Goal: Information Seeking & Learning: Learn about a topic

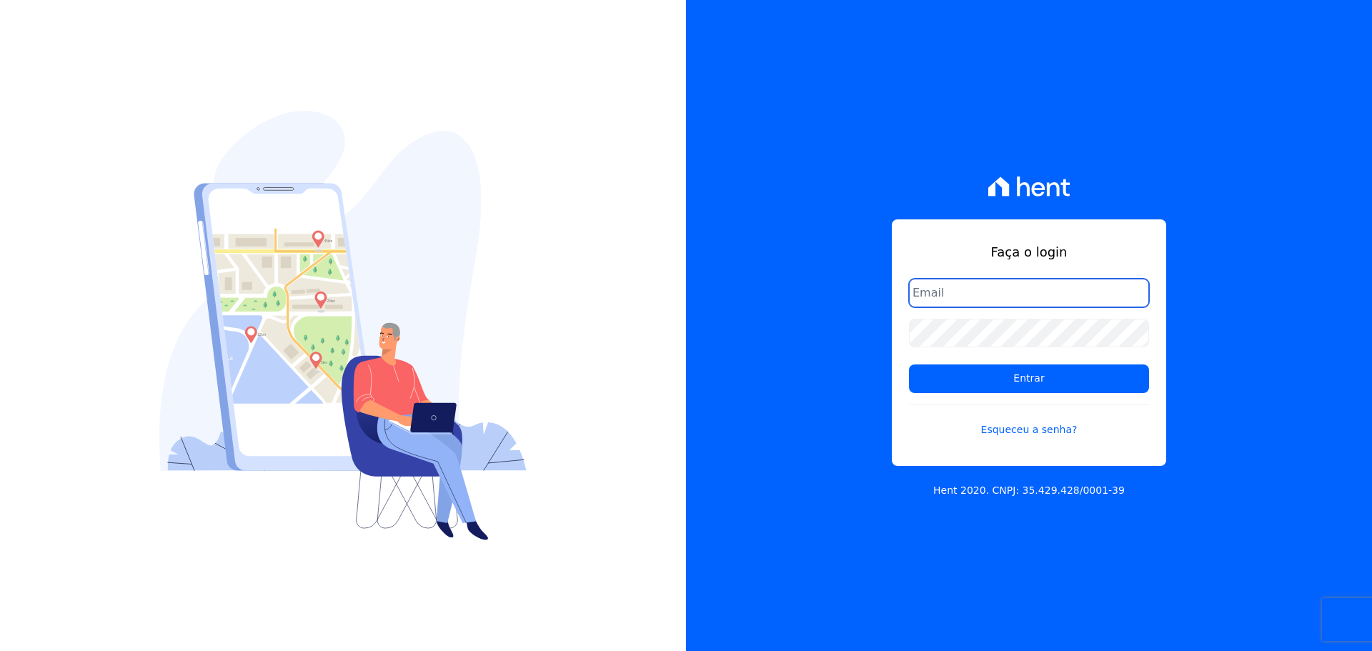
type input "leonardo.oliveira@oliveirainc.com.br"
drag, startPoint x: 1021, startPoint y: 382, endPoint x: 805, endPoint y: 314, distance: 227.0
click at [1021, 382] on input "Entrar" at bounding box center [1029, 379] width 240 height 29
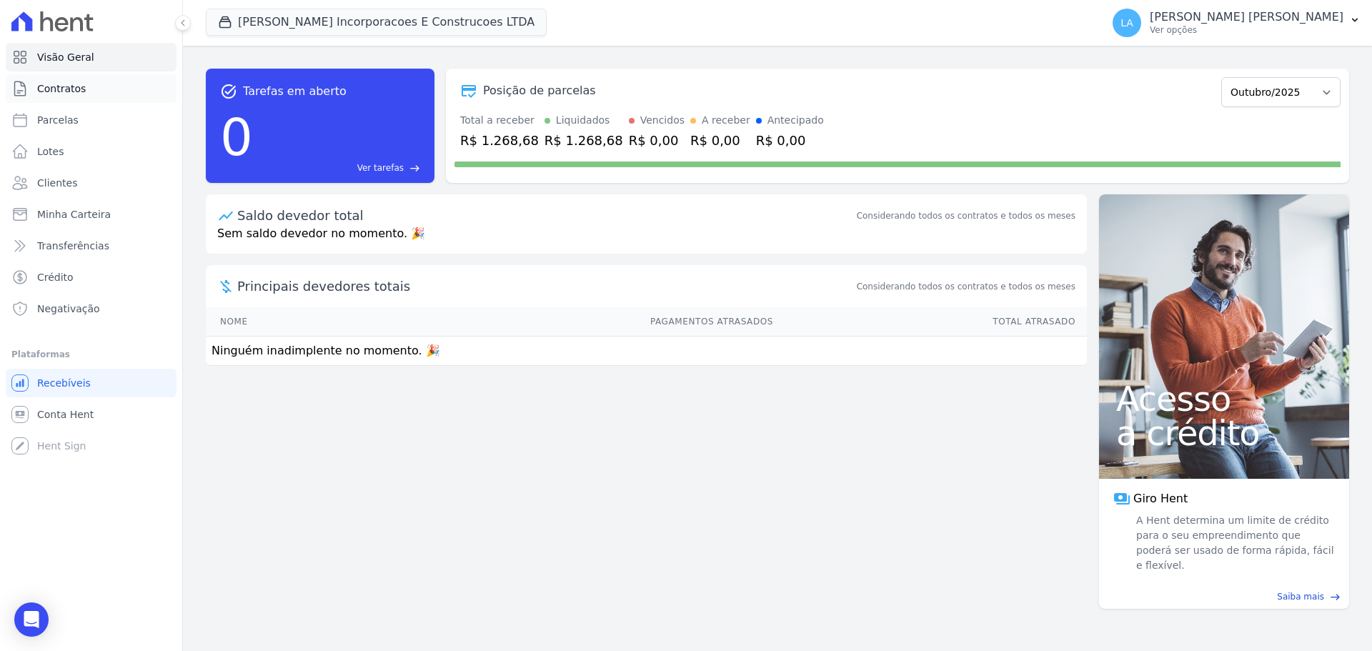
click at [68, 98] on link "Contratos" at bounding box center [91, 88] width 171 height 29
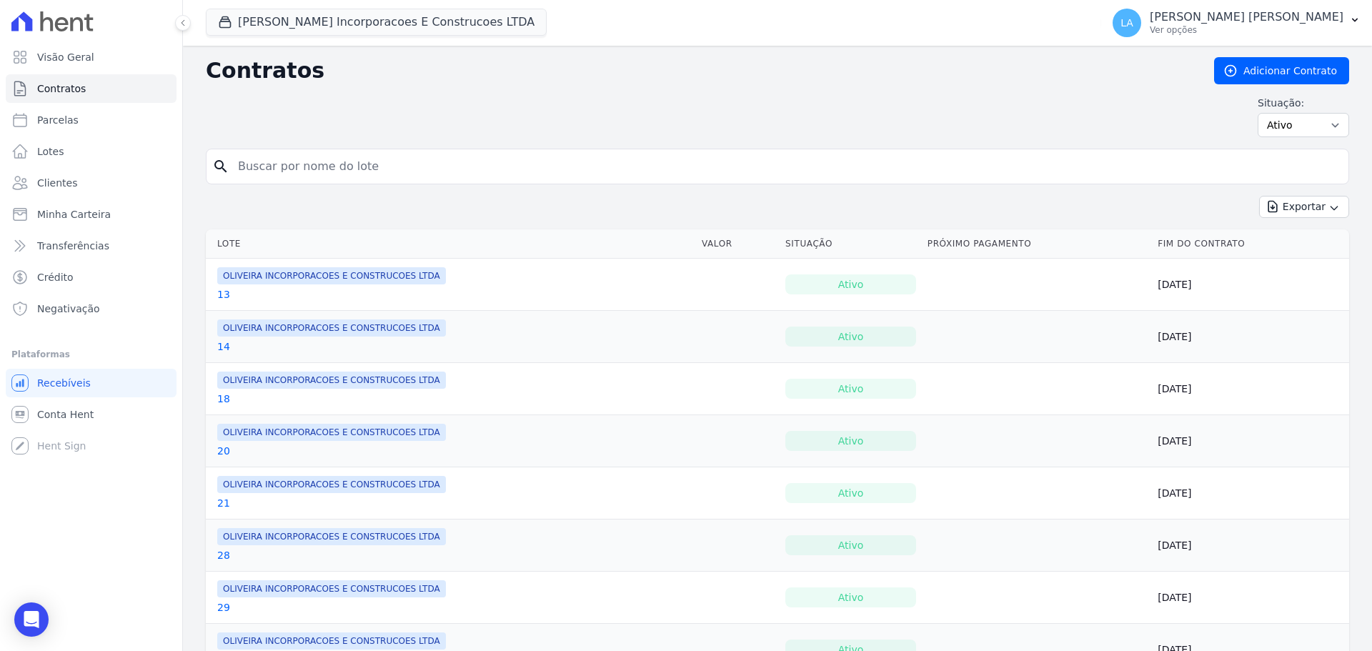
click at [220, 295] on link "13" at bounding box center [223, 294] width 13 height 14
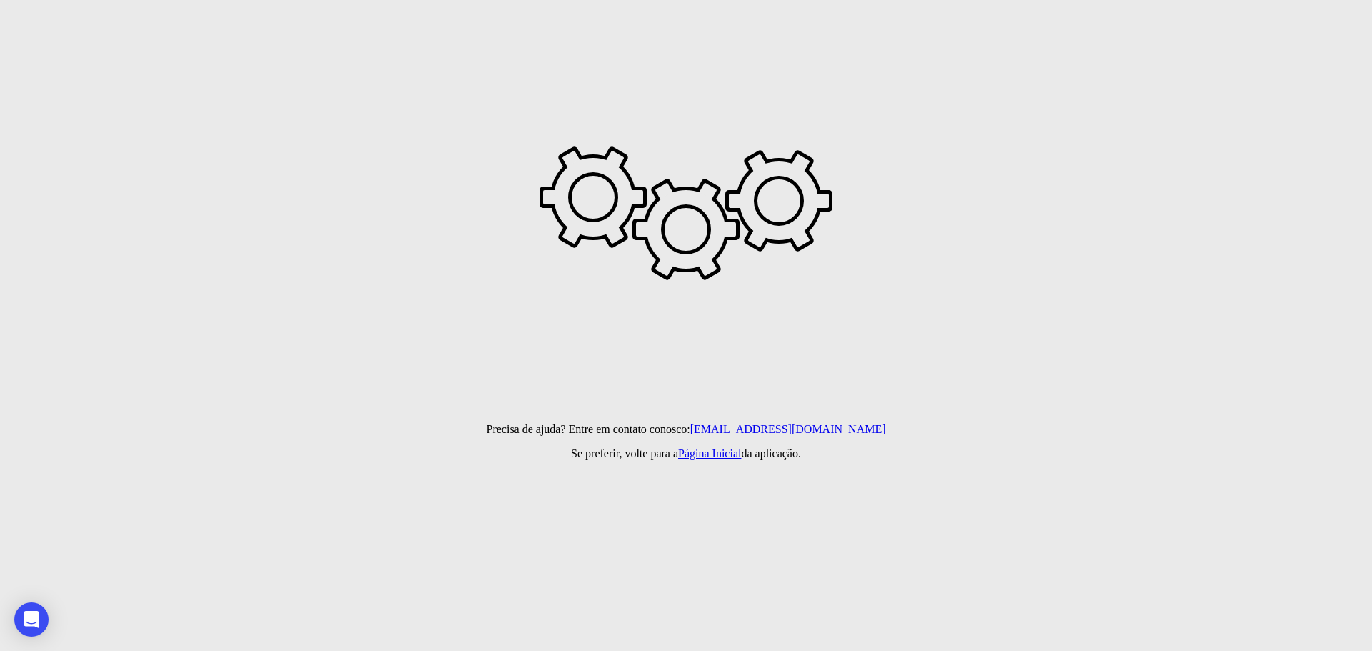
click at [375, 160] on html "Desculpe, tivemos um erro inesperado na aplicação! Precisa de ajuda? Entre em c…" at bounding box center [686, 80] width 1372 height 160
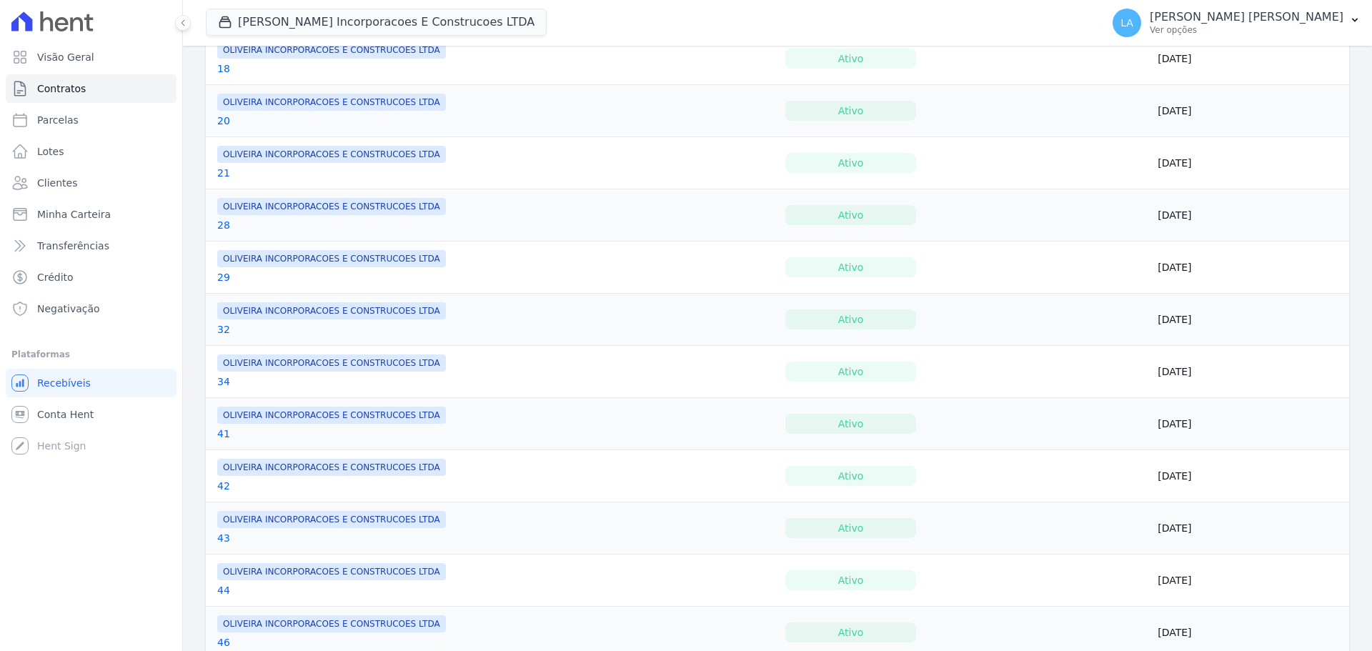
scroll to position [500, 0]
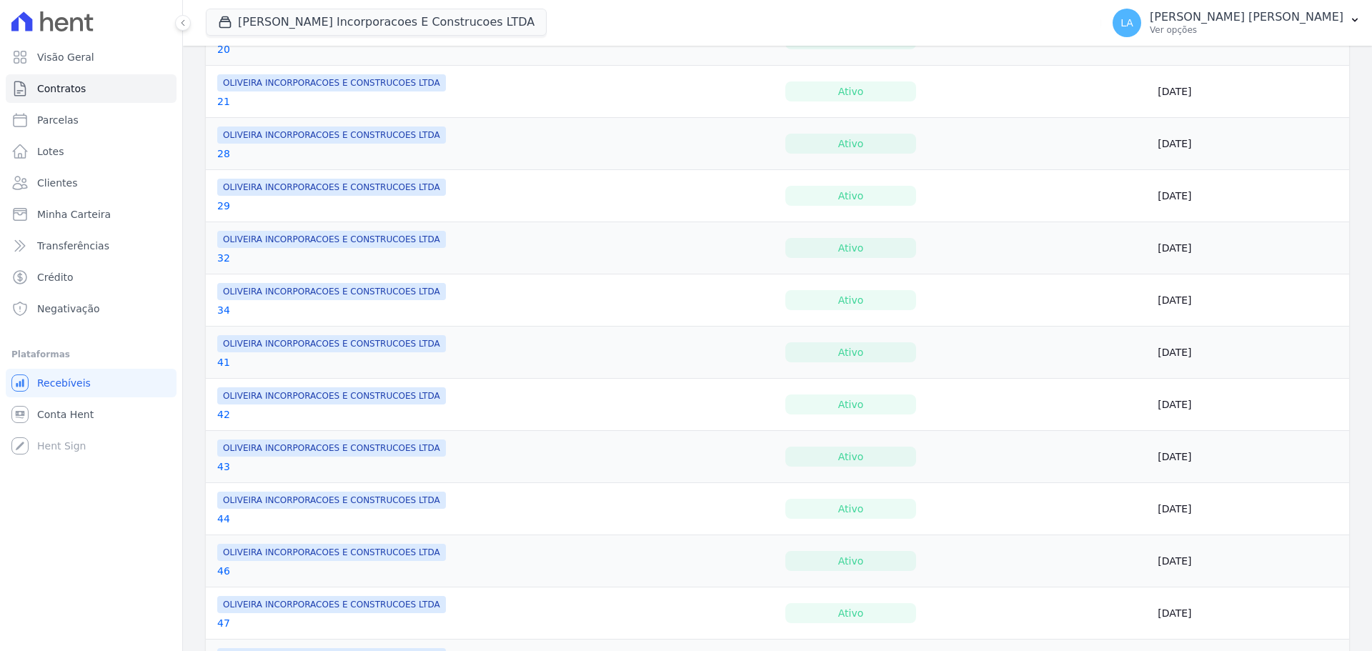
click at [224, 310] on link "34" at bounding box center [223, 310] width 13 height 14
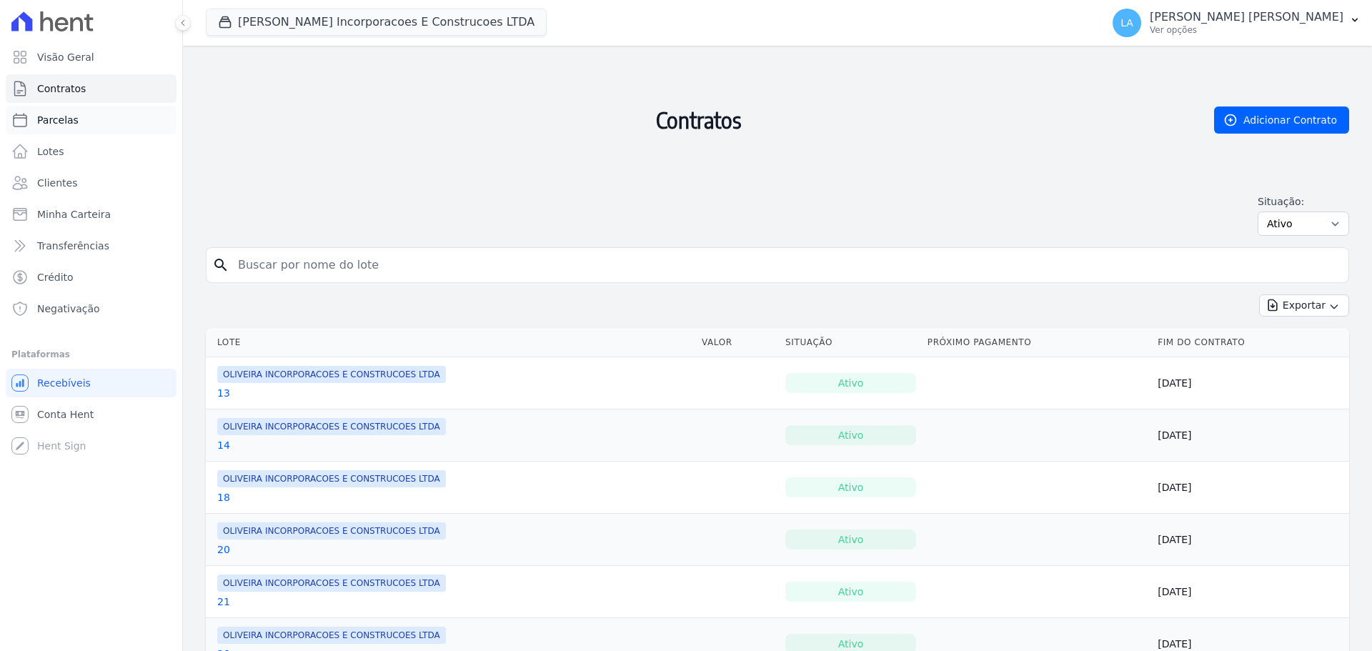
click at [61, 112] on link "Parcelas" at bounding box center [91, 120] width 171 height 29
select select
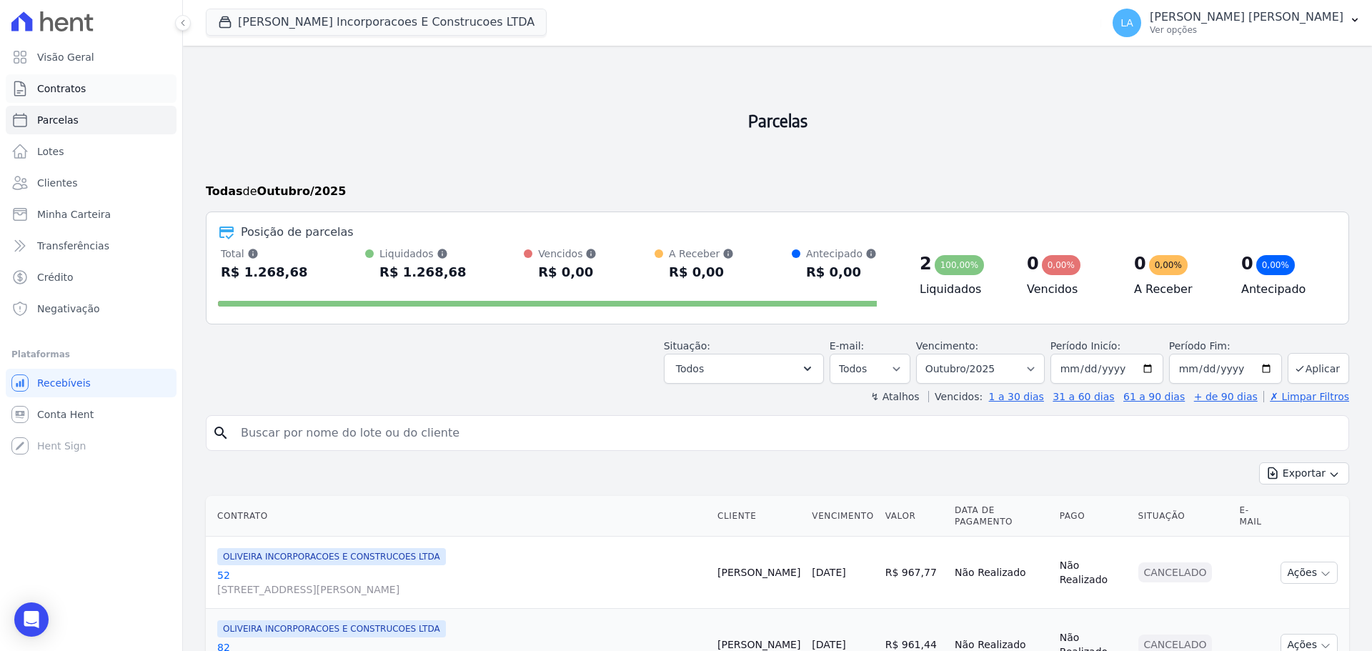
click at [78, 89] on span "Contratos" at bounding box center [61, 88] width 49 height 14
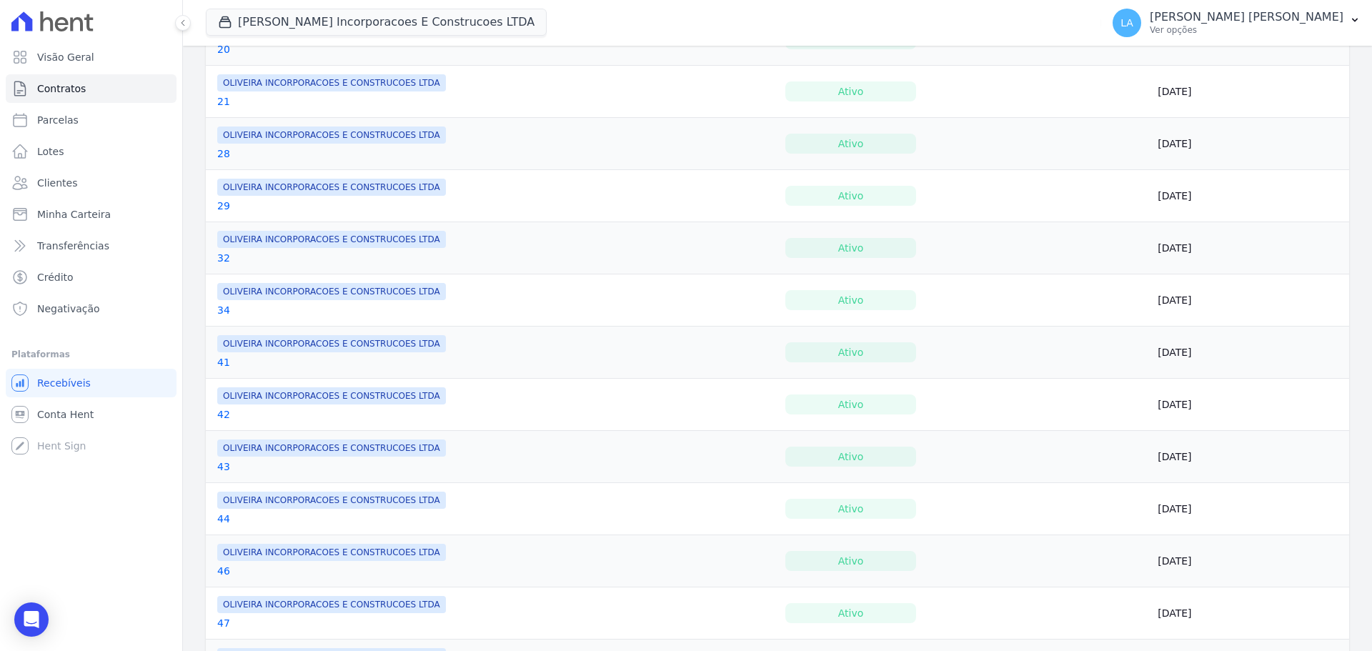
scroll to position [929, 0]
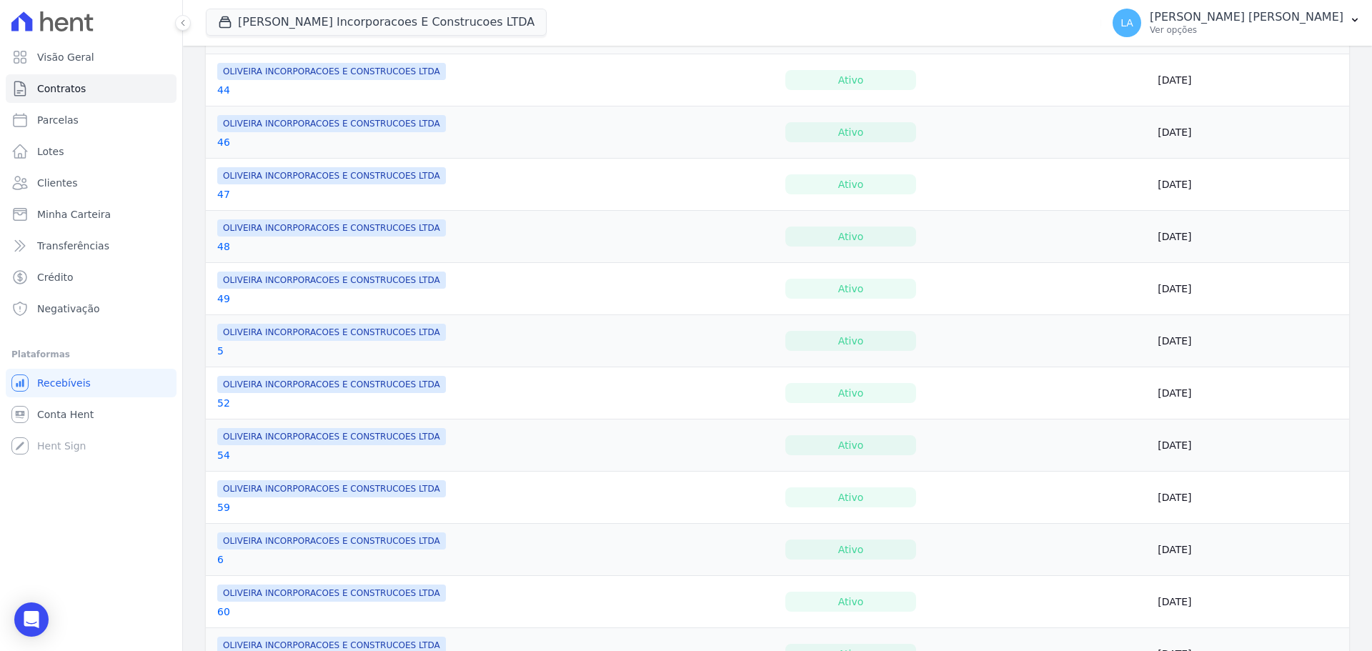
click at [223, 400] on link "52" at bounding box center [223, 403] width 13 height 14
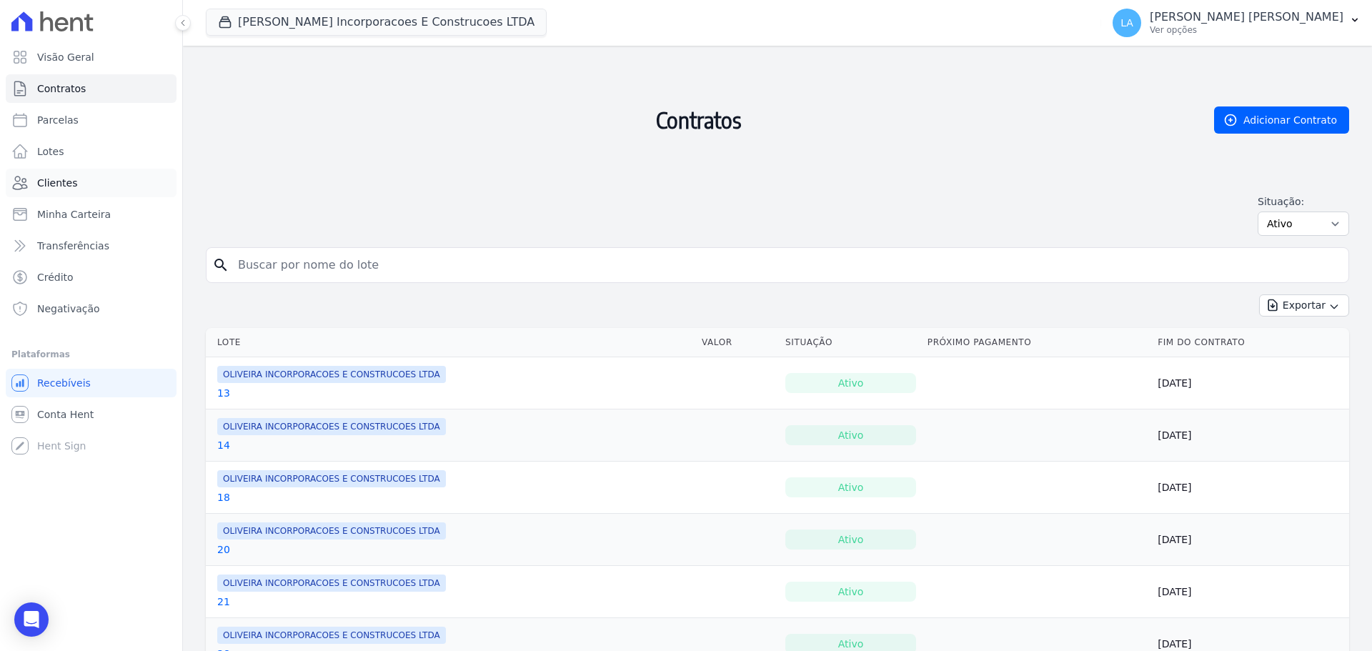
click at [66, 177] on span "Clientes" at bounding box center [57, 183] width 40 height 14
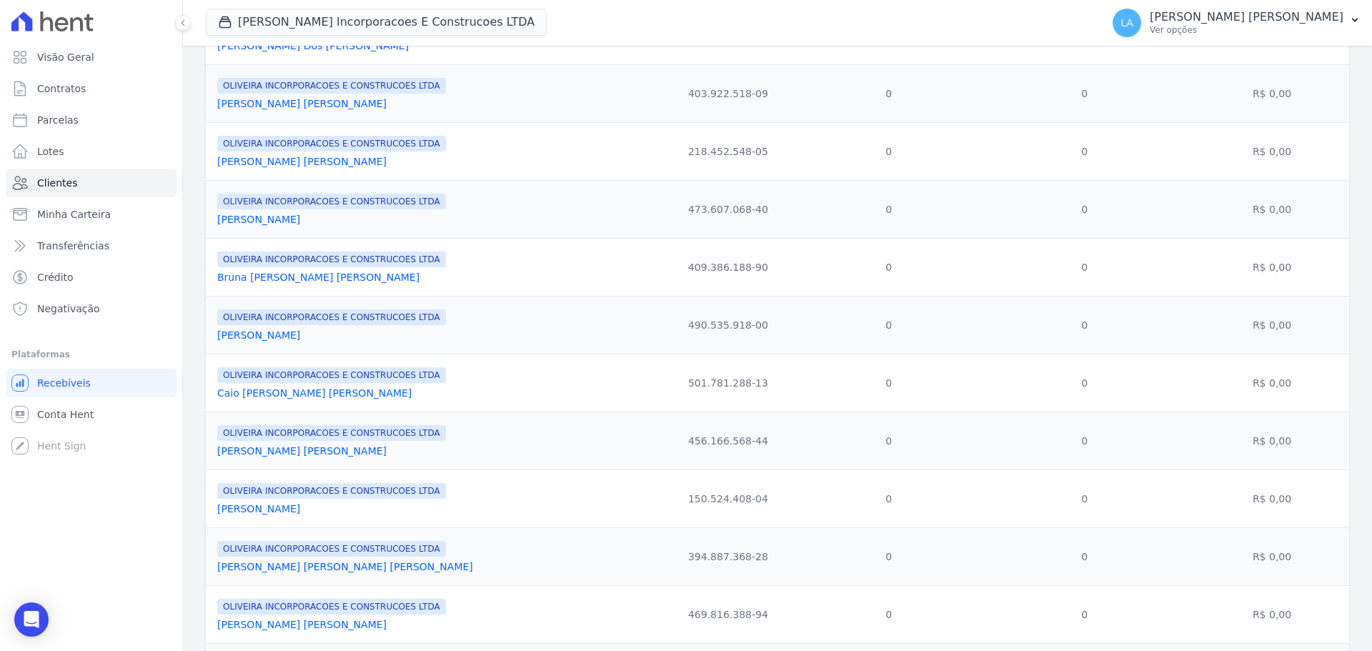
scroll to position [858, 0]
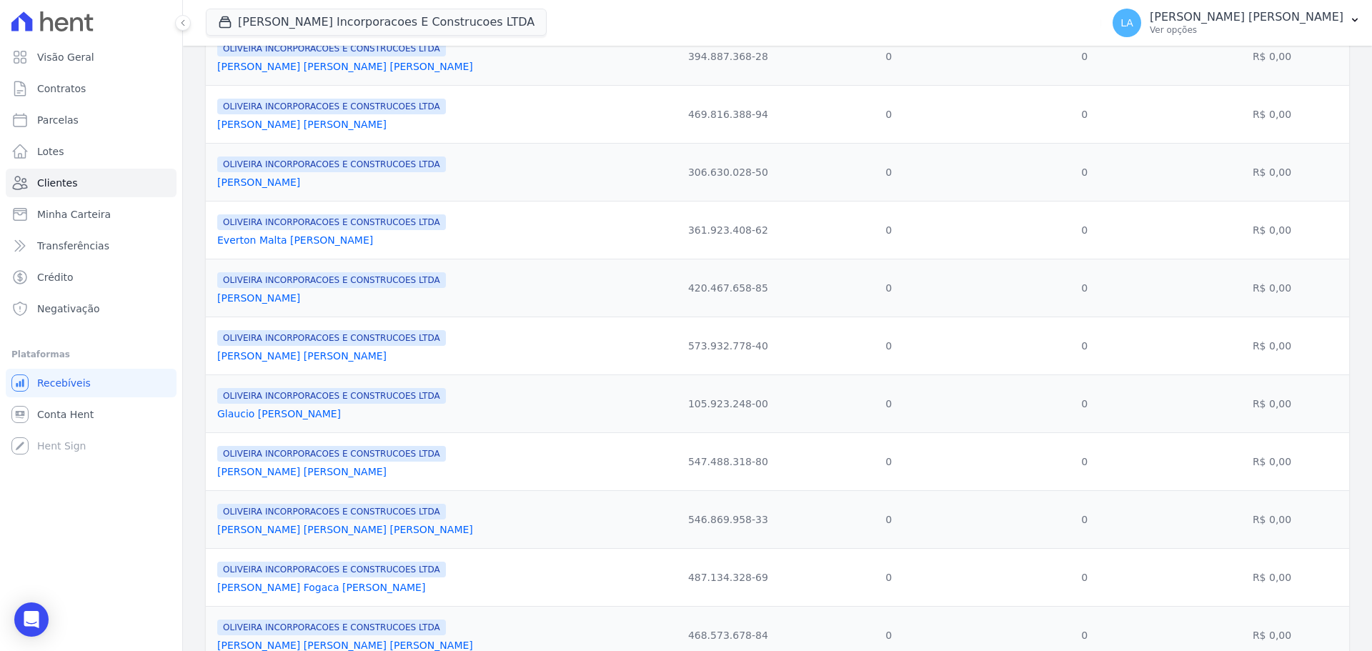
click at [282, 237] on link "Everton Malta De Almeida" at bounding box center [295, 239] width 156 height 11
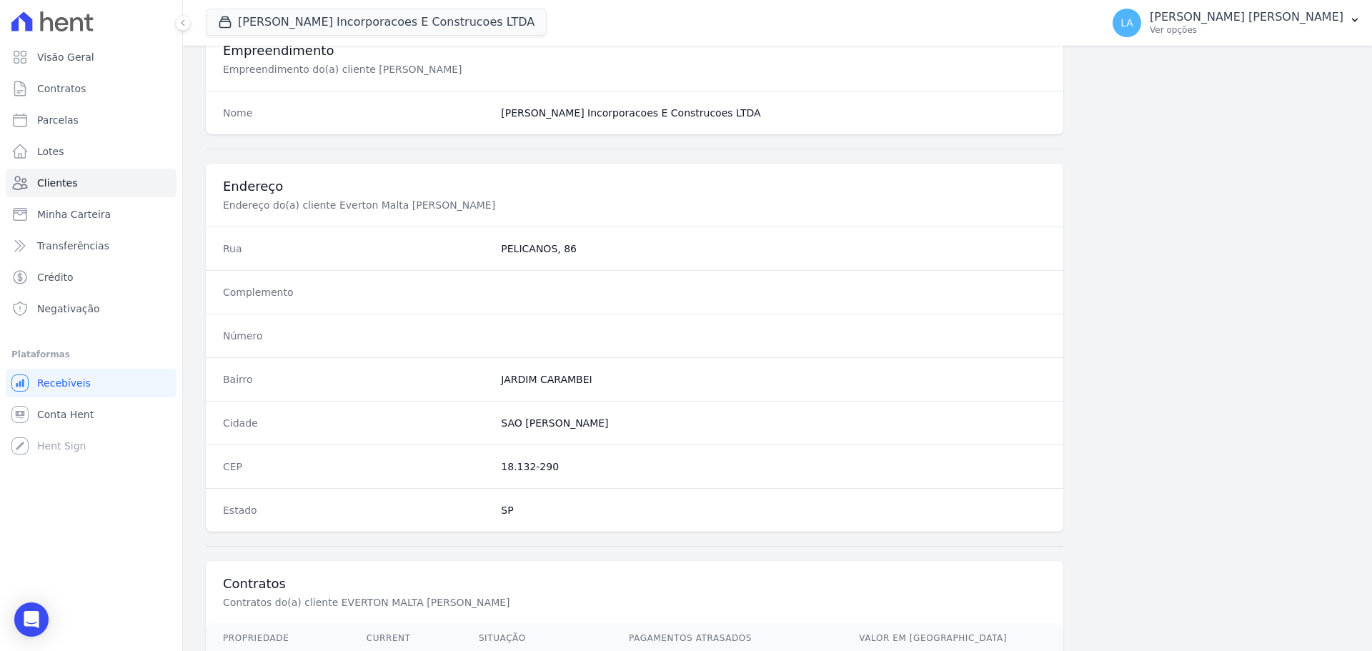
scroll to position [718, 0]
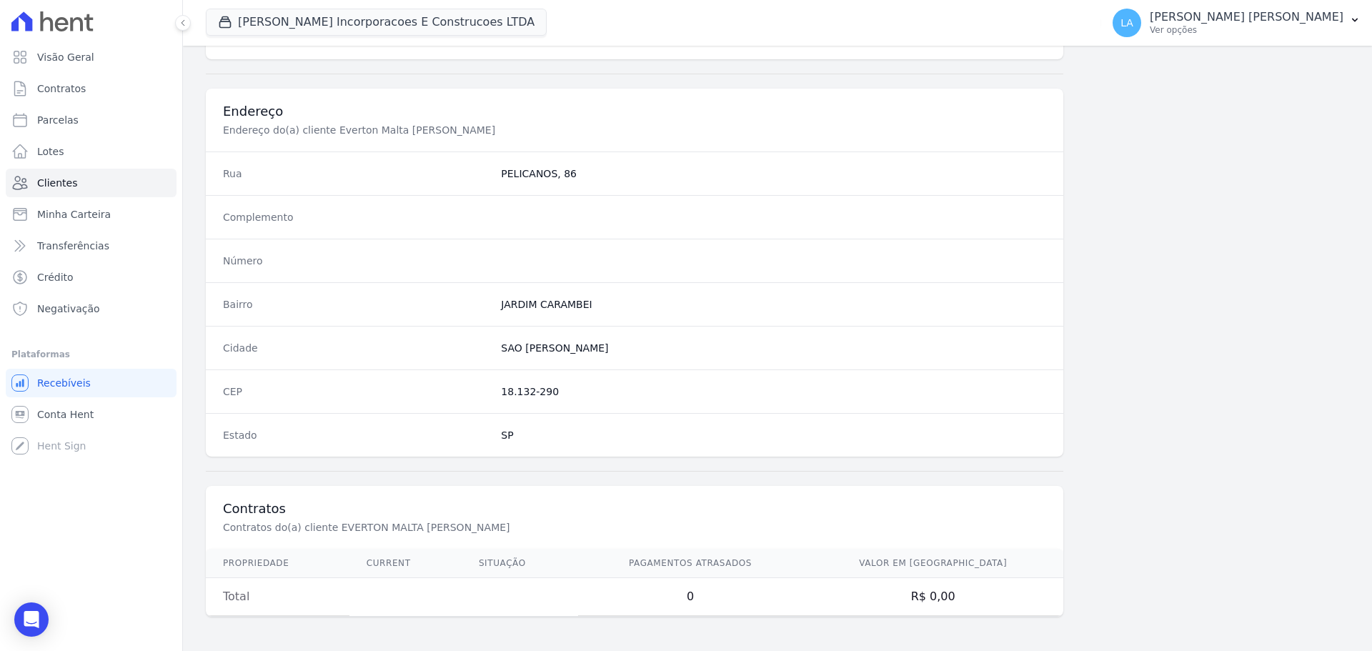
click at [302, 322] on div "Bairro JARDIM CARAMBEI" at bounding box center [635, 304] width 858 height 44
drag, startPoint x: 237, startPoint y: 591, endPoint x: 714, endPoint y: 619, distance: 477.6
click at [714, 619] on div "Informações Básicas Detalhes do(a) cliente Everton Malta De Almeida Nome Everto…" at bounding box center [635, 71] width 858 height 1137
click at [549, 503] on h3 "Contratos" at bounding box center [634, 508] width 823 height 17
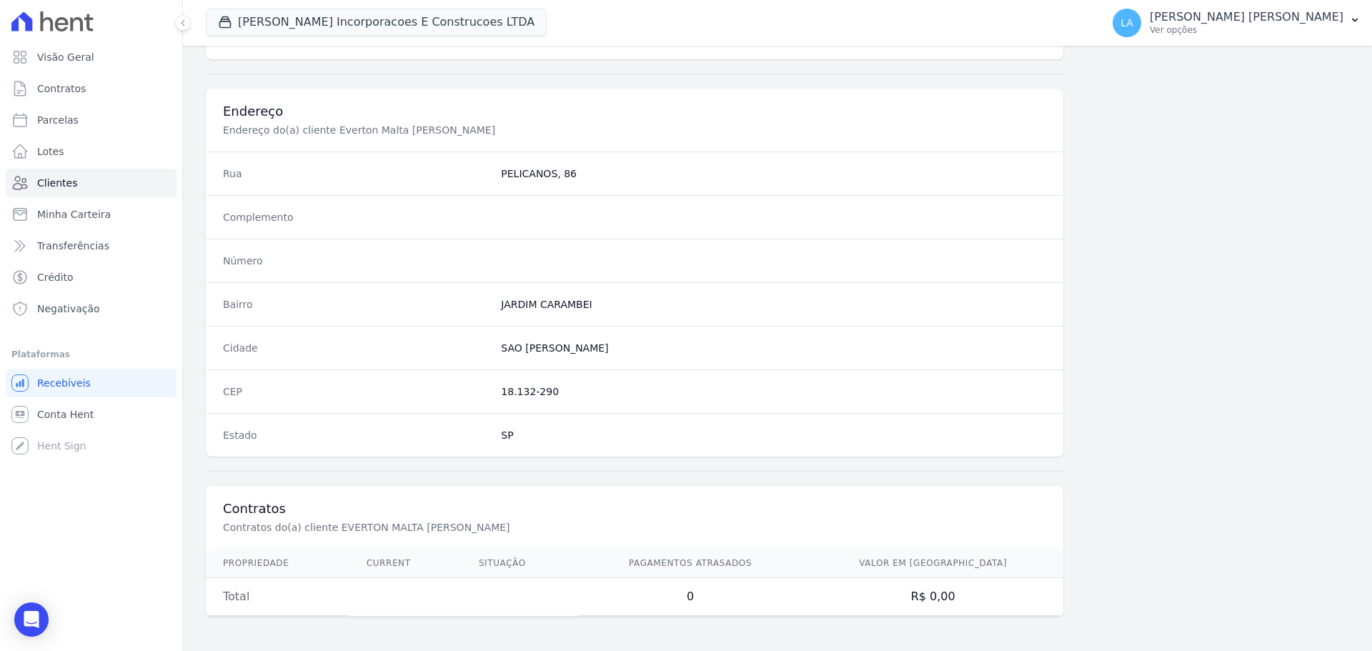
click at [525, 520] on div "Contratos Contratos do(a) cliente EVERTON MALTA DE ALMEIDA" at bounding box center [635, 517] width 858 height 63
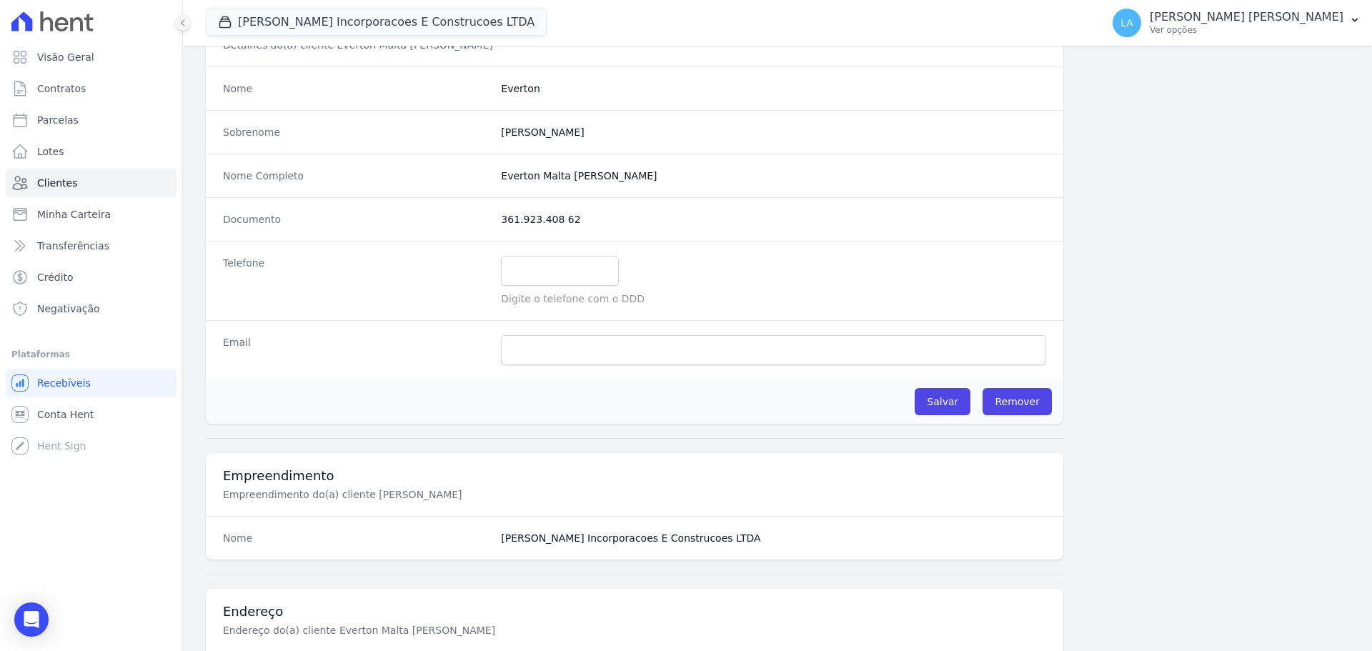
scroll to position [0, 0]
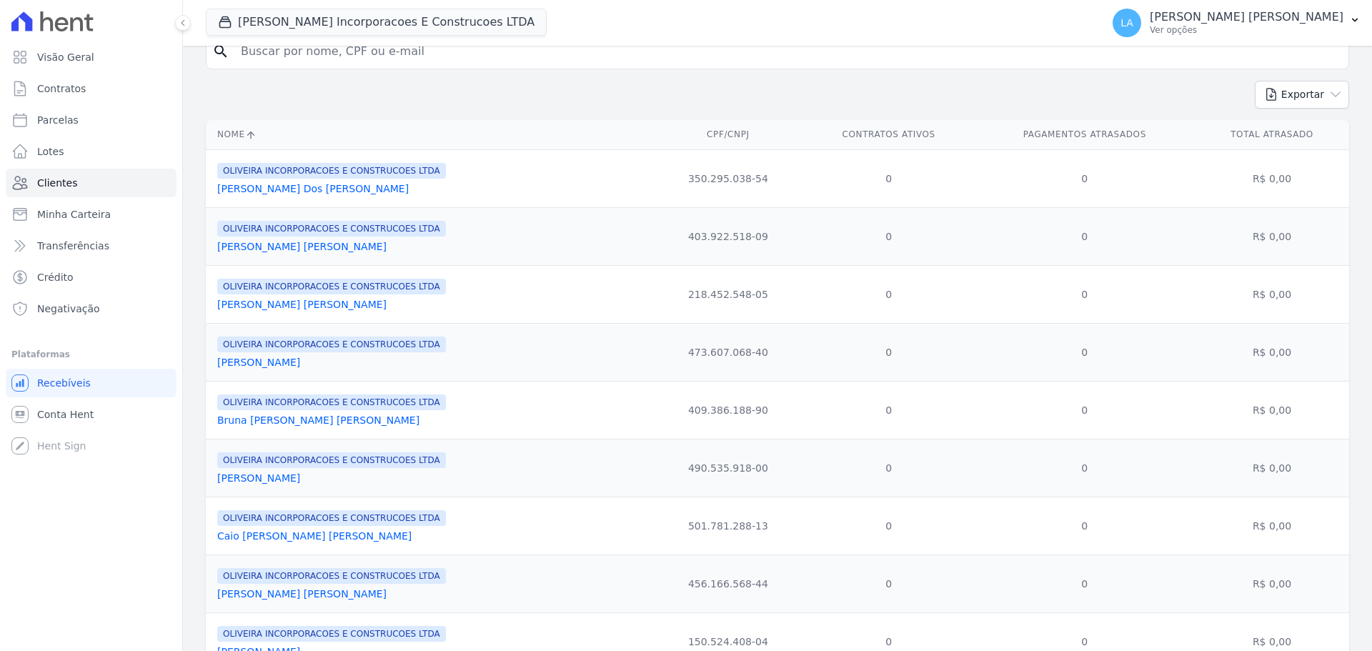
click at [749, 425] on td "409.386.188-90" at bounding box center [728, 410] width 150 height 58
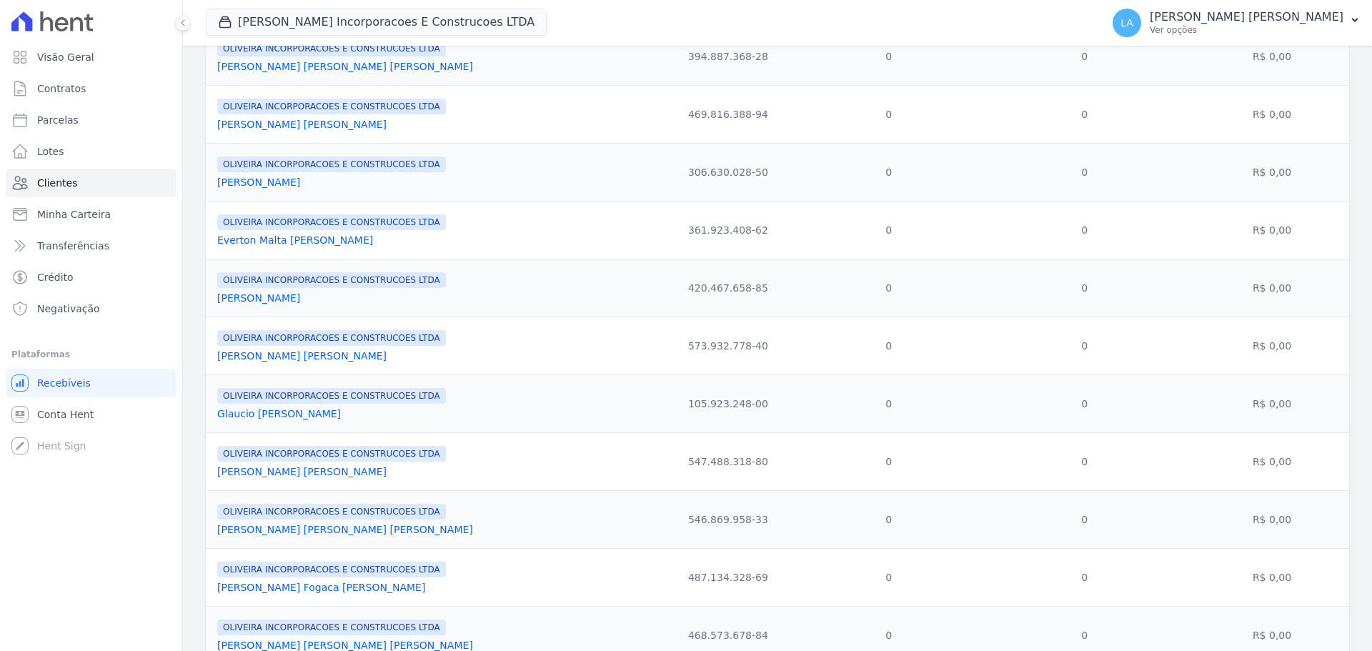
scroll to position [1224, 0]
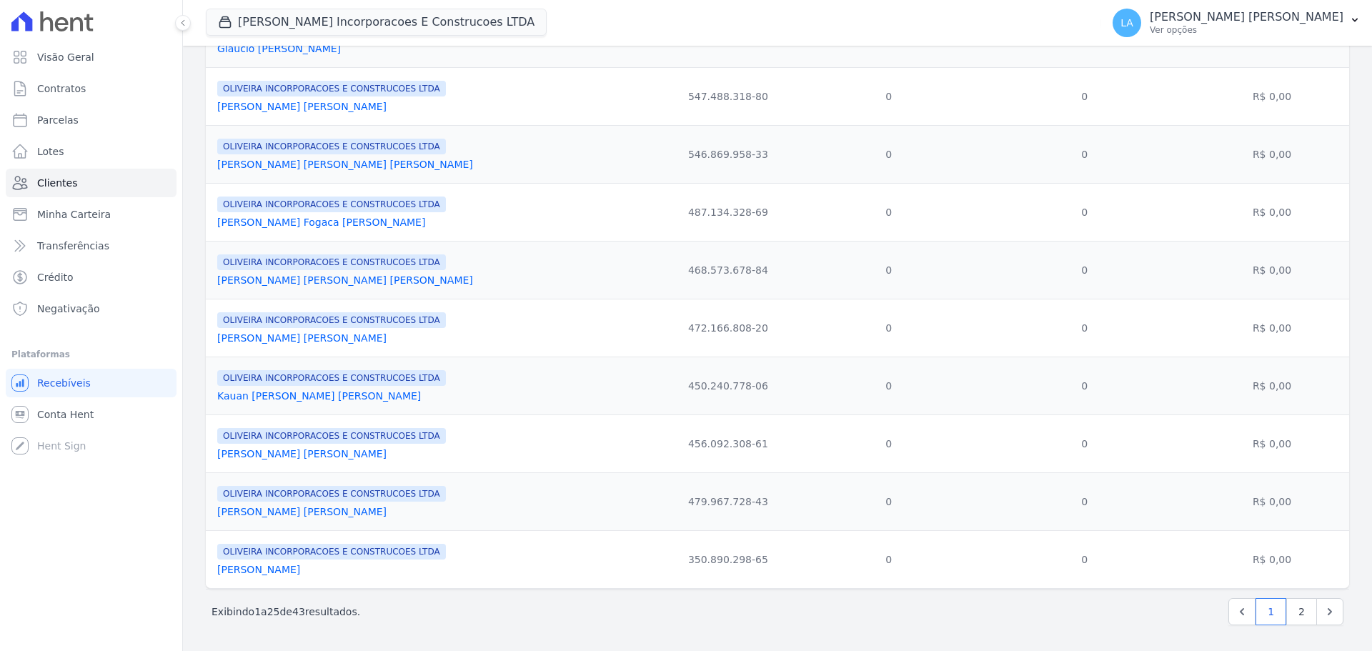
click at [1303, 625] on div "Próximo › Exibindo 1 a 25 de 43 resultados. 1 2" at bounding box center [778, 611] width 1144 height 45
click at [1291, 615] on link "2" at bounding box center [1302, 611] width 31 height 27
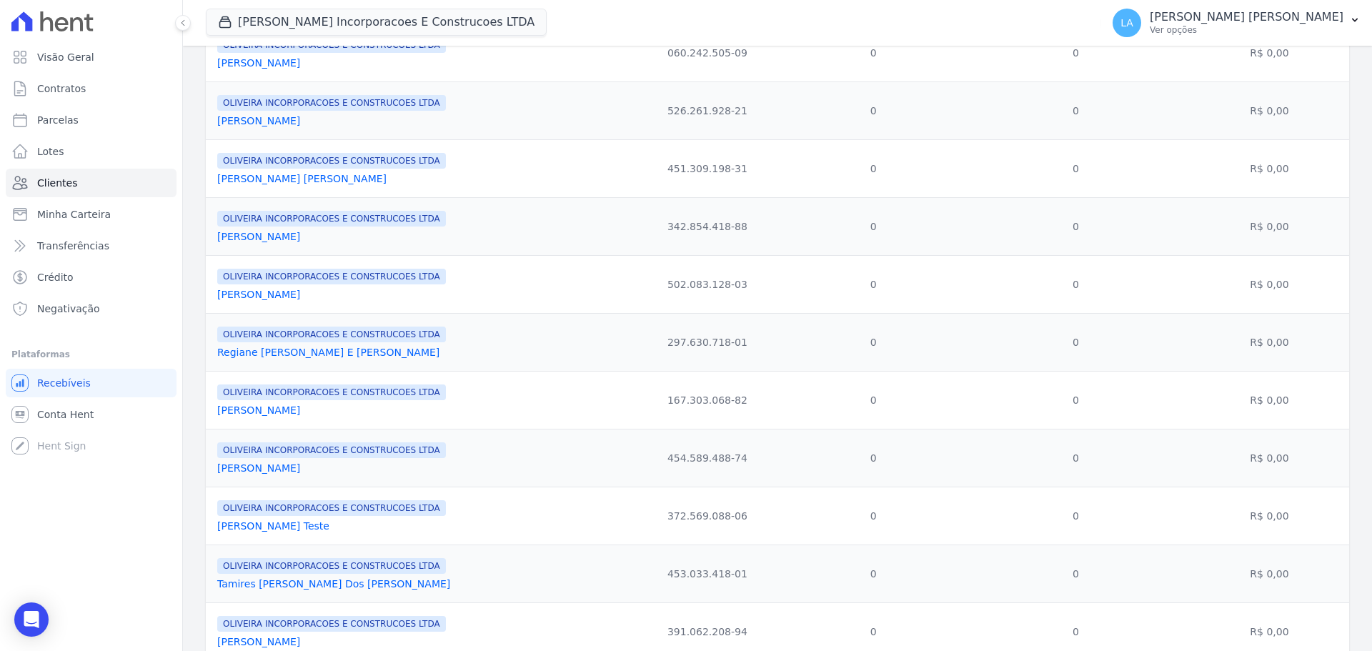
scroll to position [818, 0]
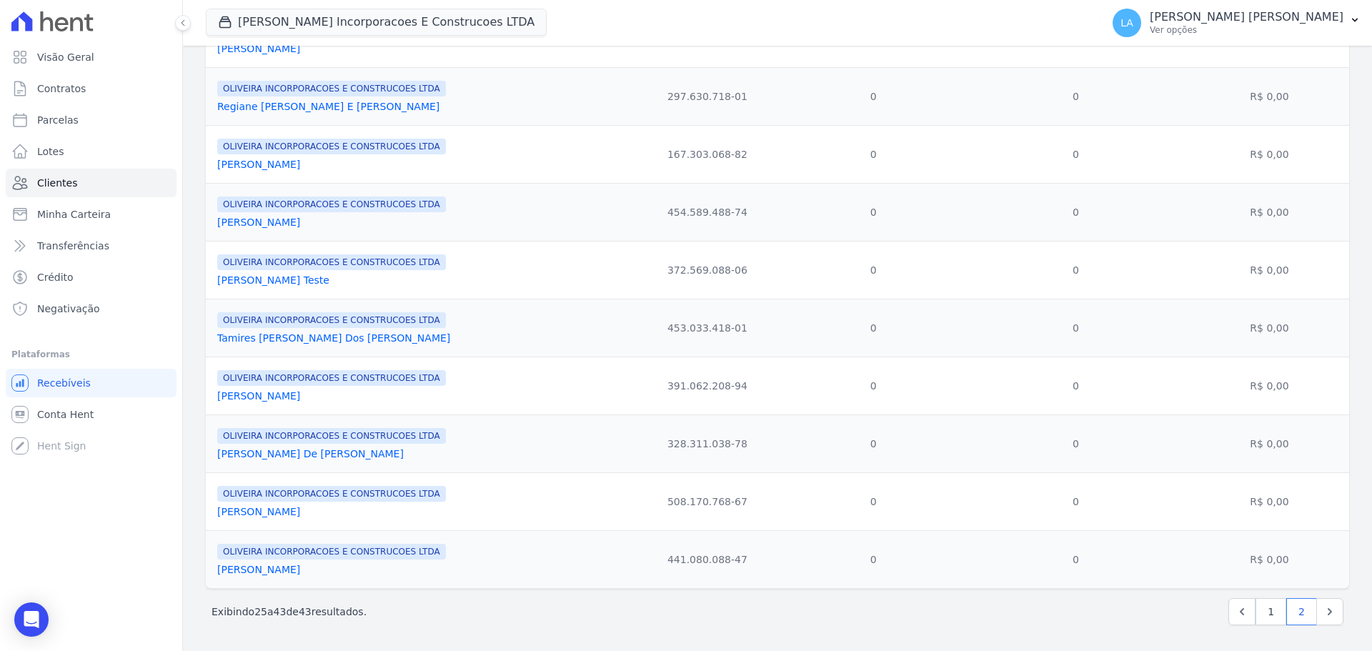
click at [267, 456] on link "Vania Klatt De Morais Mauricio" at bounding box center [310, 453] width 187 height 11
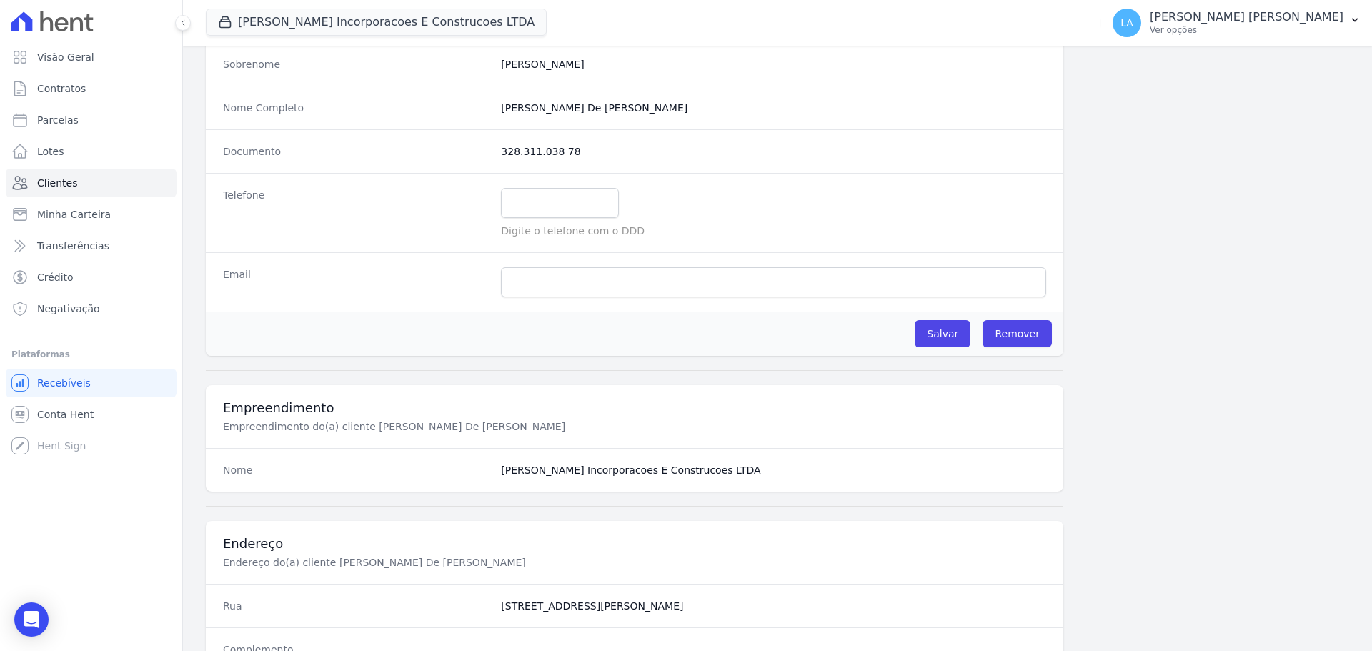
click at [404, 432] on p "Empreendimento do(a) cliente Vania Klatt De Morais Mauricio" at bounding box center [463, 427] width 480 height 14
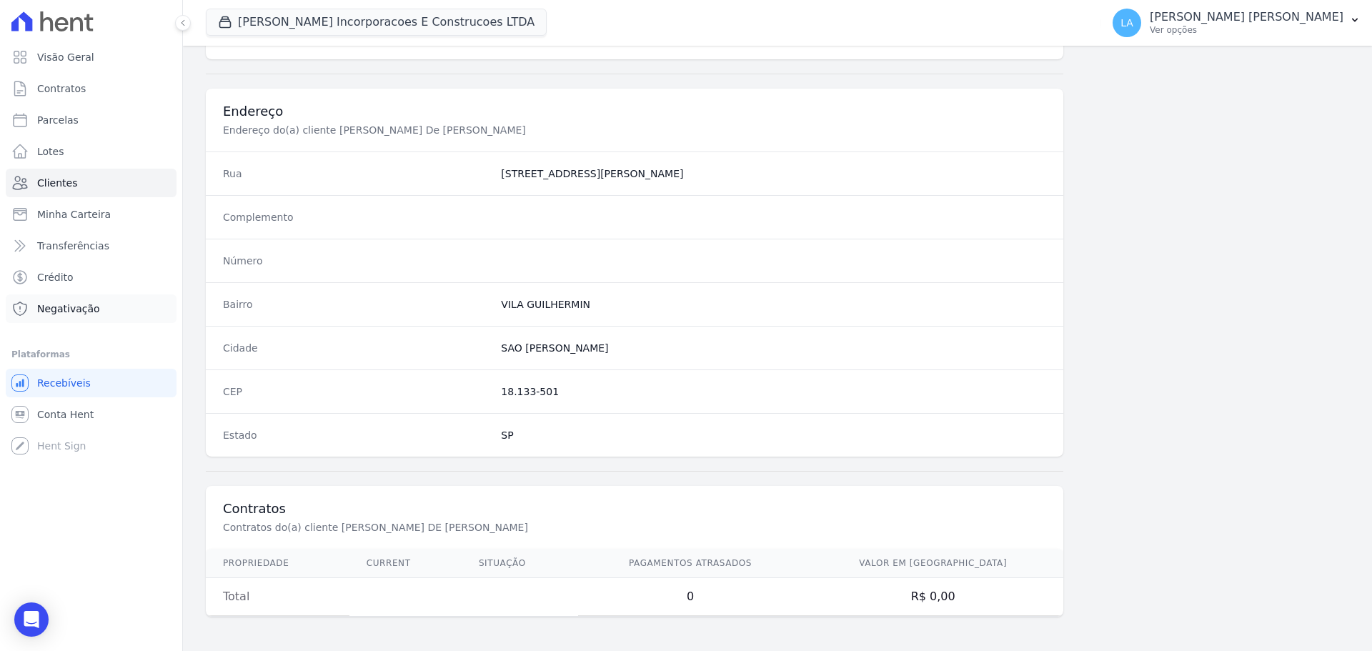
scroll to position [290, 0]
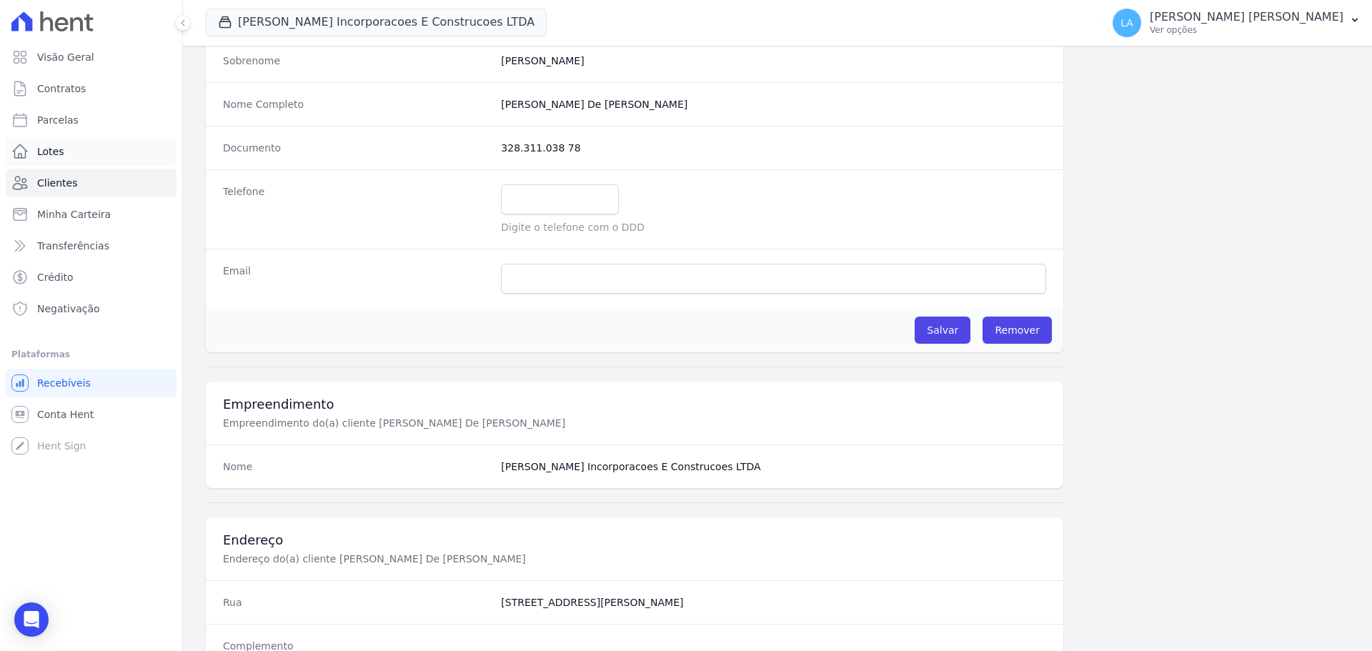
click at [77, 159] on link "Lotes" at bounding box center [91, 151] width 171 height 29
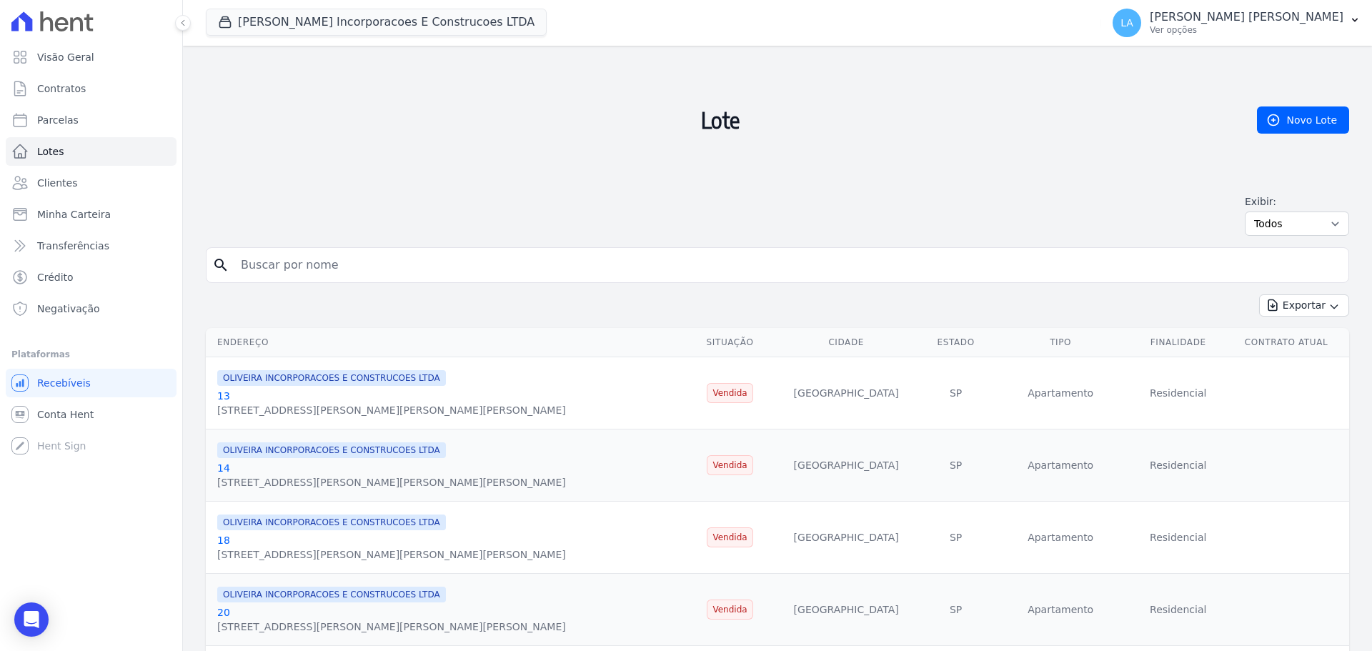
click at [221, 396] on link "13" at bounding box center [223, 395] width 13 height 11
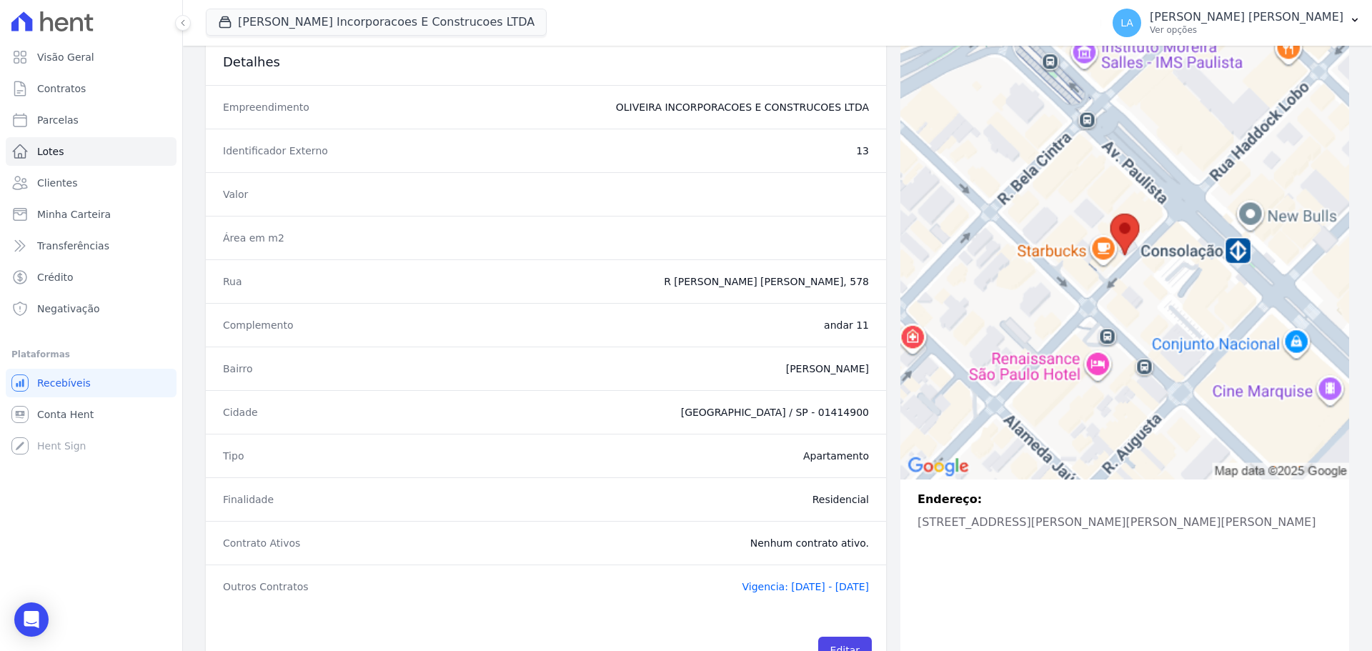
click at [405, 336] on div "Complemento andar 11" at bounding box center [546, 325] width 681 height 44
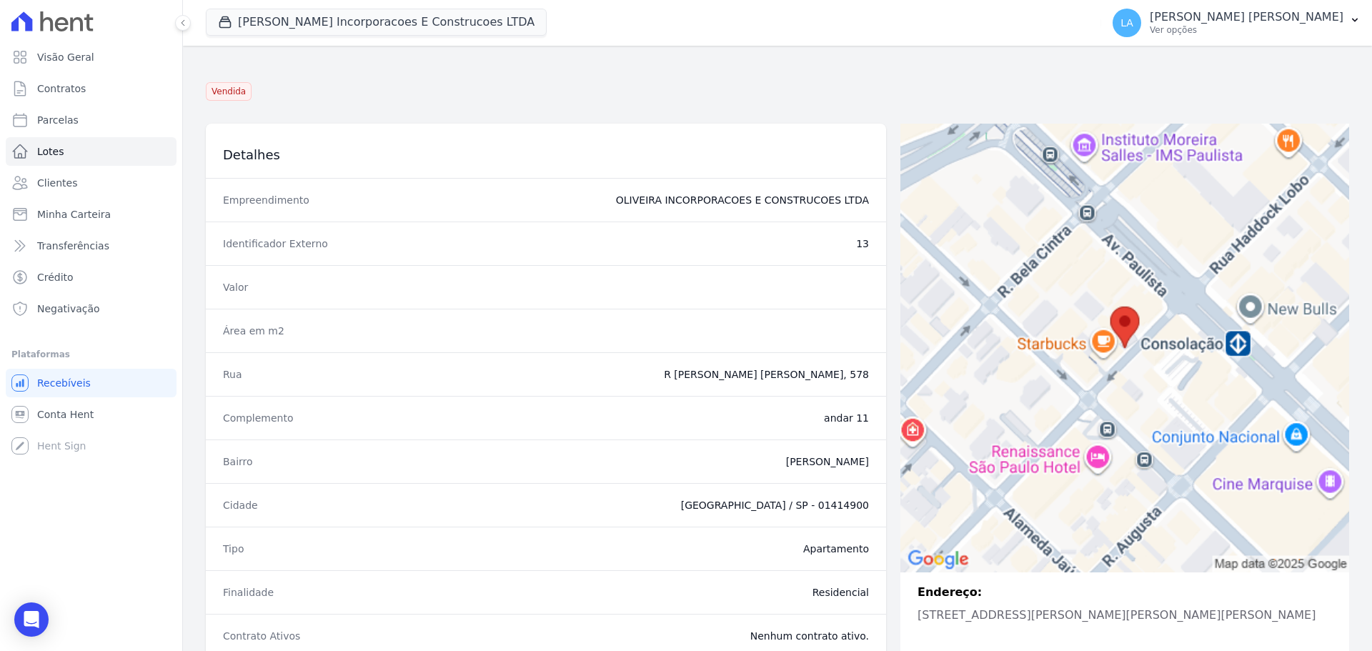
click at [403, 336] on dt "Área em m2" at bounding box center [327, 331] width 208 height 14
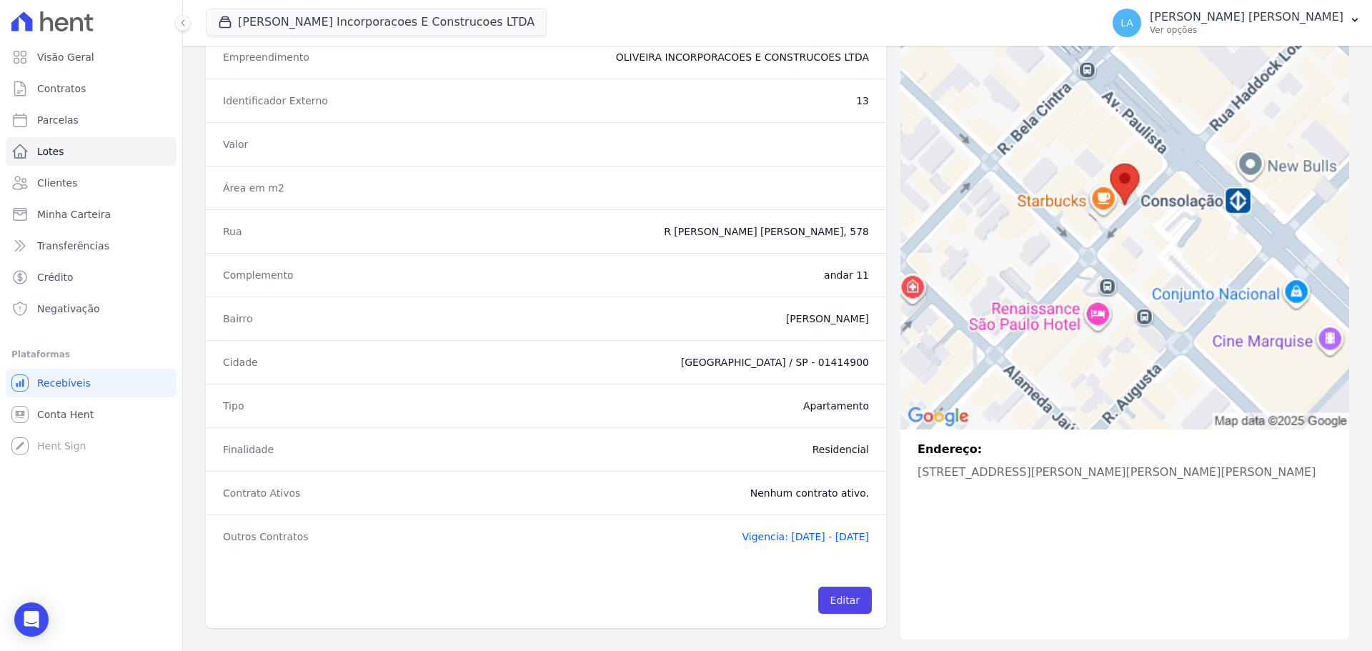
click at [402, 336] on div "Bairro cerqueira cesar" at bounding box center [546, 319] width 681 height 44
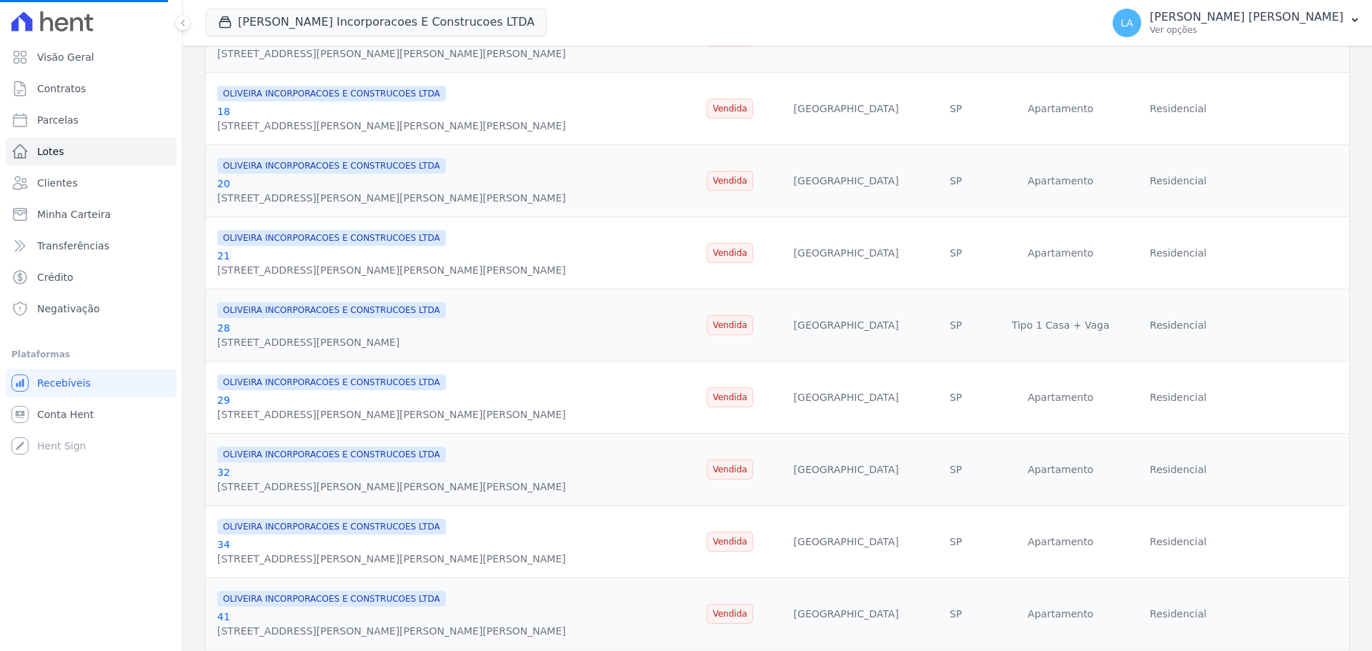
scroll to position [500, 0]
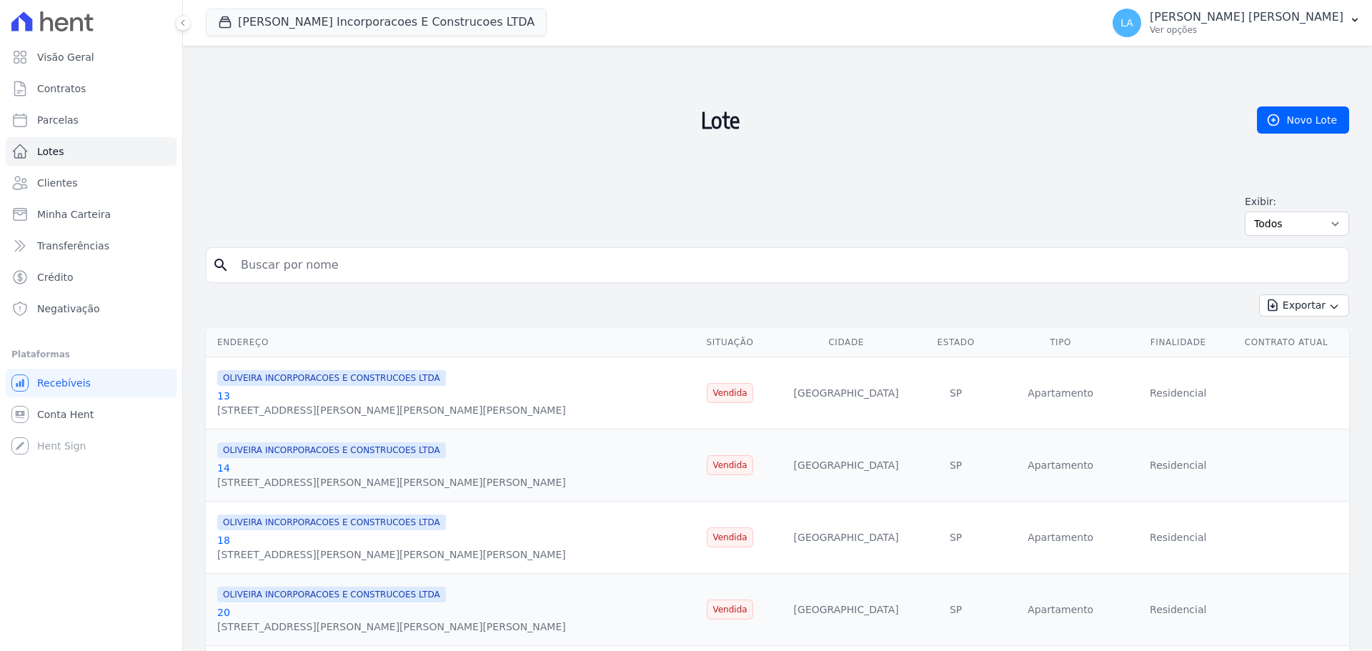
click at [266, 340] on th "Endereço" at bounding box center [448, 342] width 485 height 29
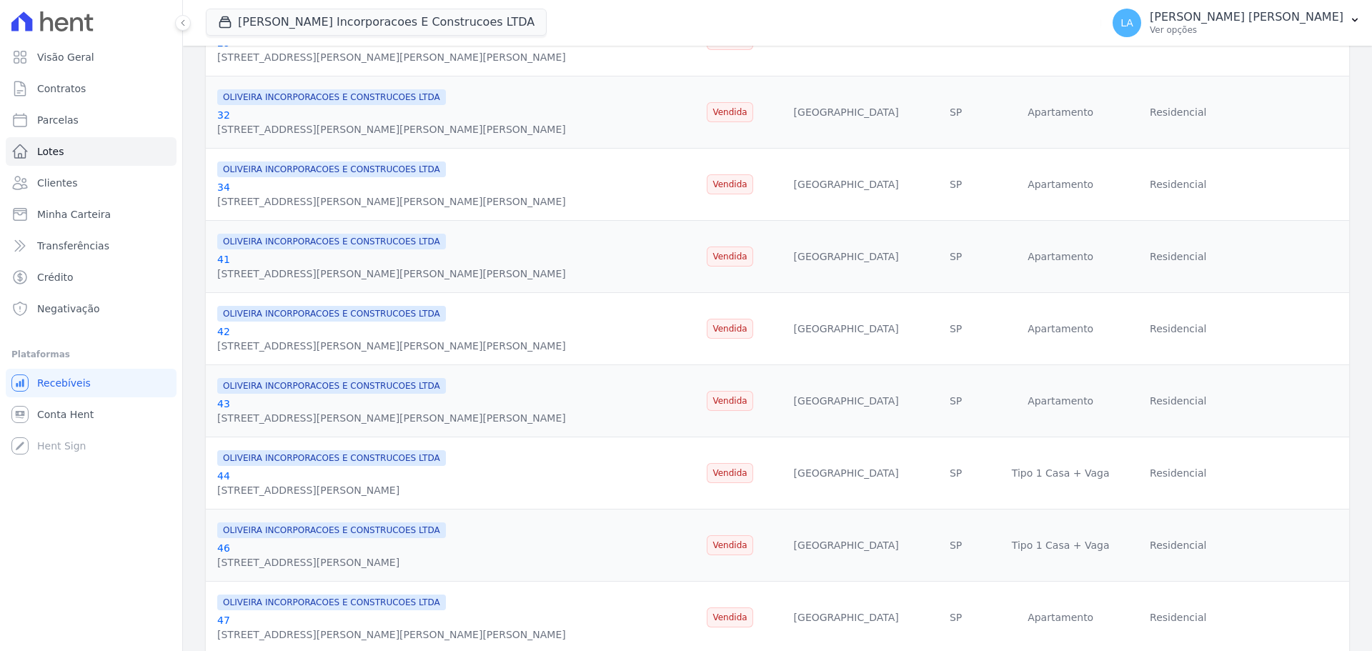
scroll to position [929, 0]
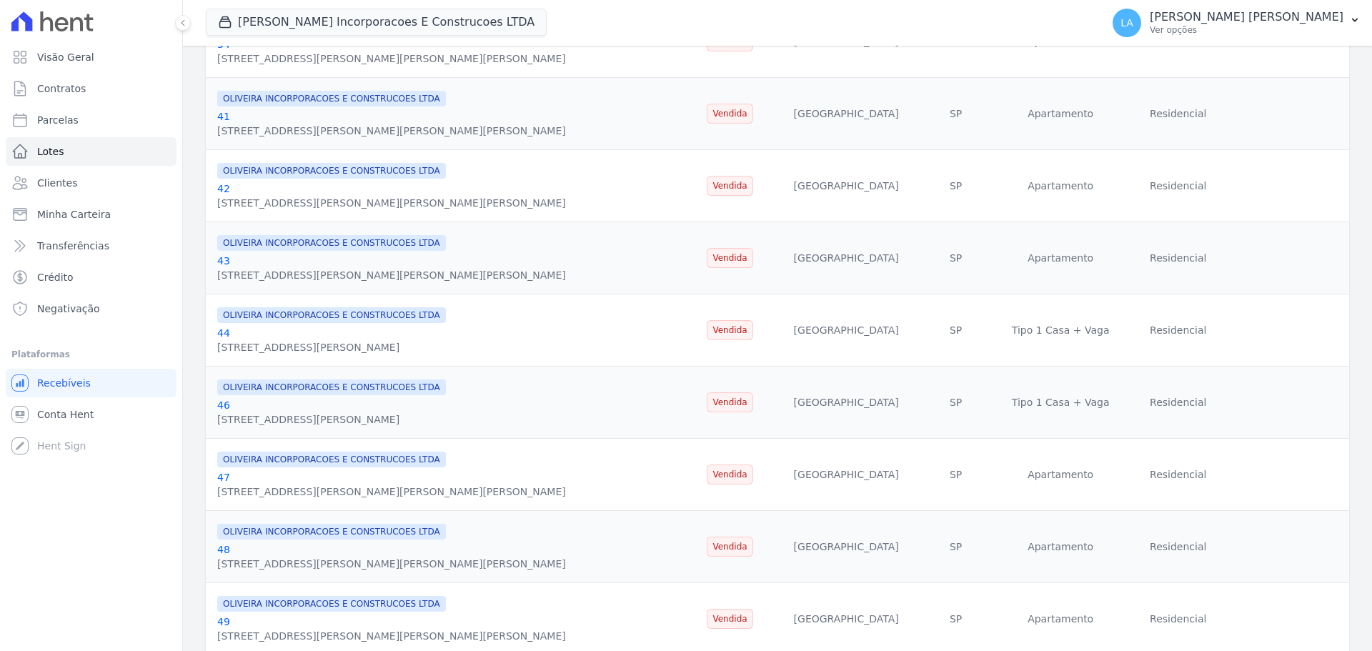
click at [222, 333] on link "44" at bounding box center [223, 332] width 13 height 11
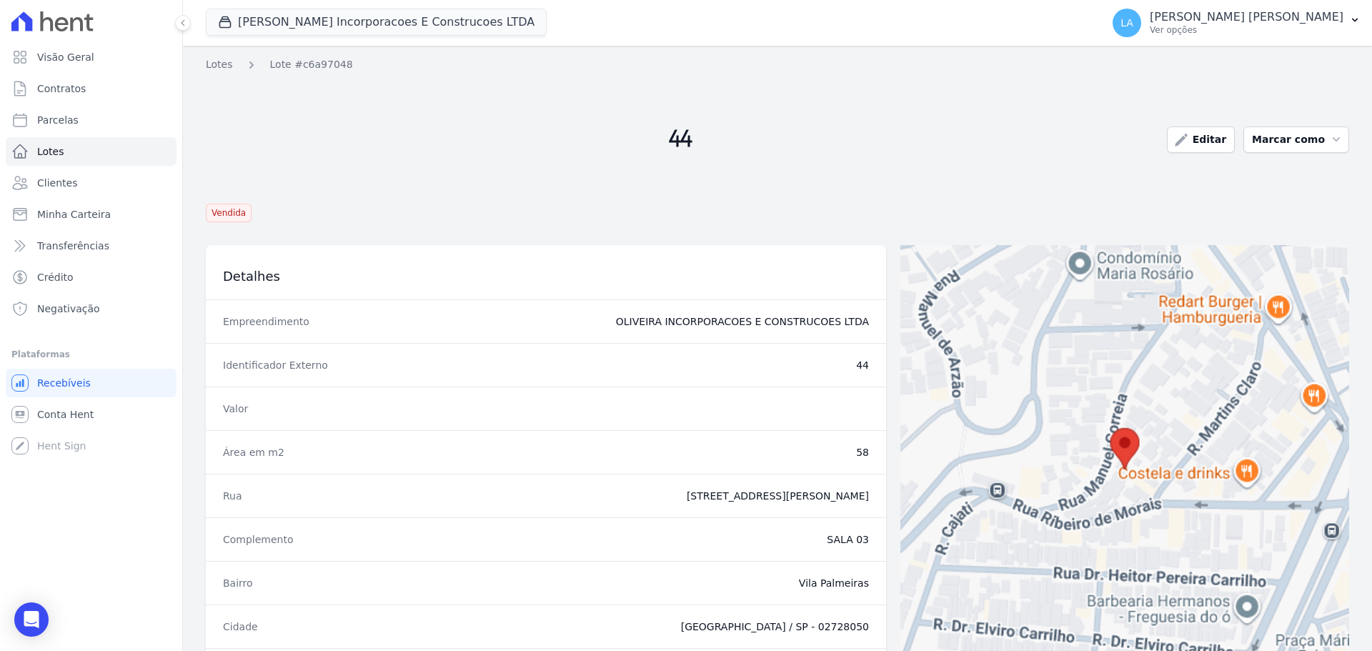
click at [362, 326] on dt "Empreendimento" at bounding box center [327, 322] width 208 height 14
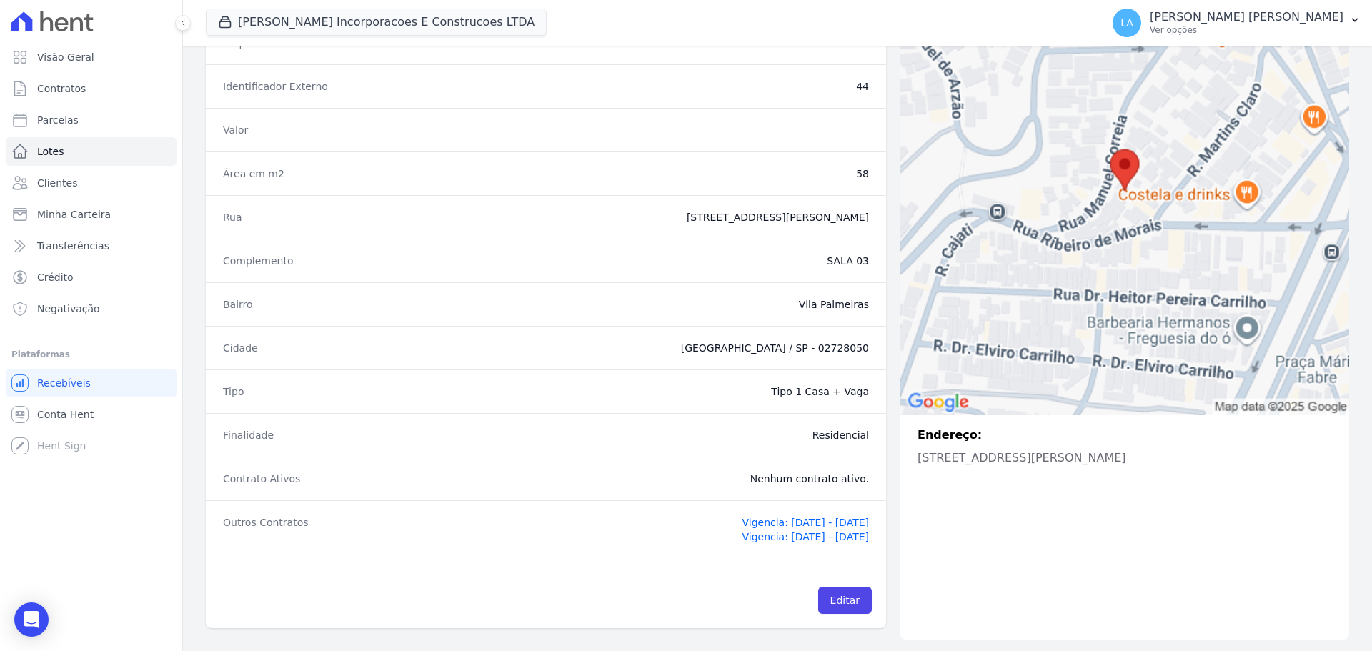
click at [360, 327] on div "Cidade São Paulo / SP - 02728050" at bounding box center [546, 348] width 681 height 44
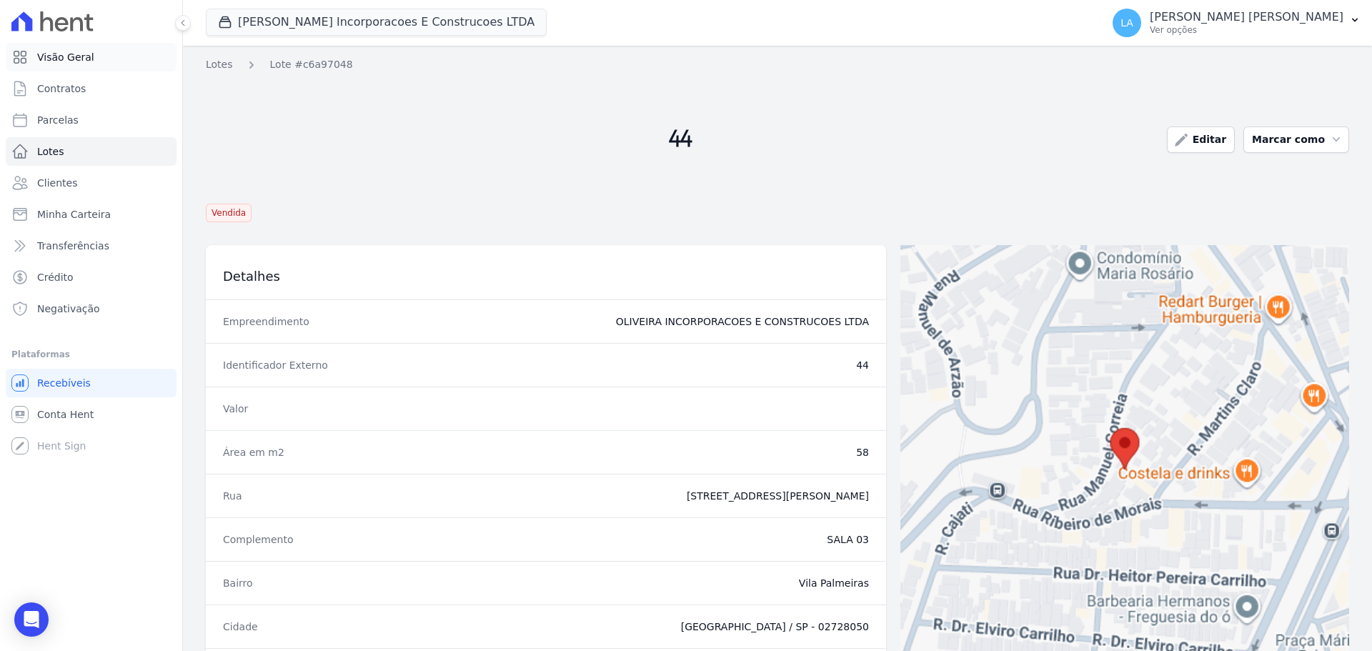
click at [55, 69] on link "Visão Geral" at bounding box center [91, 57] width 171 height 29
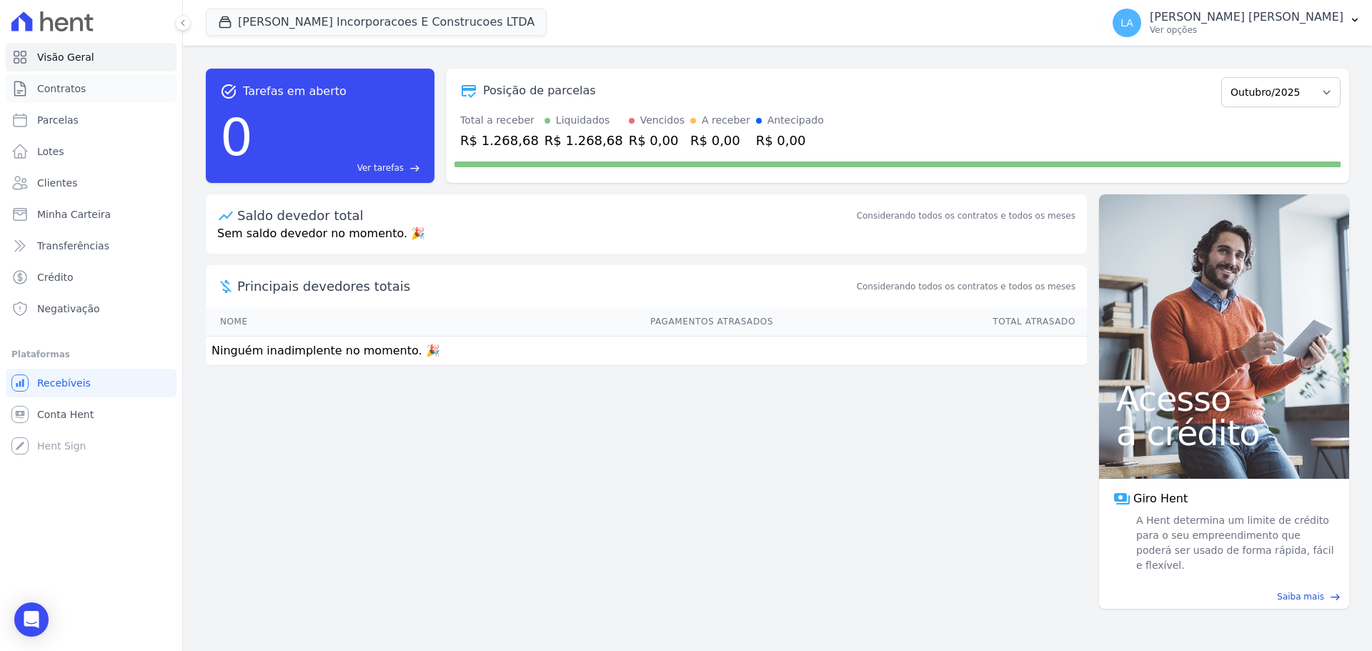
click at [59, 92] on span "Contratos" at bounding box center [61, 88] width 49 height 14
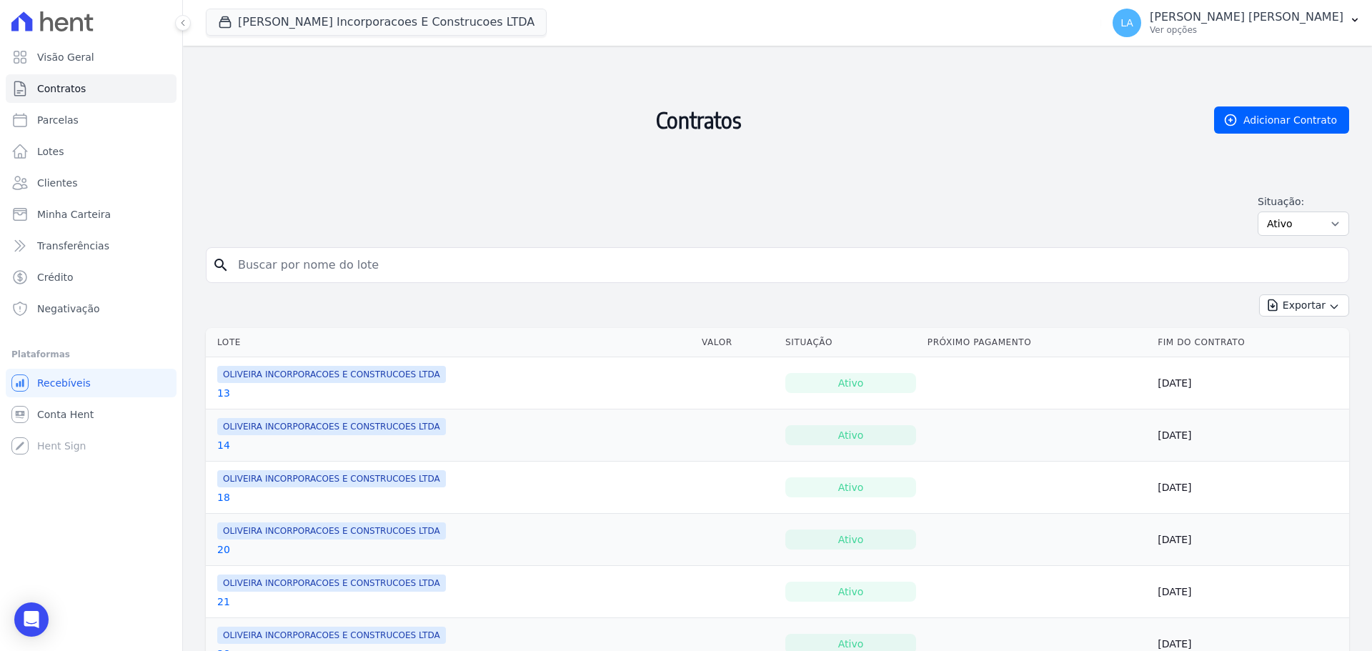
click at [568, 298] on div "Exportar Exportar PDF Exportar CSV Exportar Fichas" at bounding box center [778, 312] width 1144 height 34
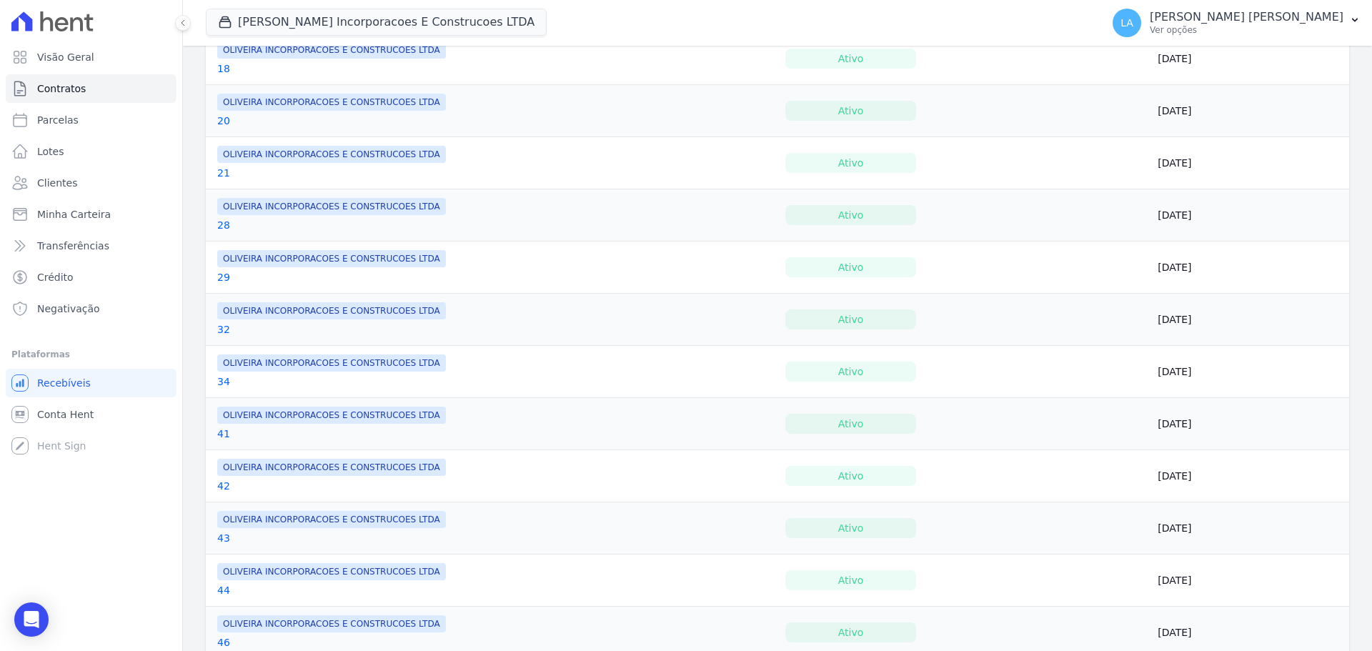
scroll to position [929, 0]
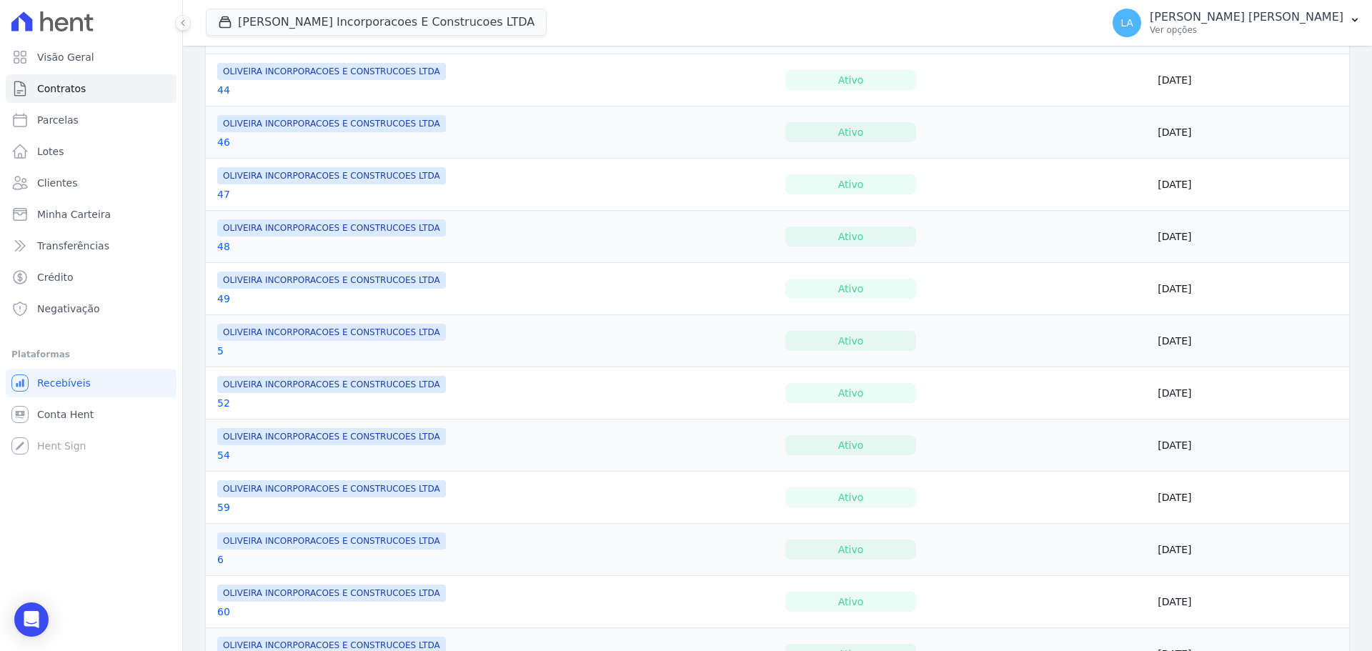
click at [225, 294] on link "49" at bounding box center [223, 299] width 13 height 14
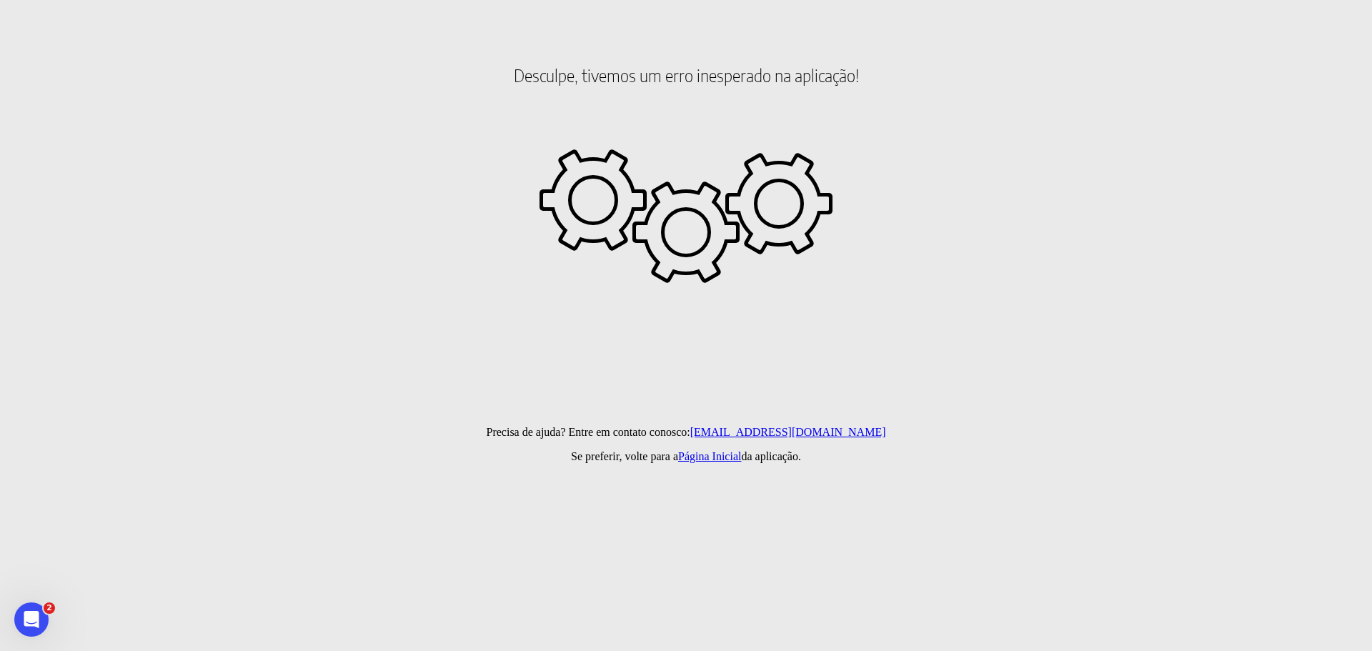
click at [558, 163] on html "Desculpe, tivemos um erro inesperado na aplicação! Precisa de ajuda? Entre em c…" at bounding box center [686, 81] width 1372 height 163
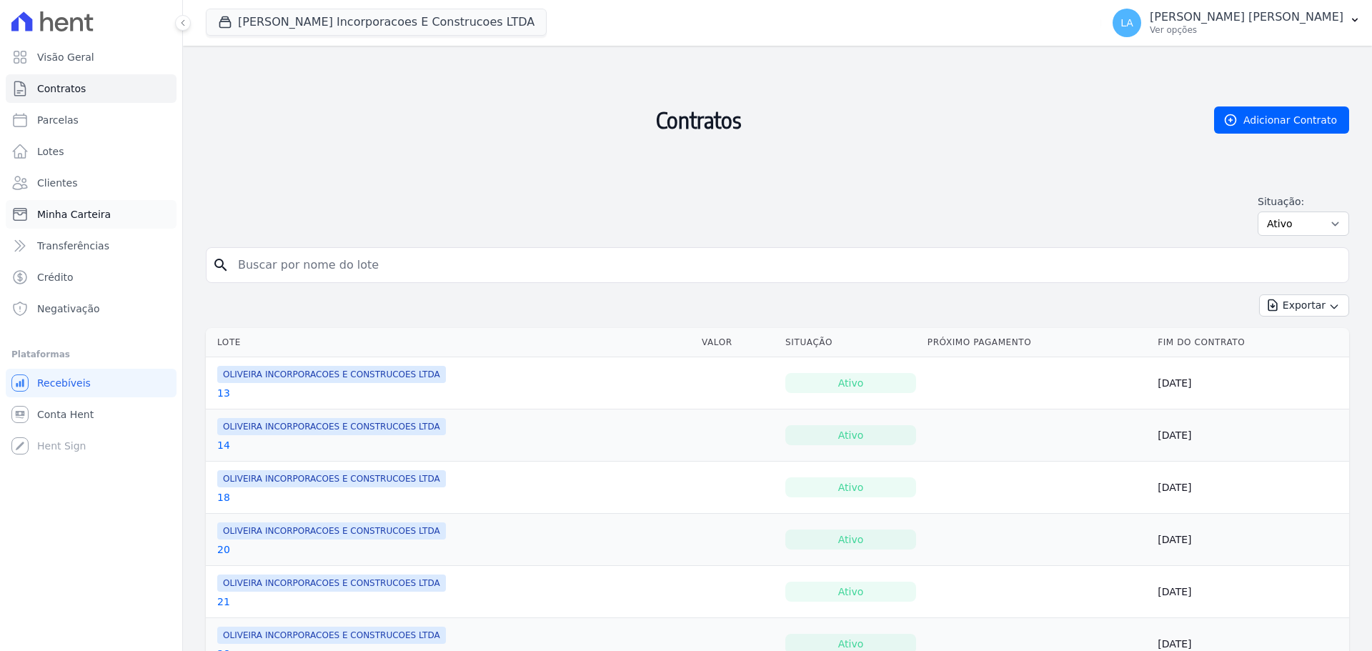
click at [71, 214] on span "Minha Carteira" at bounding box center [74, 214] width 74 height 14
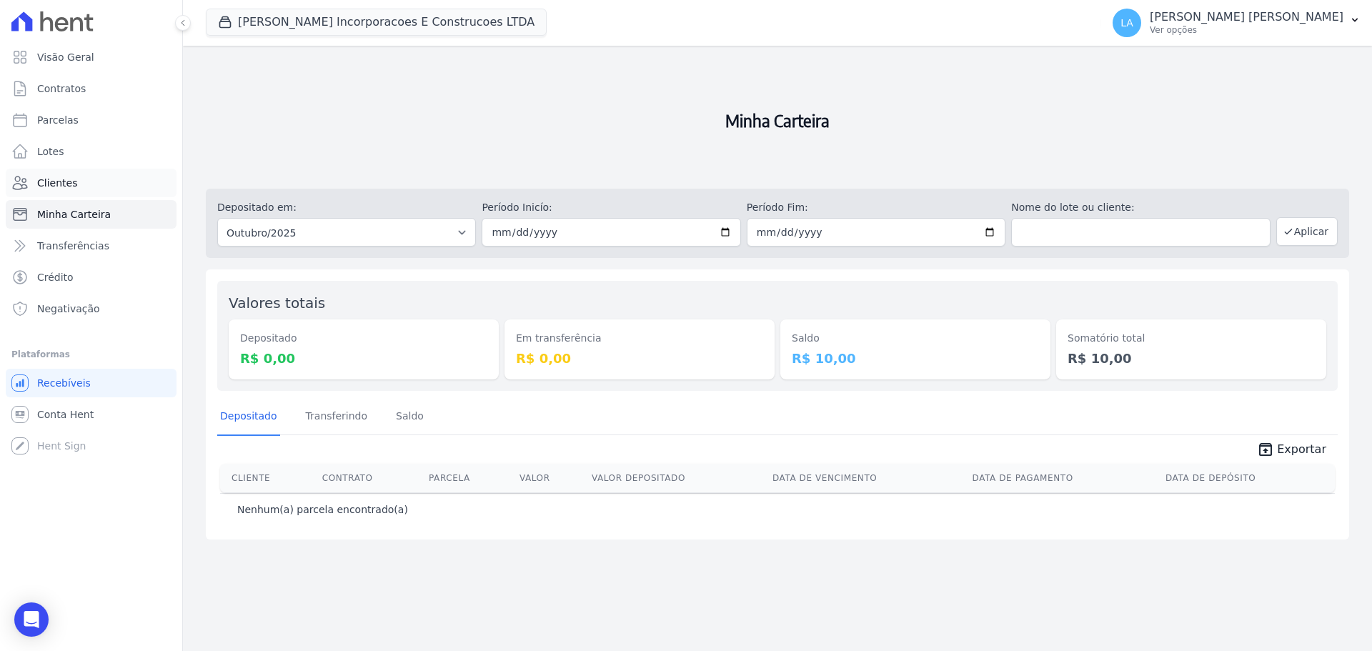
click at [96, 188] on link "Clientes" at bounding box center [91, 183] width 171 height 29
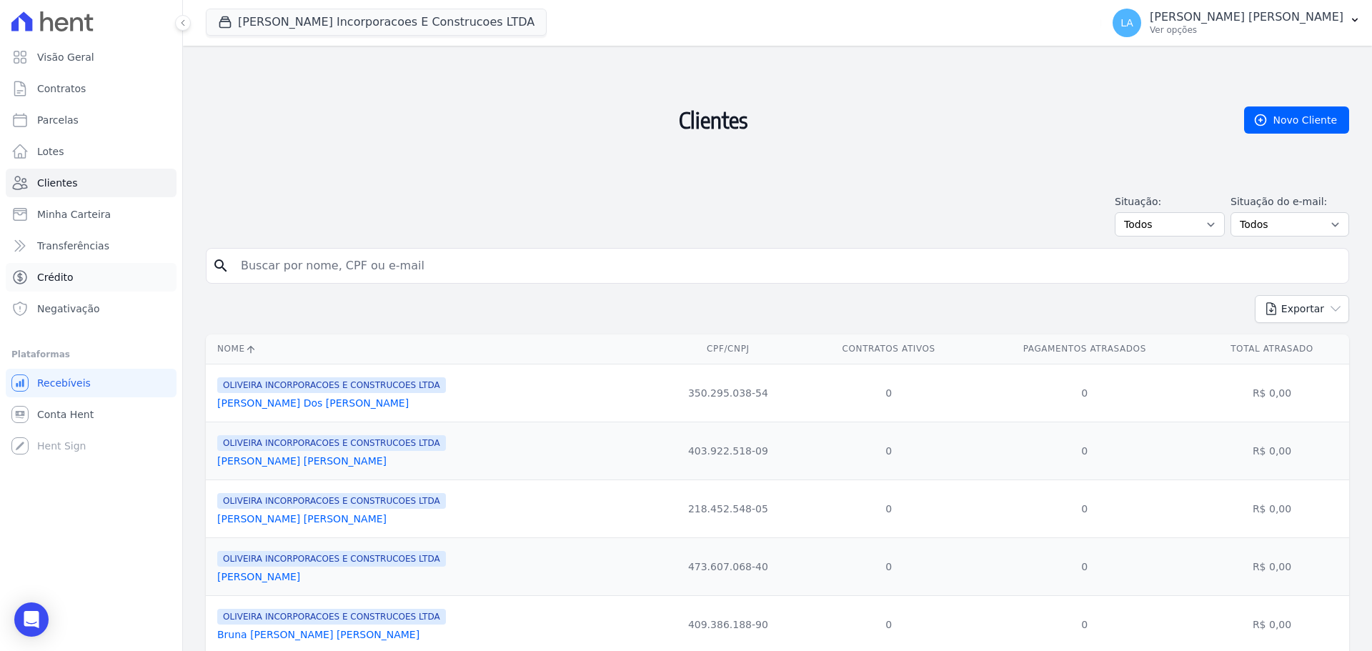
click at [92, 274] on link "Crédito" at bounding box center [91, 277] width 171 height 29
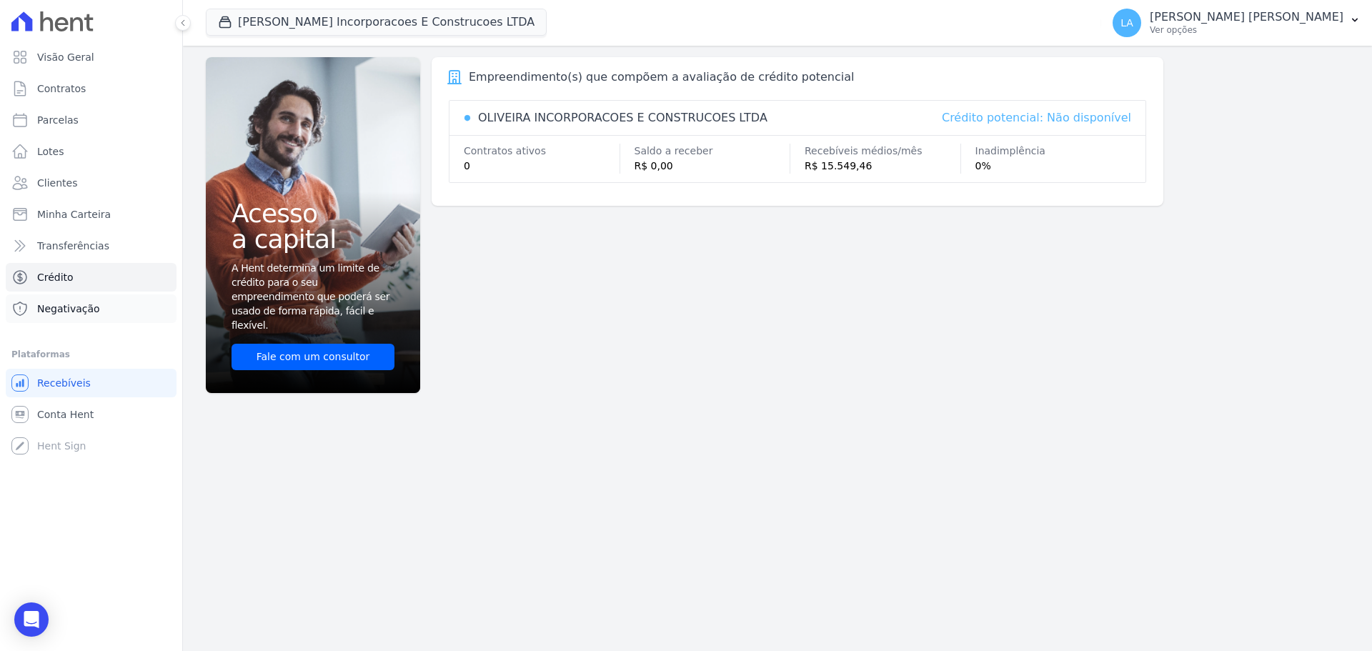
click at [107, 301] on link "Negativação" at bounding box center [91, 309] width 171 height 29
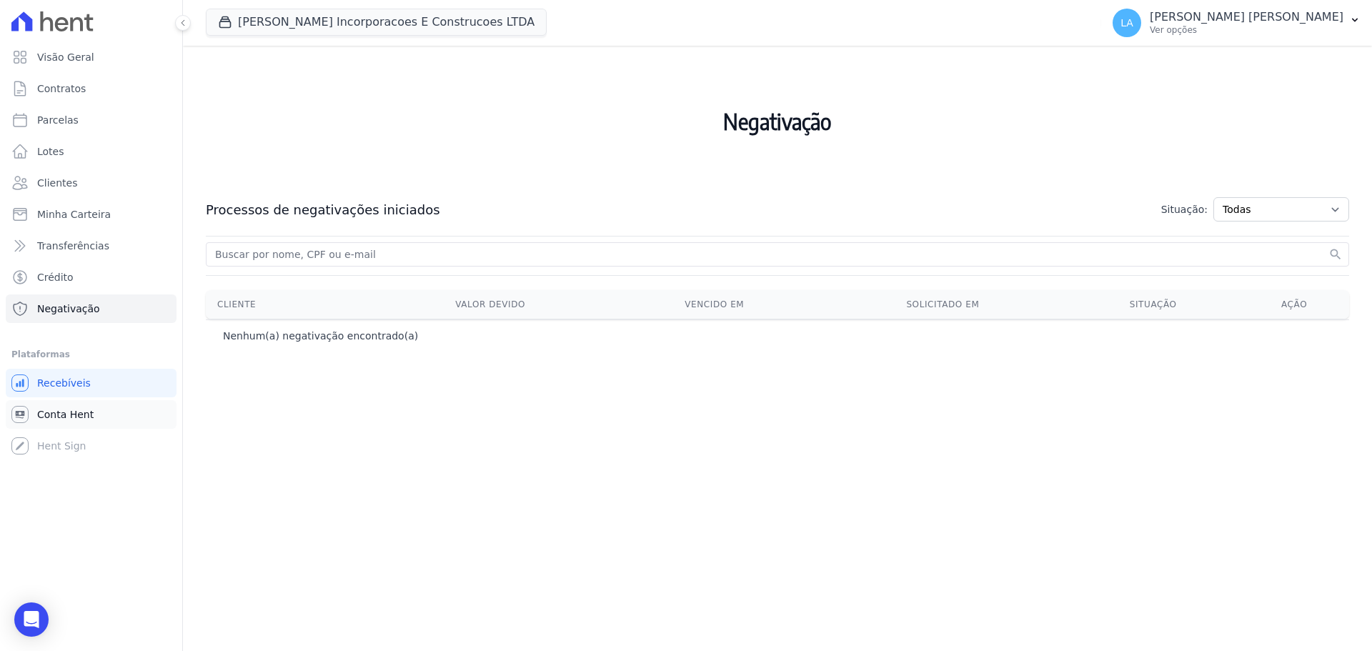
click at [89, 408] on span "Conta Hent" at bounding box center [65, 414] width 56 height 14
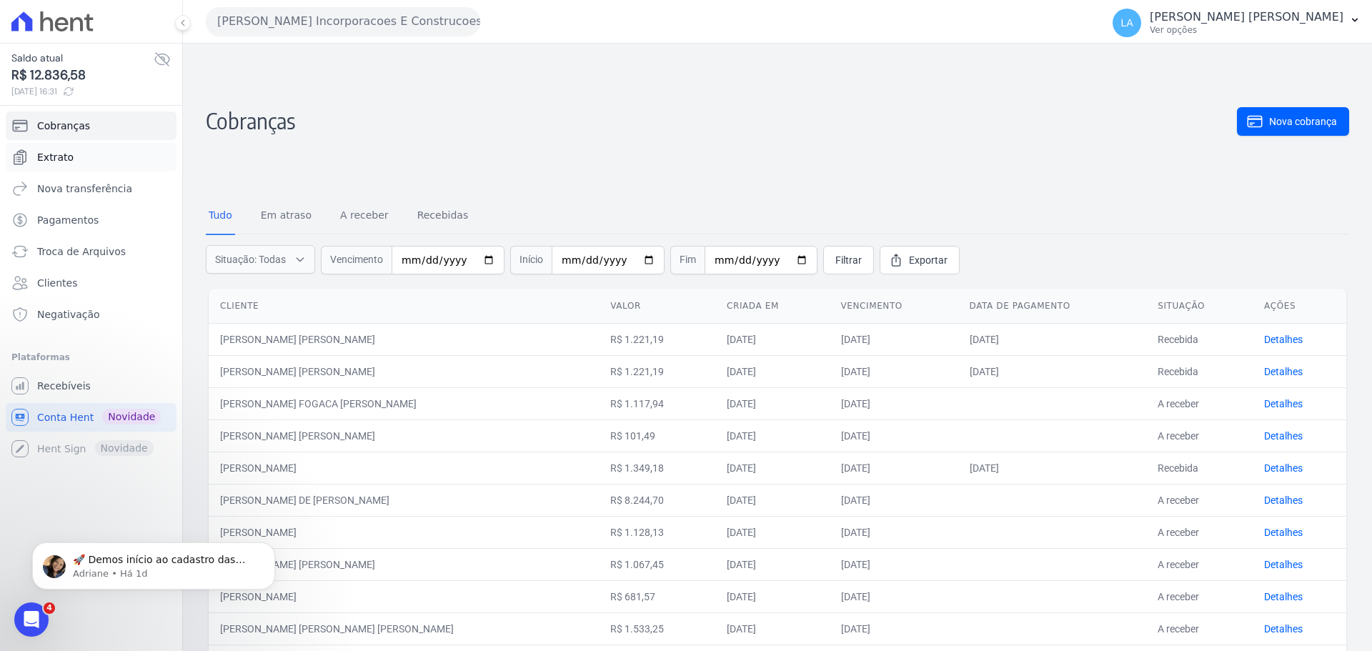
click at [80, 161] on link "Extrato" at bounding box center [91, 157] width 171 height 29
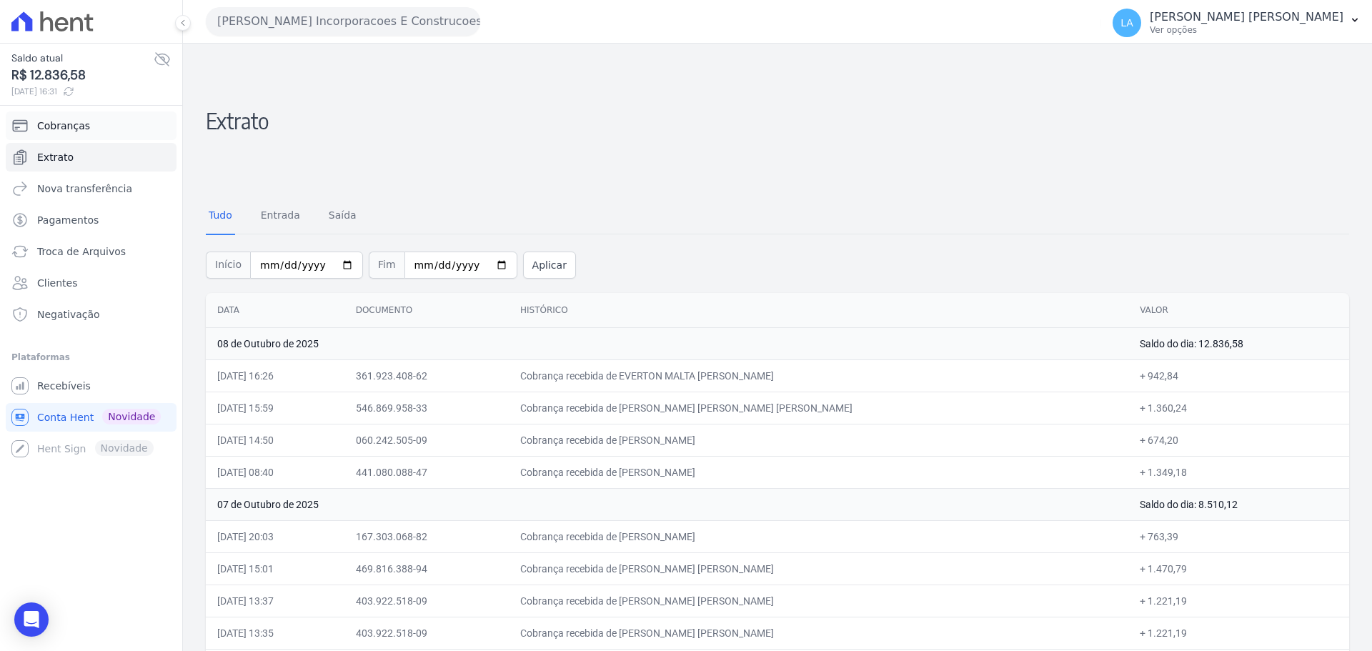
click at [69, 116] on link "Cobranças" at bounding box center [91, 126] width 171 height 29
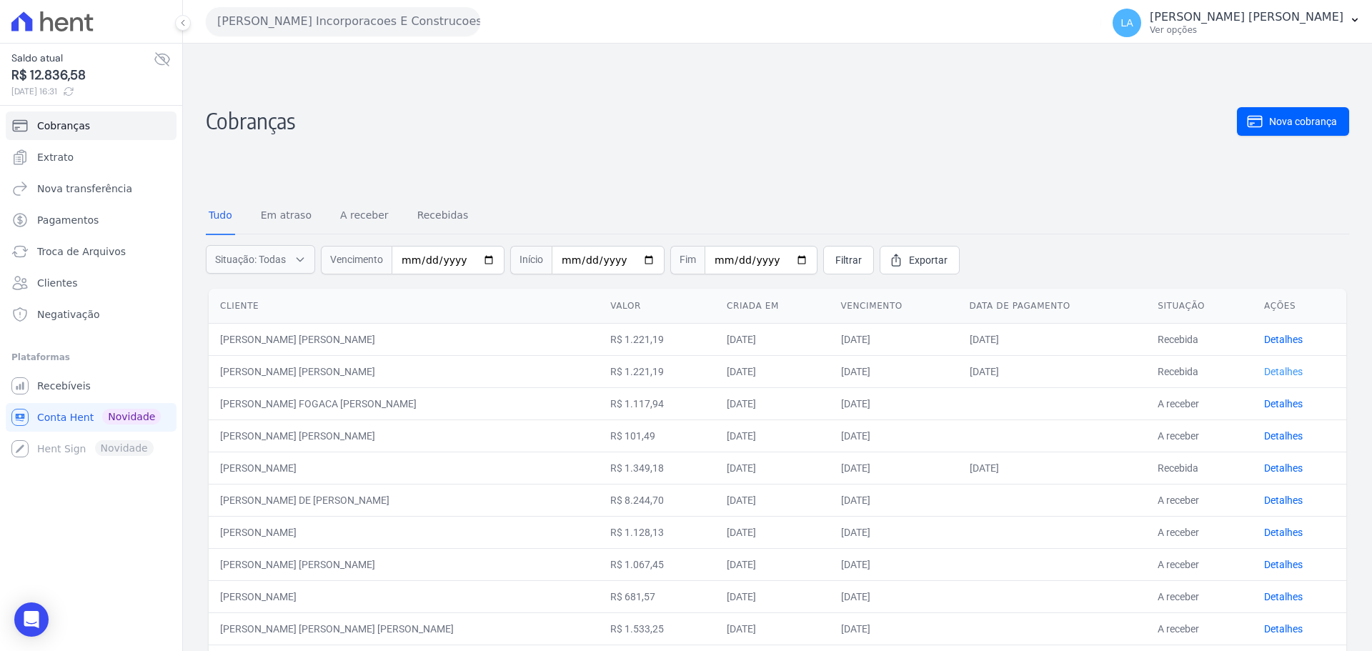
click at [1272, 369] on link "Detalhes" at bounding box center [1284, 371] width 39 height 11
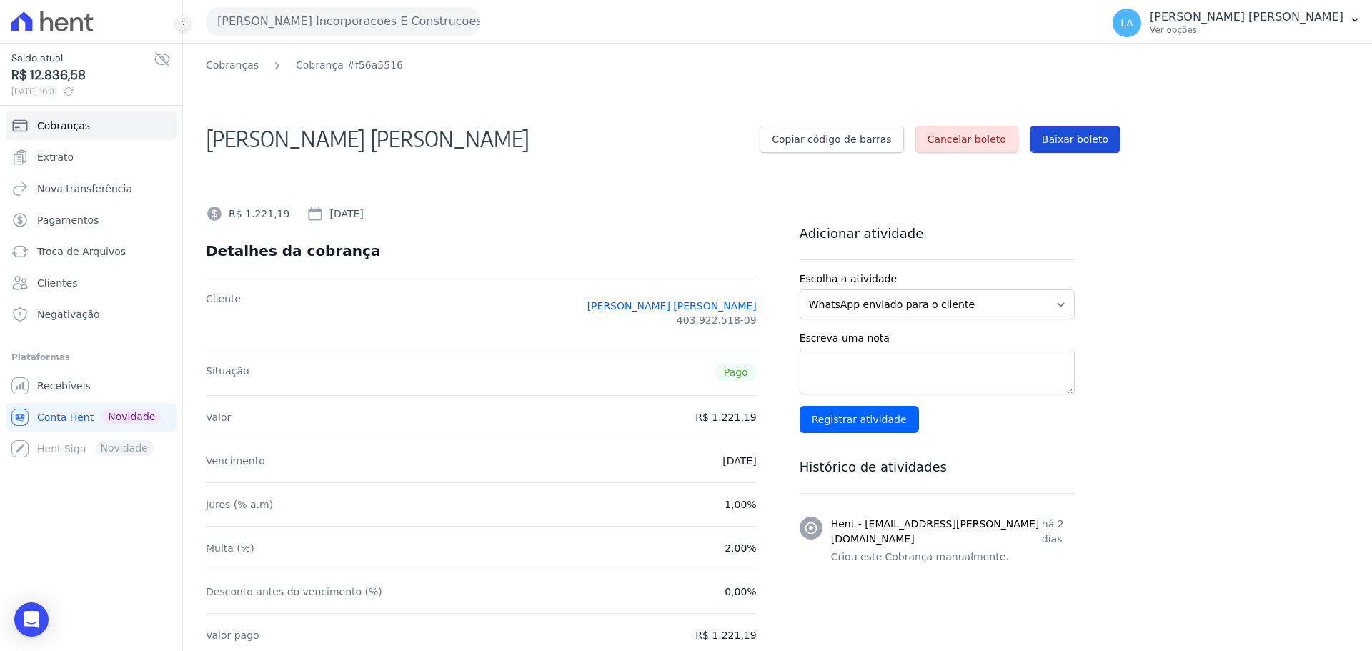
click at [1086, 149] on link "Baixar boleto" at bounding box center [1075, 139] width 91 height 27
click at [252, 71] on link "Cobranças" at bounding box center [232, 65] width 53 height 15
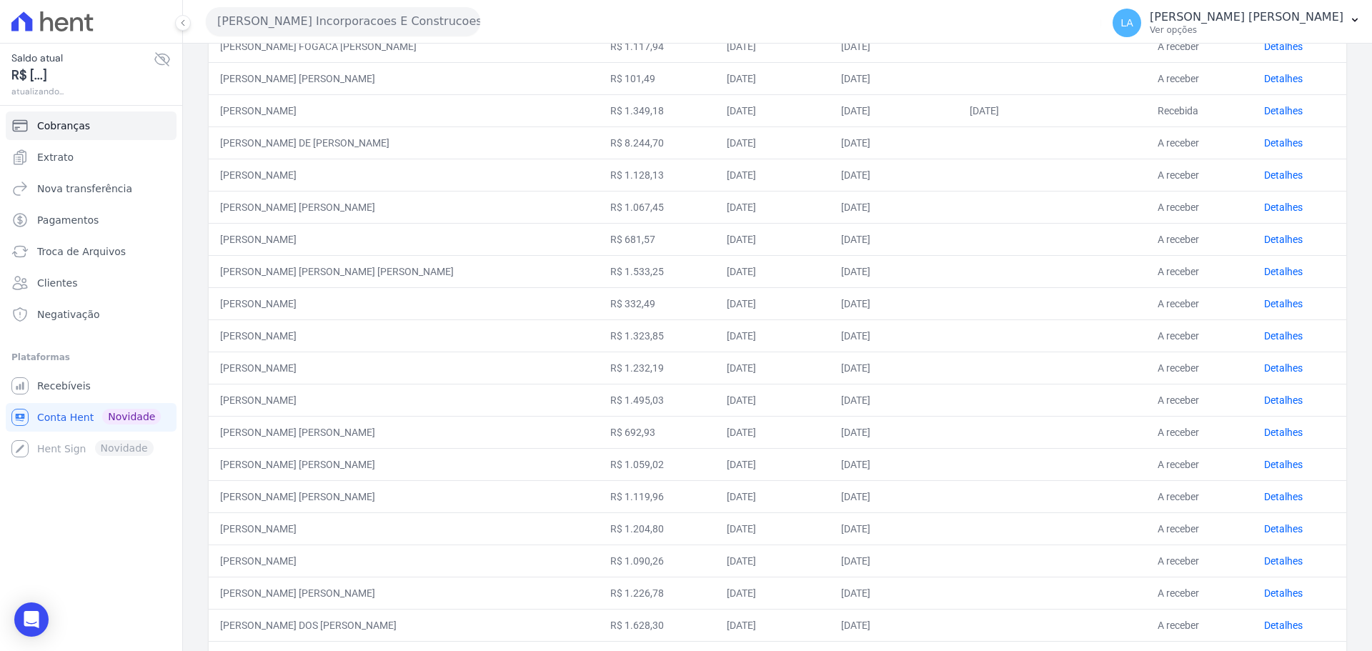
scroll to position [542, 0]
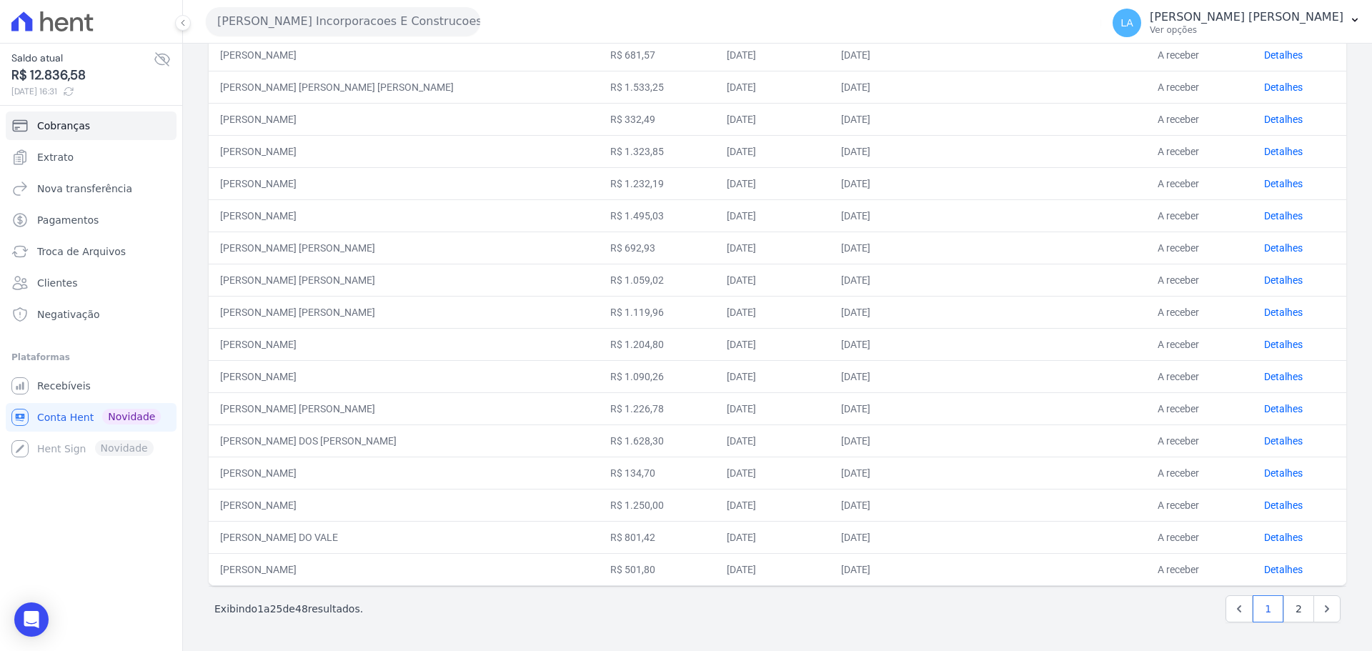
click at [349, 187] on td "RAFAEL FERREIRA ANDRADE" at bounding box center [404, 183] width 390 height 32
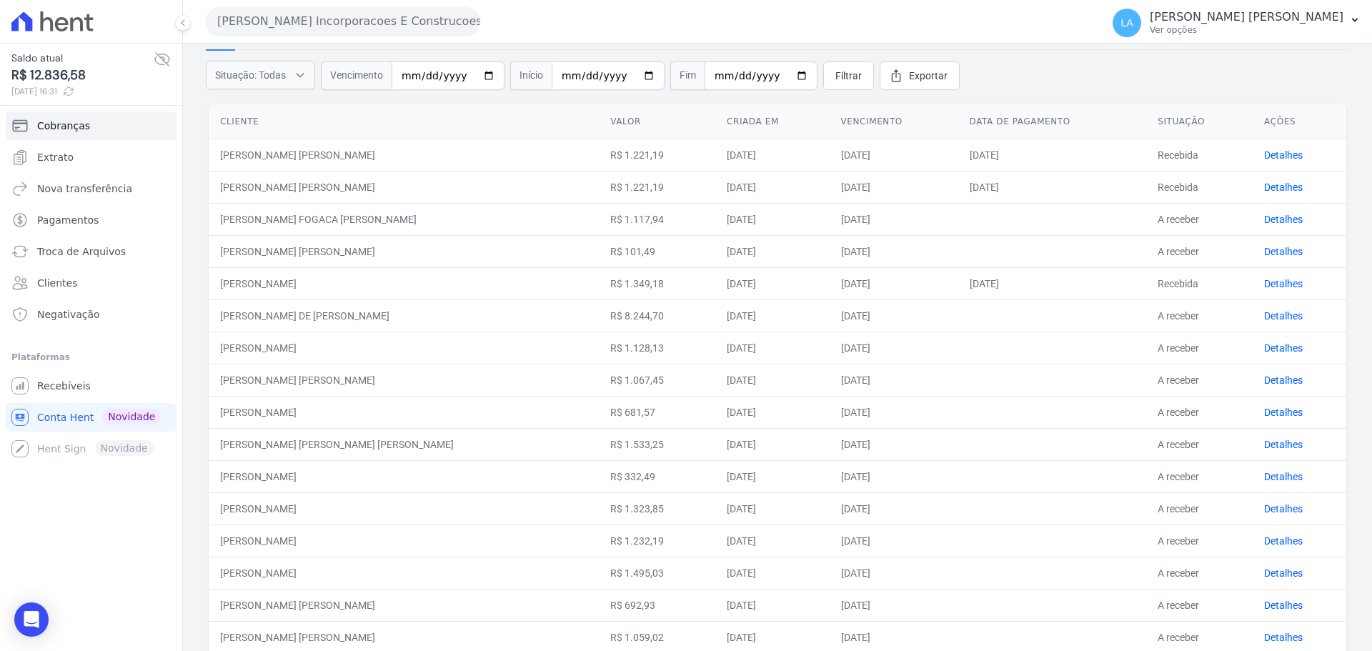
scroll to position [0, 0]
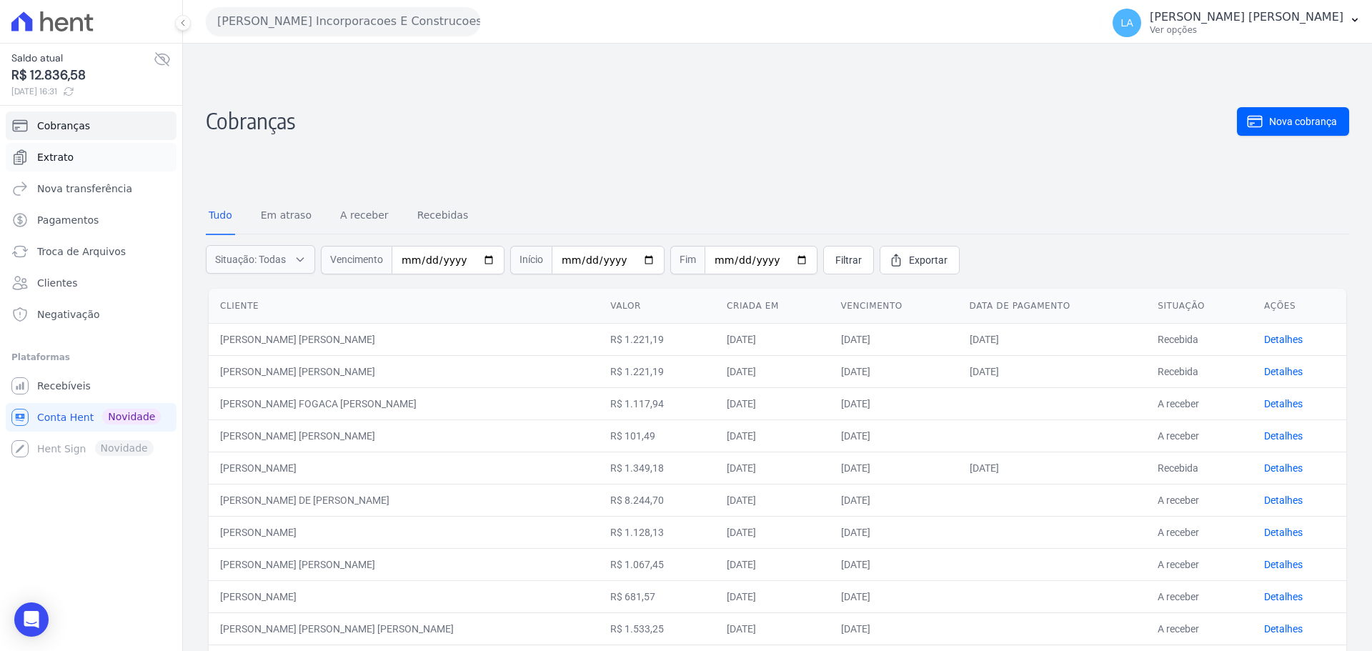
click at [54, 159] on span "Extrato" at bounding box center [55, 157] width 36 height 14
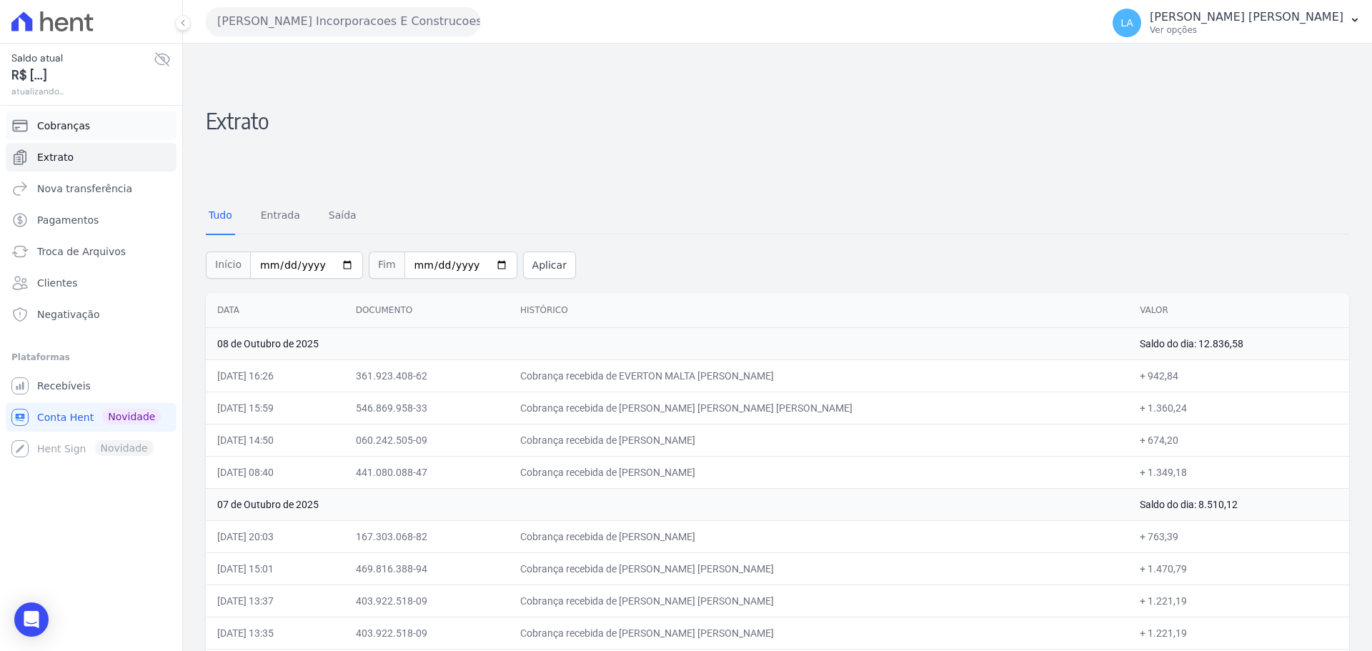
click at [66, 124] on span "Cobranças" at bounding box center [63, 126] width 53 height 14
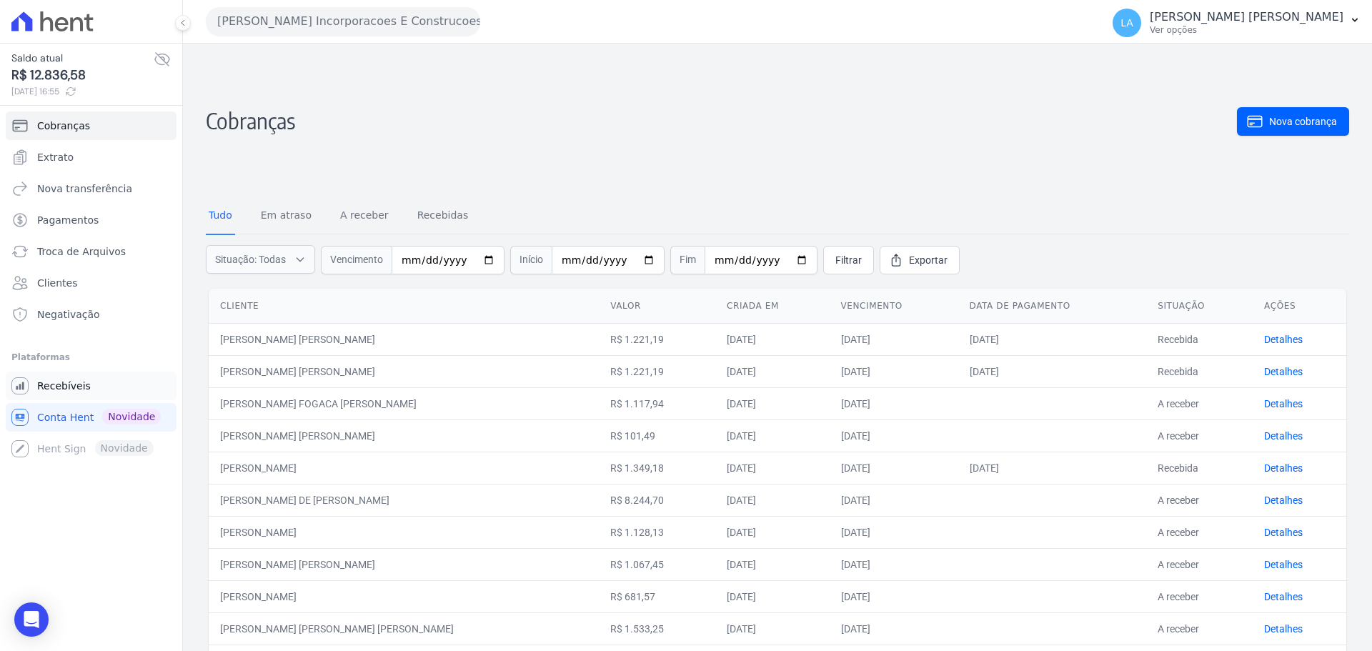
click at [43, 375] on link "Recebíveis" at bounding box center [91, 386] width 171 height 29
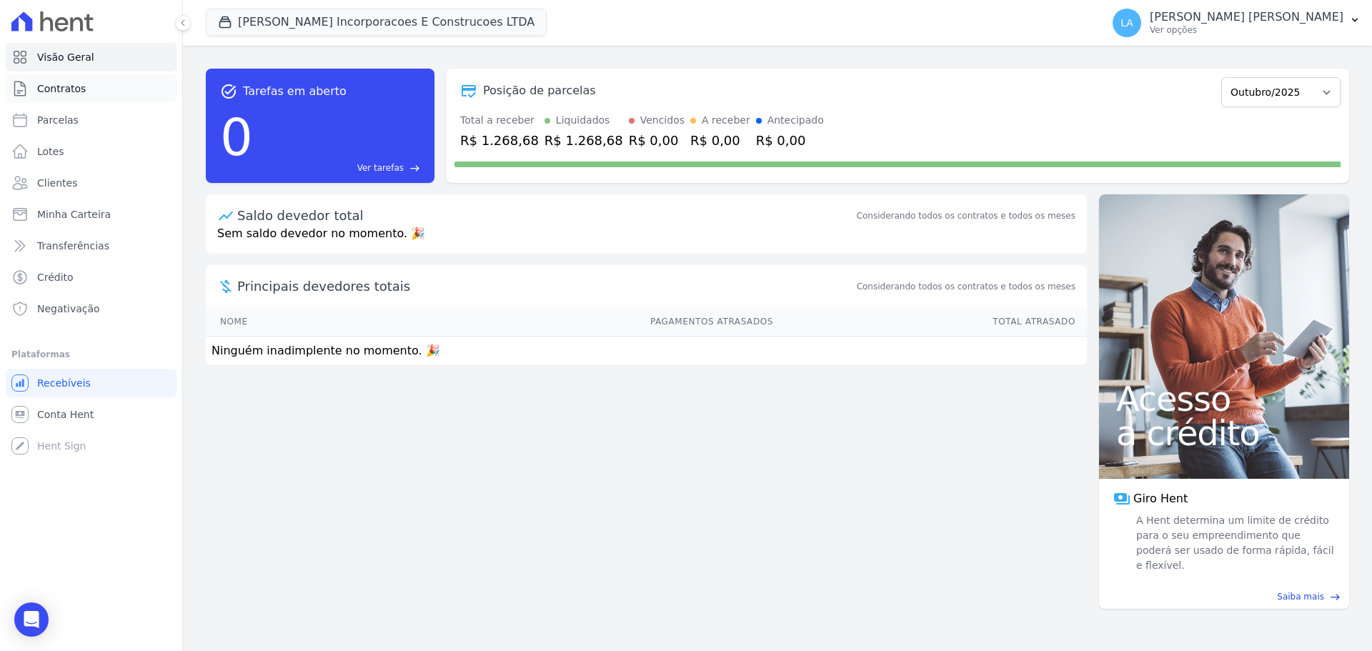
click at [68, 96] on link "Contratos" at bounding box center [91, 88] width 171 height 29
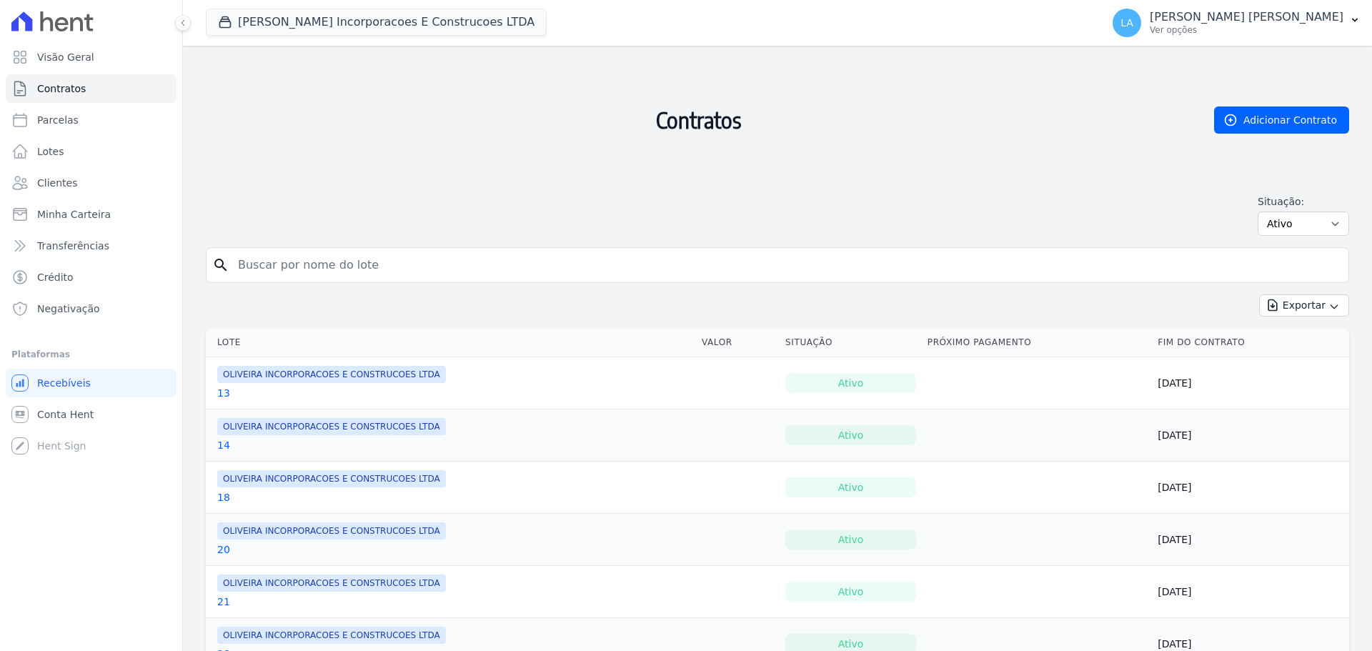
scroll to position [143, 0]
click at [226, 392] on link "13" at bounding box center [223, 393] width 13 height 14
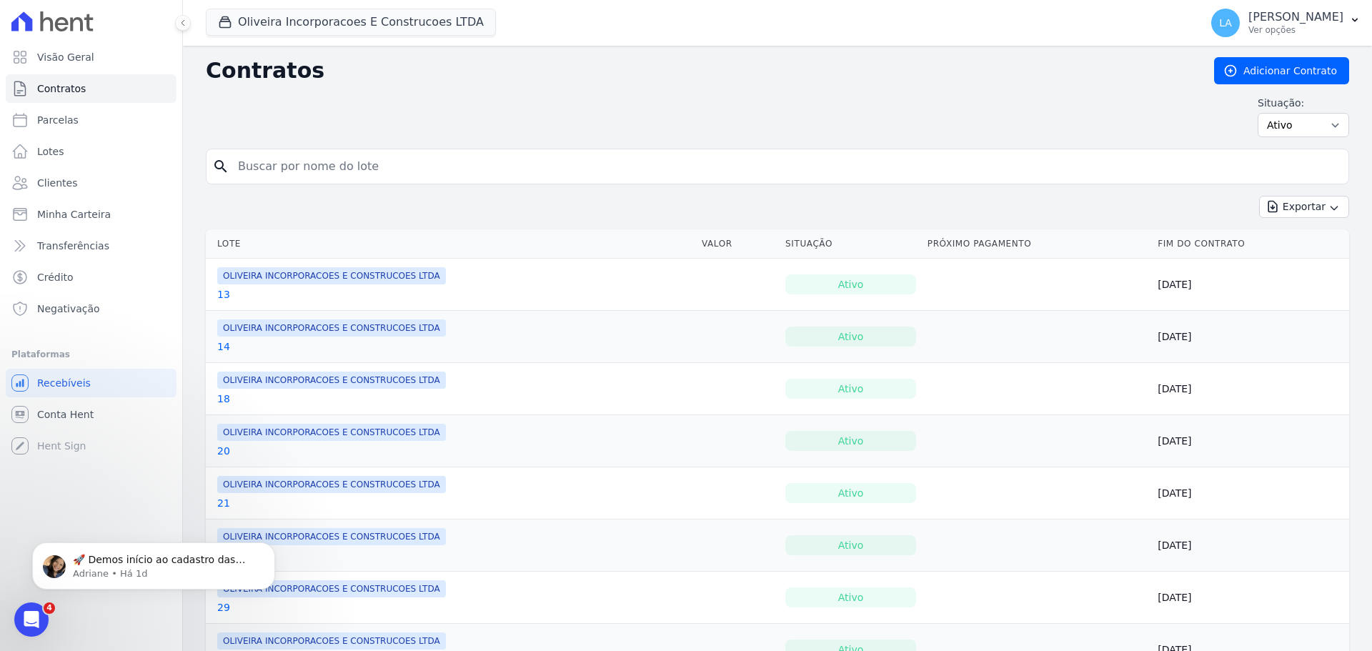
click at [707, 69] on h2 "Contratos" at bounding box center [699, 71] width 986 height 26
click at [221, 350] on link "14" at bounding box center [223, 347] width 13 height 14
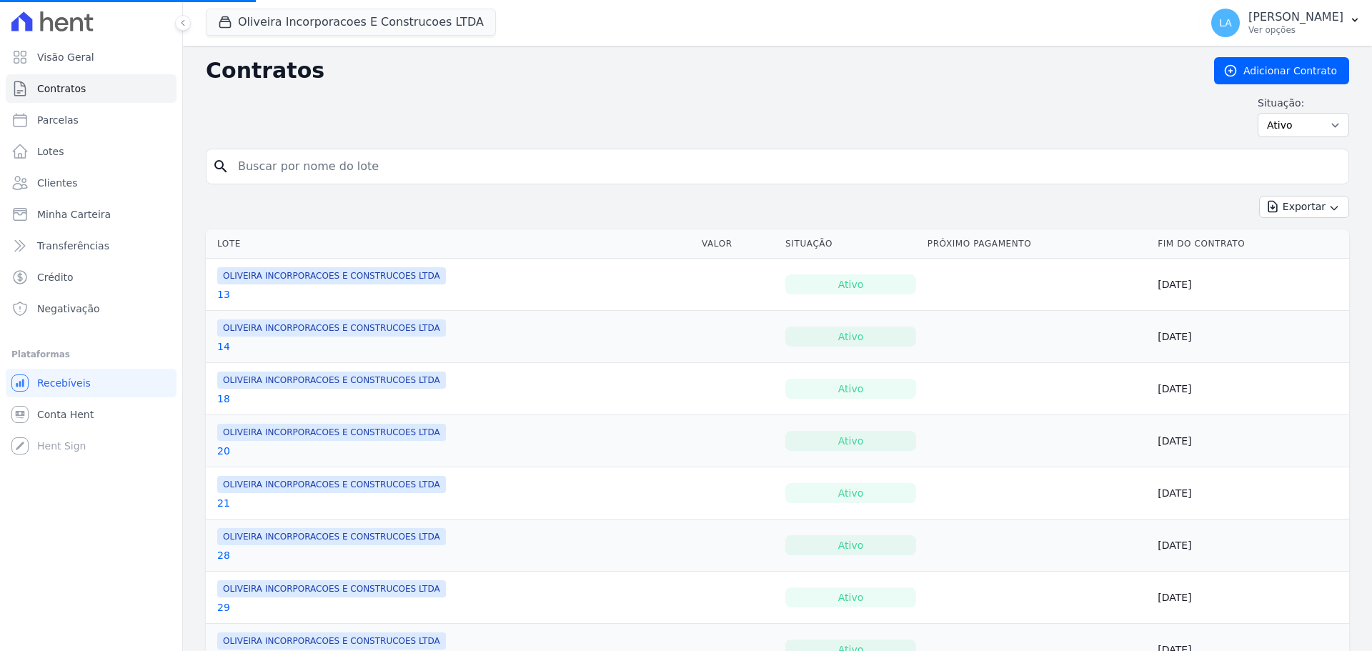
click at [44, 18] on icon at bounding box center [52, 21] width 82 height 20
click at [52, 23] on icon at bounding box center [46, 21] width 13 height 20
click at [52, 44] on link "Visão Geral" at bounding box center [91, 57] width 171 height 29
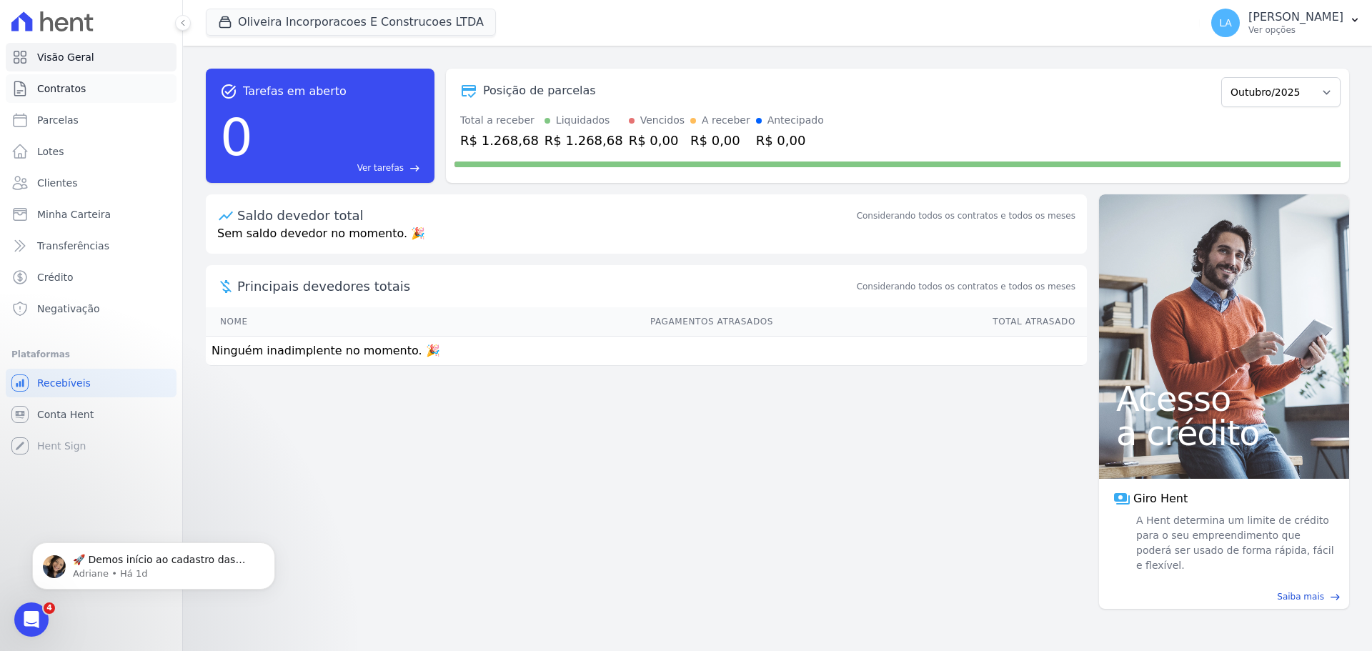
click at [92, 93] on link "Contratos" at bounding box center [91, 88] width 171 height 29
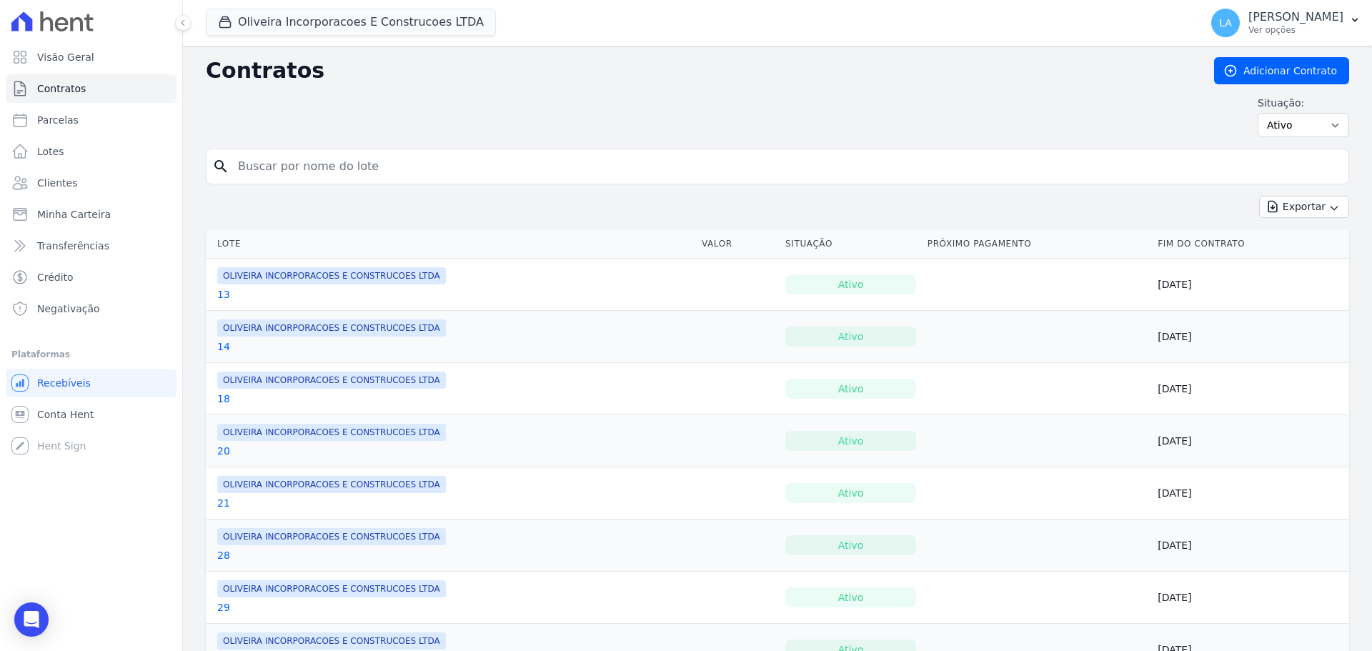
click at [215, 297] on td "OLIVEIRA INCORPORACOES E CONSTRUCOES LTDA 13" at bounding box center [451, 284] width 490 height 51
click at [219, 295] on link "13" at bounding box center [223, 294] width 13 height 14
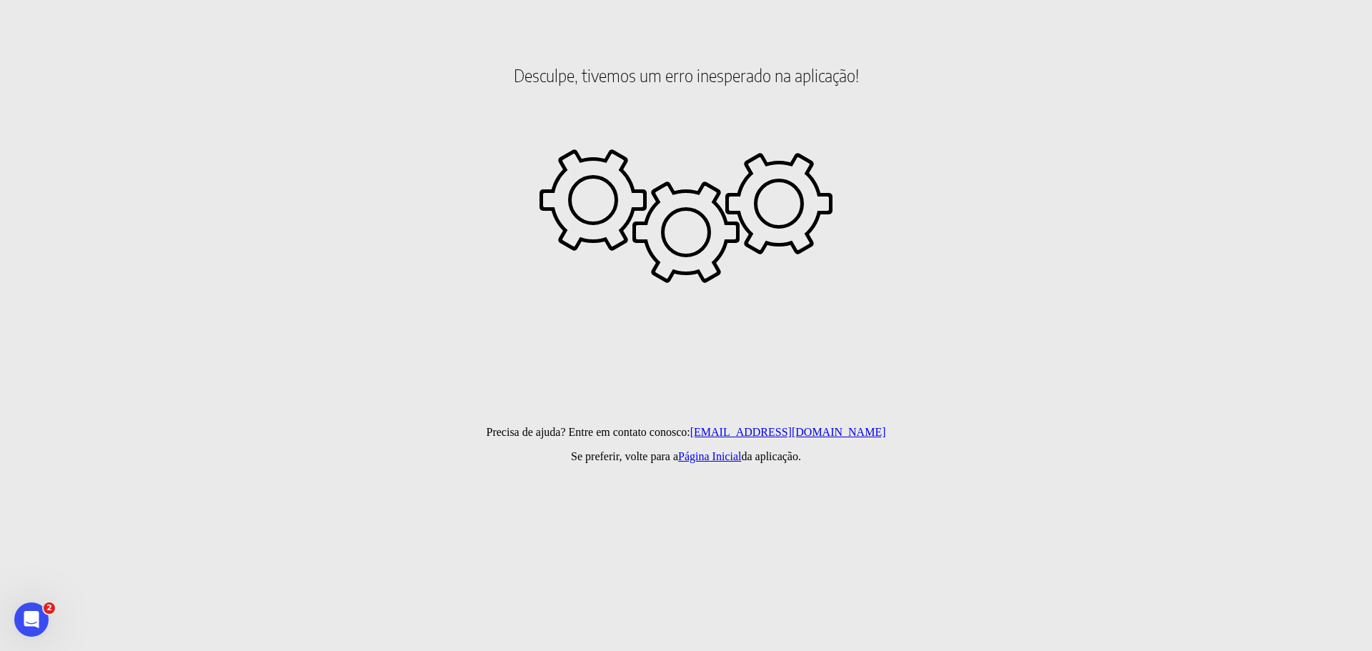
click at [137, 163] on html "Desculpe, tivemos um erro inesperado na aplicação! Precisa de ajuda? Entre em c…" at bounding box center [686, 81] width 1372 height 163
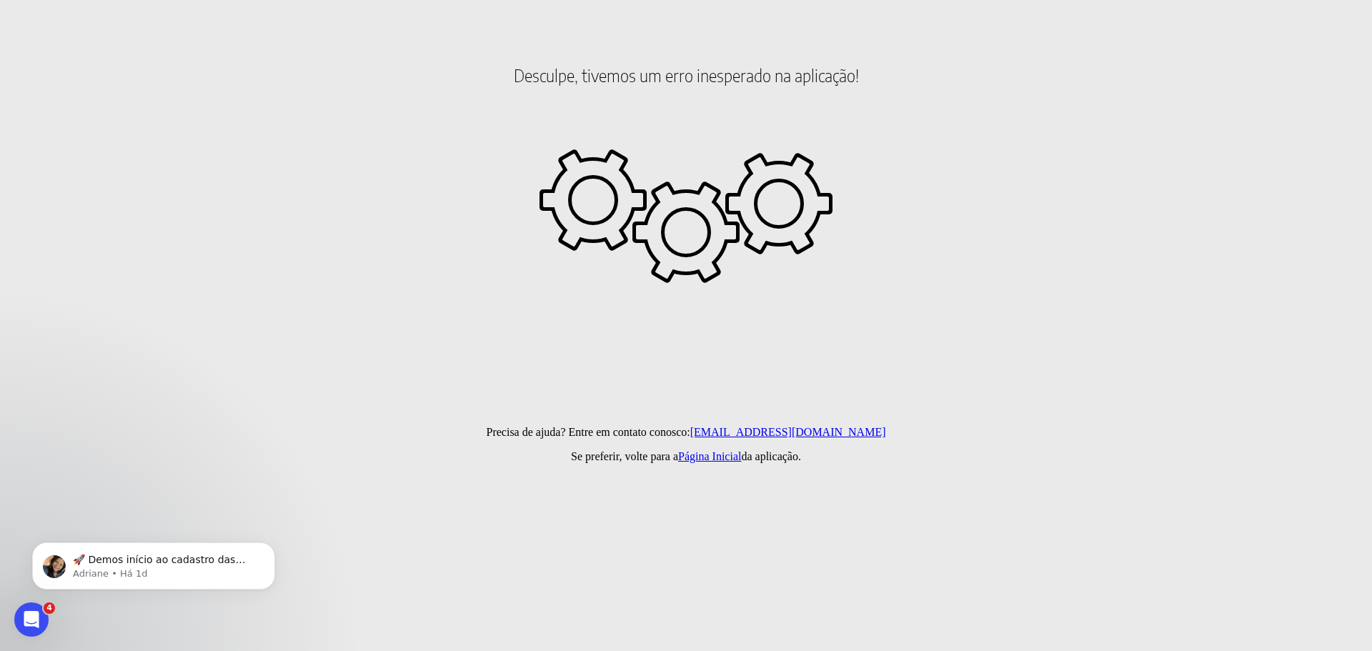
click at [137, 163] on html "Desculpe, tivemos um erro inesperado na aplicação! Precisa de ajuda? Entre em c…" at bounding box center [686, 81] width 1372 height 163
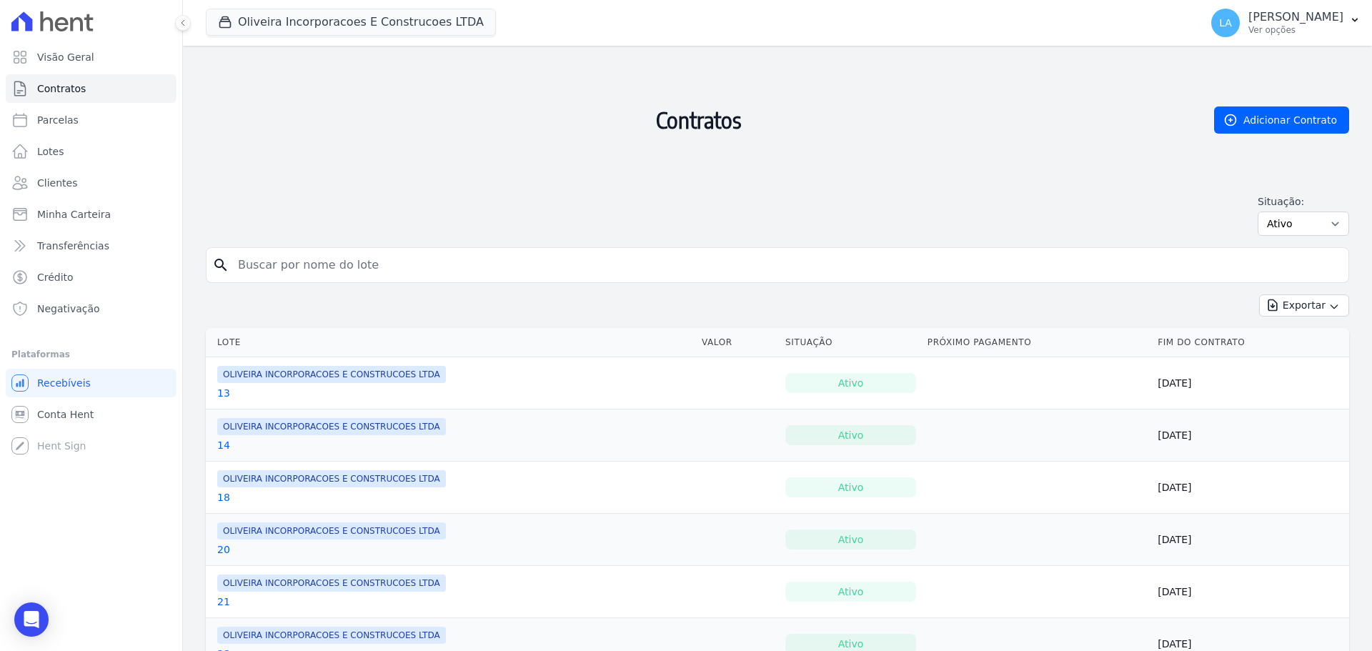
click at [224, 453] on td "OLIVEIRA INCORPORACOES E CONSTRUCOES LTDA 14" at bounding box center [451, 435] width 490 height 51
click at [222, 450] on link "14" at bounding box center [223, 445] width 13 height 14
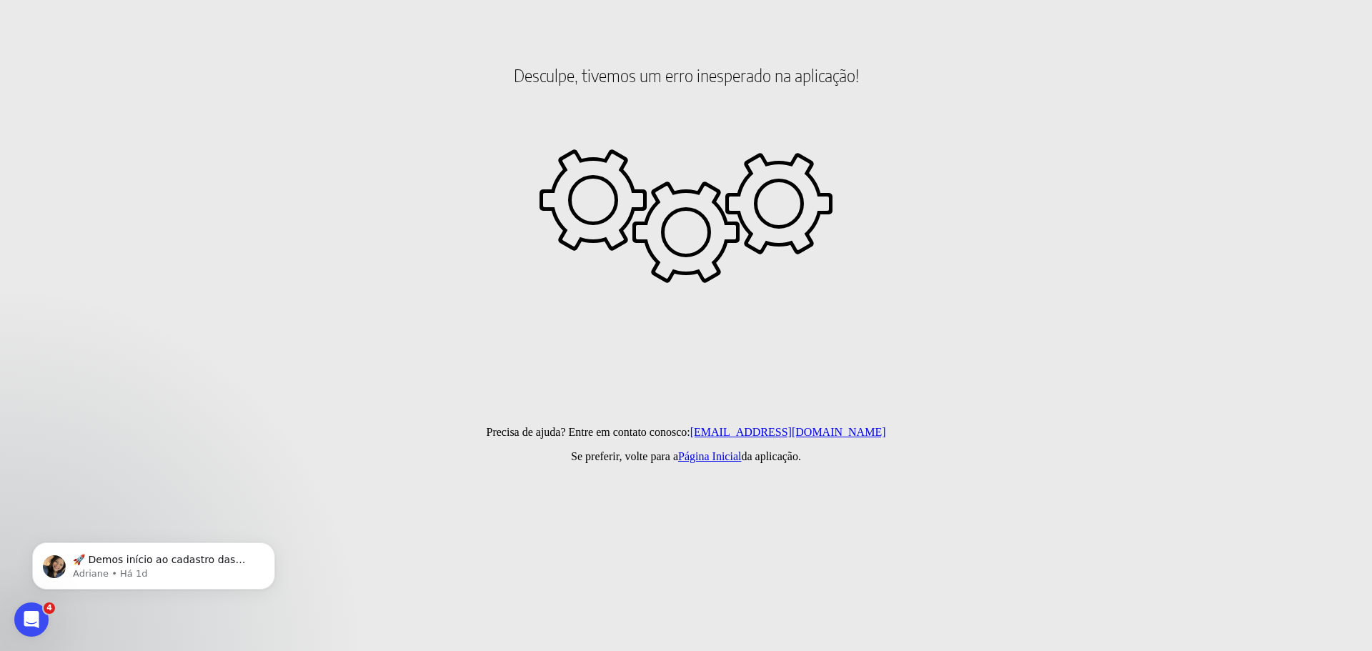
drag, startPoint x: 470, startPoint y: 129, endPoint x: 272, endPoint y: 178, distance: 204.8
click at [469, 129] on h2 "Desculpe, tivemos um erro inesperado na aplicação!" at bounding box center [686, 75] width 1361 height 122
drag, startPoint x: 82, startPoint y: 0, endPoint x: 206, endPoint y: 187, distance: 224.4
click at [207, 163] on html "Desculpe, tivemos um erro inesperado na aplicação! Precisa de ajuda? Entre em c…" at bounding box center [686, 81] width 1372 height 163
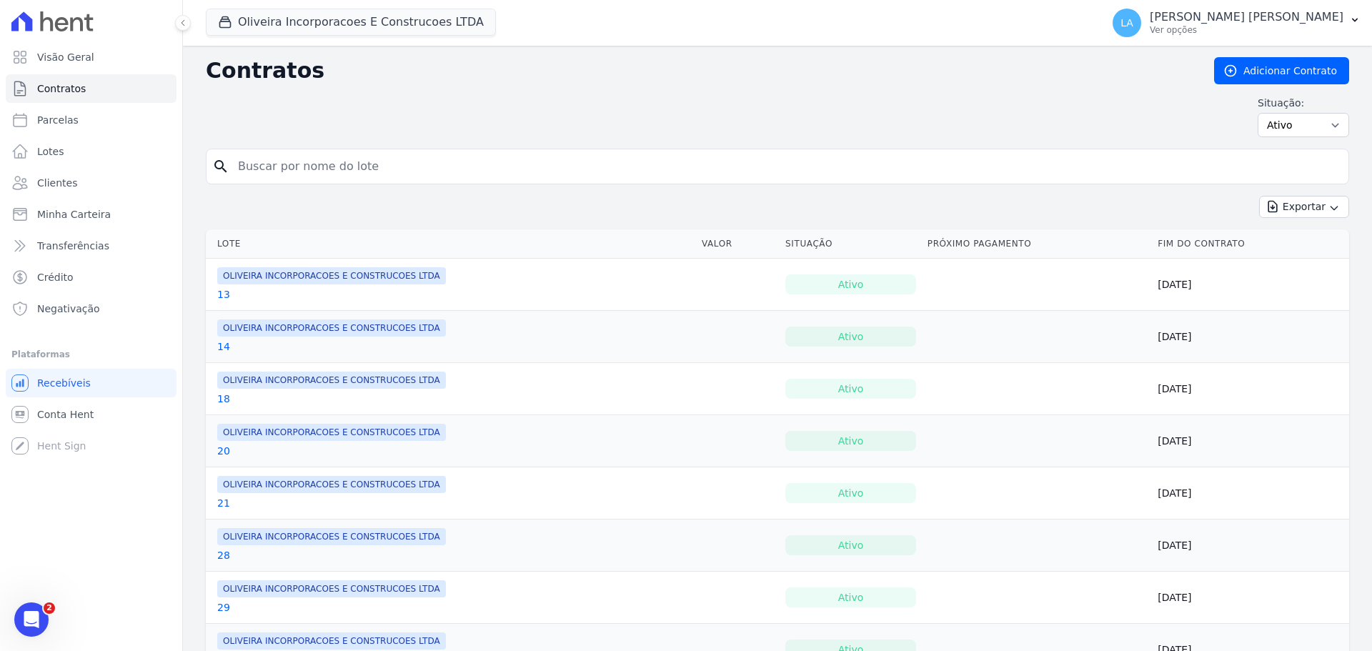
click at [222, 296] on link "13" at bounding box center [223, 294] width 13 height 14
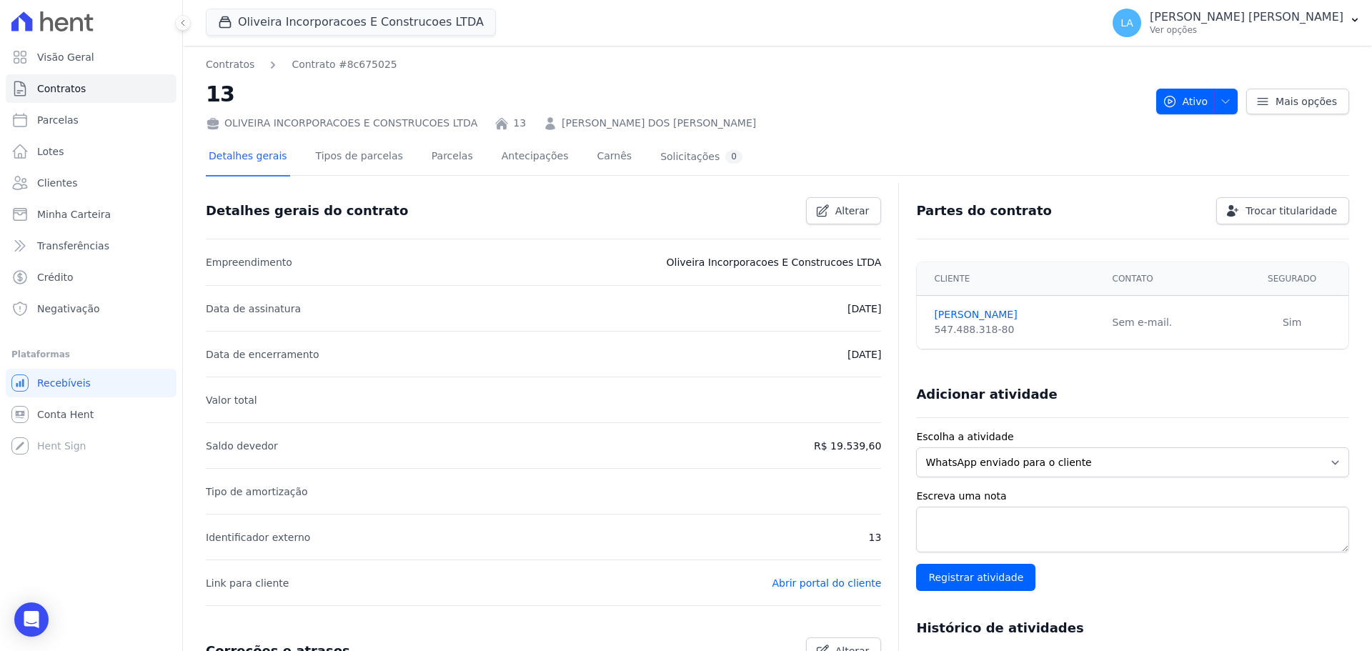
scroll to position [343, 0]
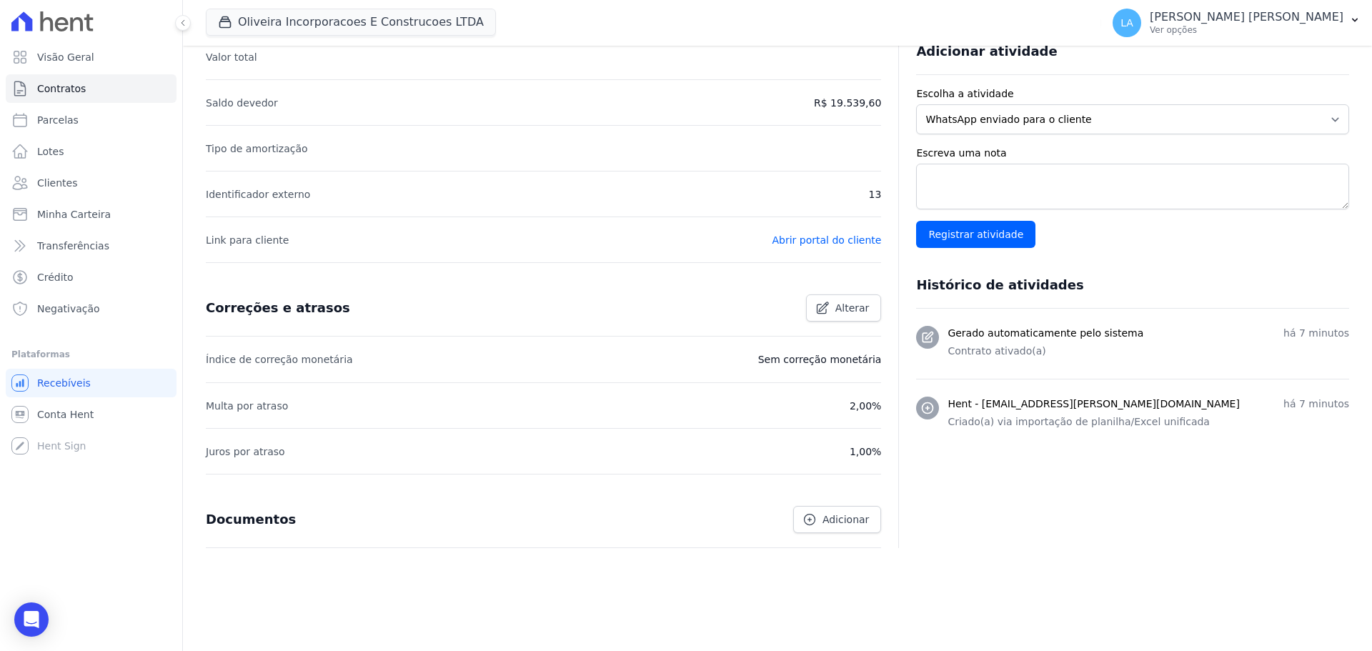
click at [521, 462] on li "Juros por atraso 1,00%" at bounding box center [544, 451] width 676 height 46
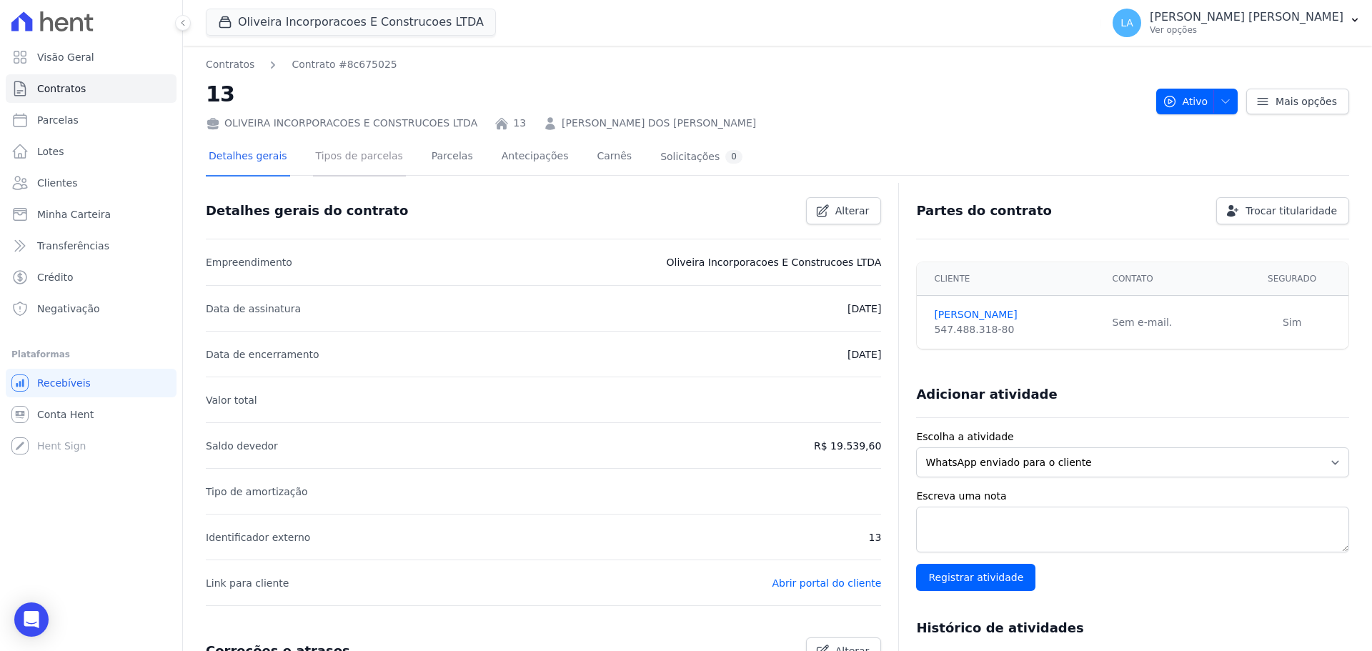
click at [352, 172] on link "Tipos de parcelas" at bounding box center [359, 158] width 93 height 38
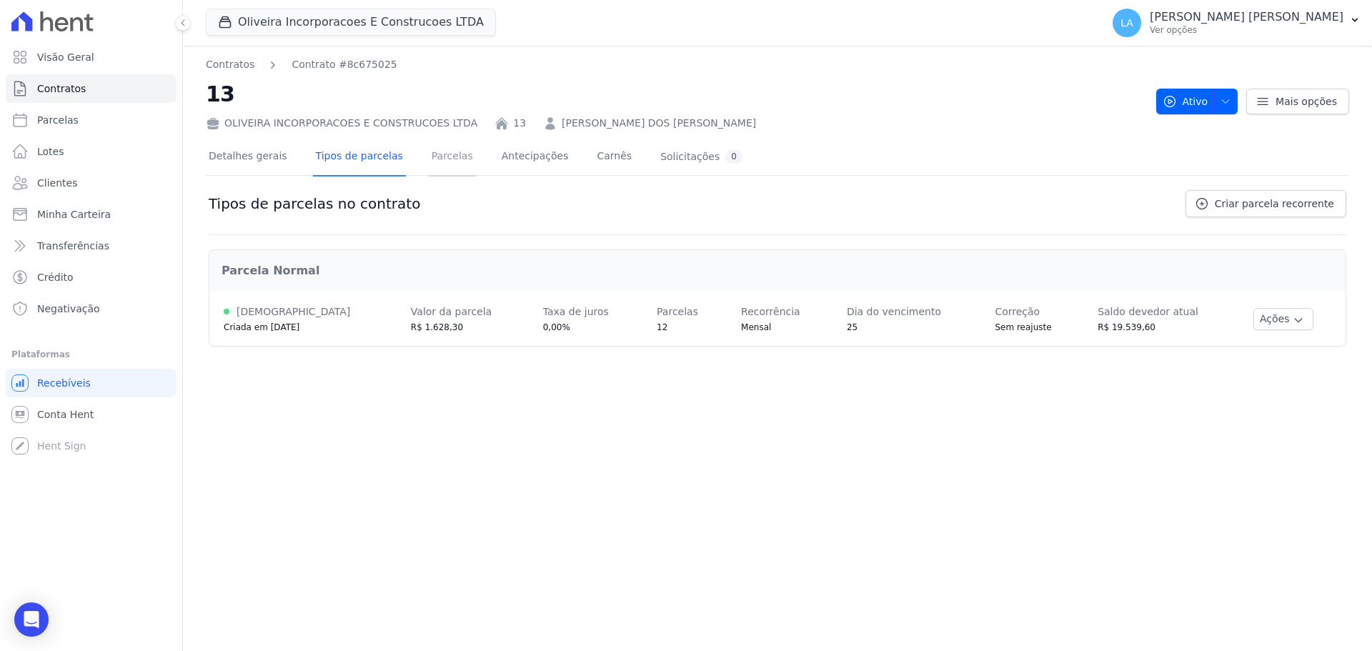
click at [444, 164] on link "Parcelas" at bounding box center [452, 158] width 47 height 38
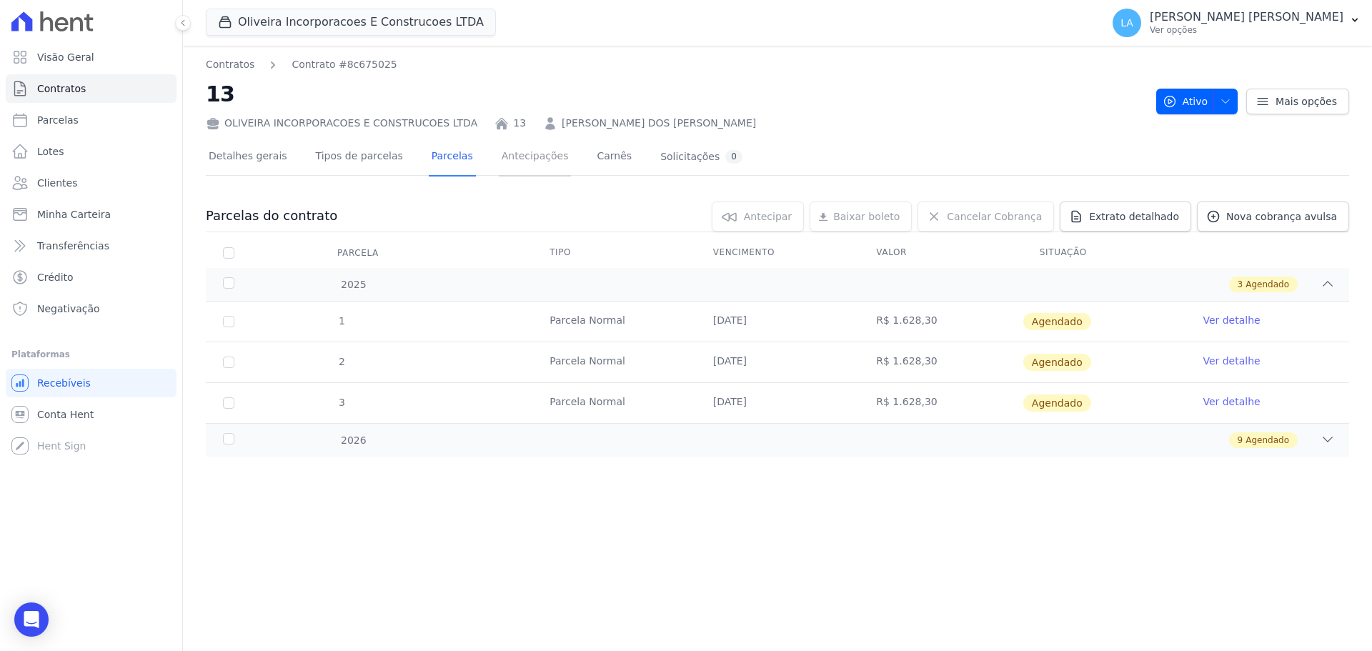
click at [518, 169] on link "Antecipações" at bounding box center [535, 158] width 73 height 38
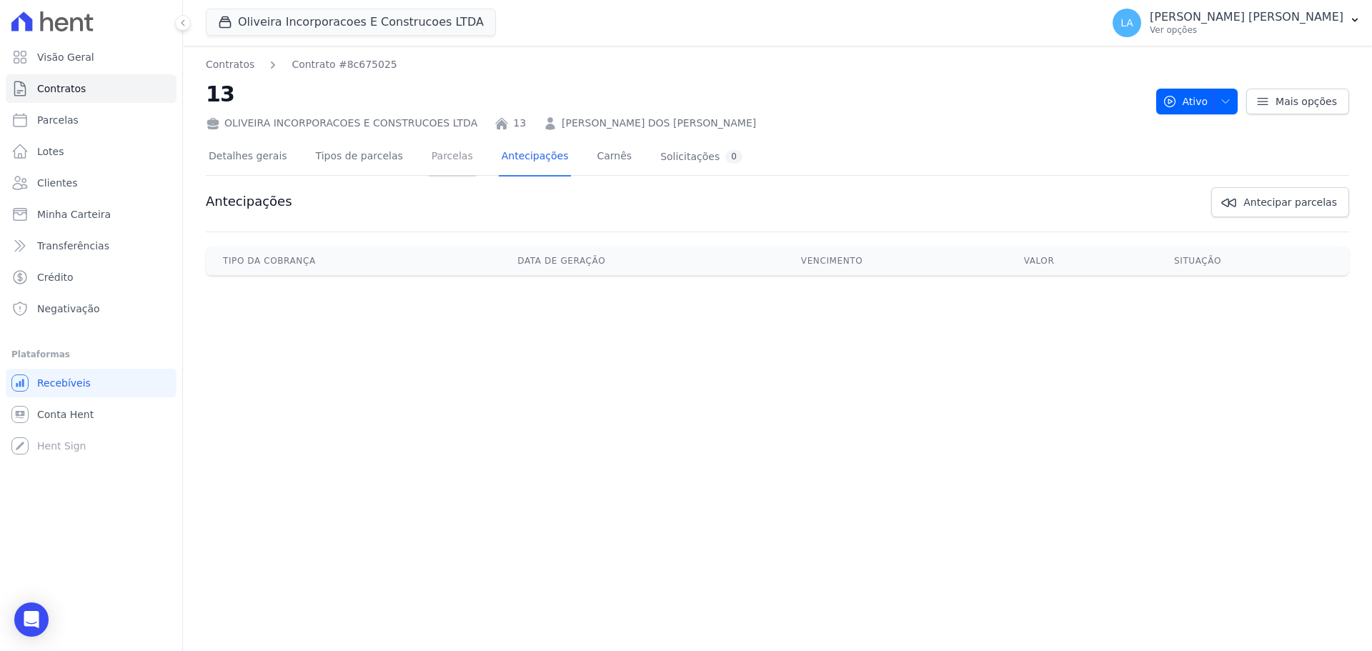
click at [432, 162] on link "Parcelas" at bounding box center [452, 158] width 47 height 38
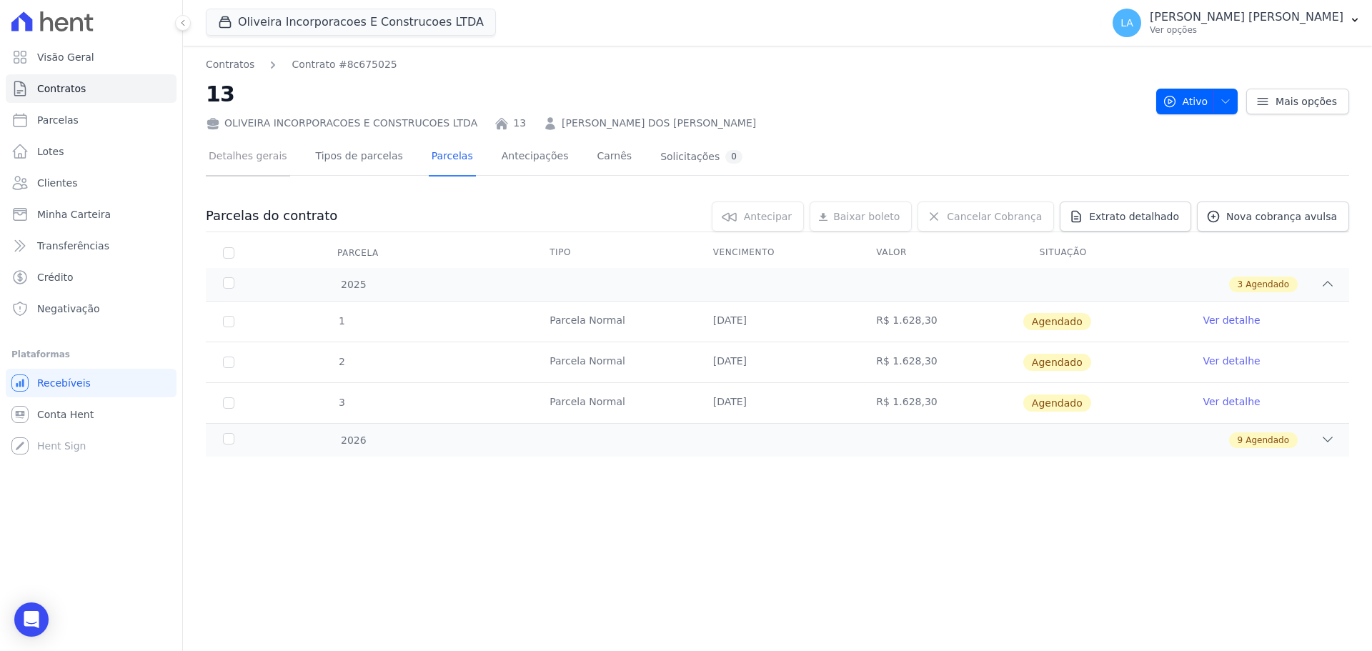
click at [244, 158] on link "Detalhes gerais" at bounding box center [248, 158] width 84 height 38
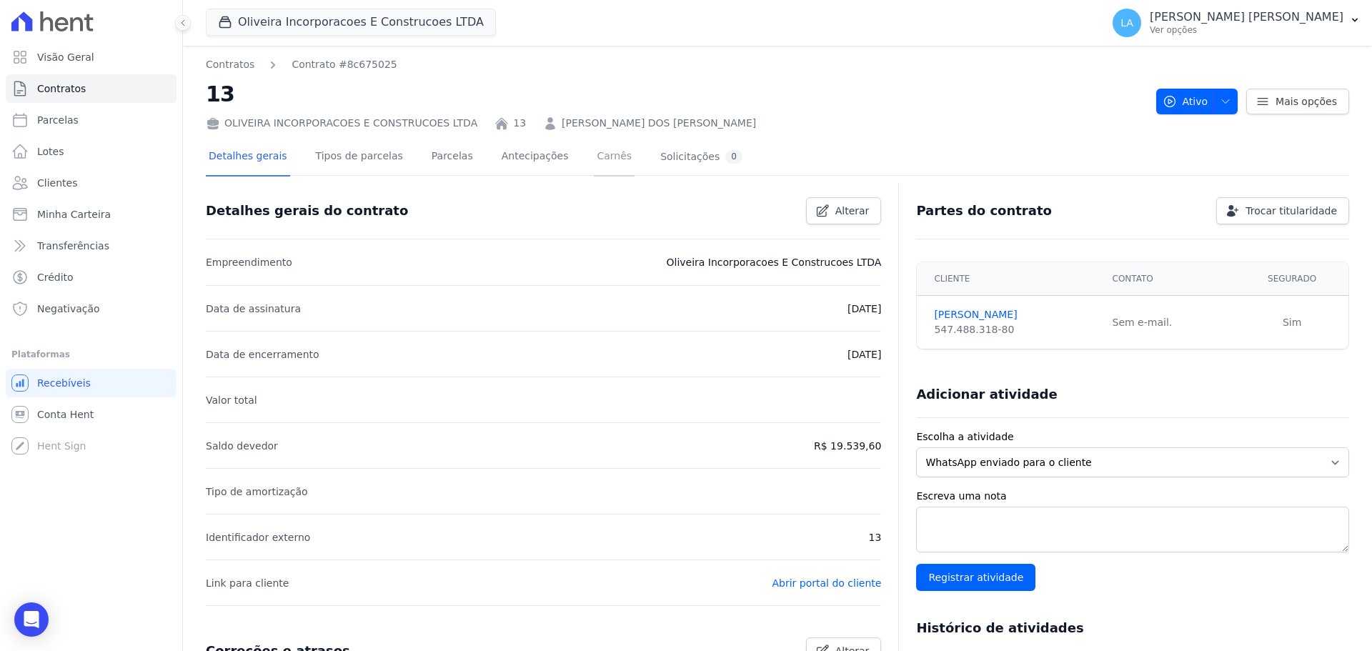
click at [594, 154] on link "Carnês" at bounding box center [614, 158] width 41 height 38
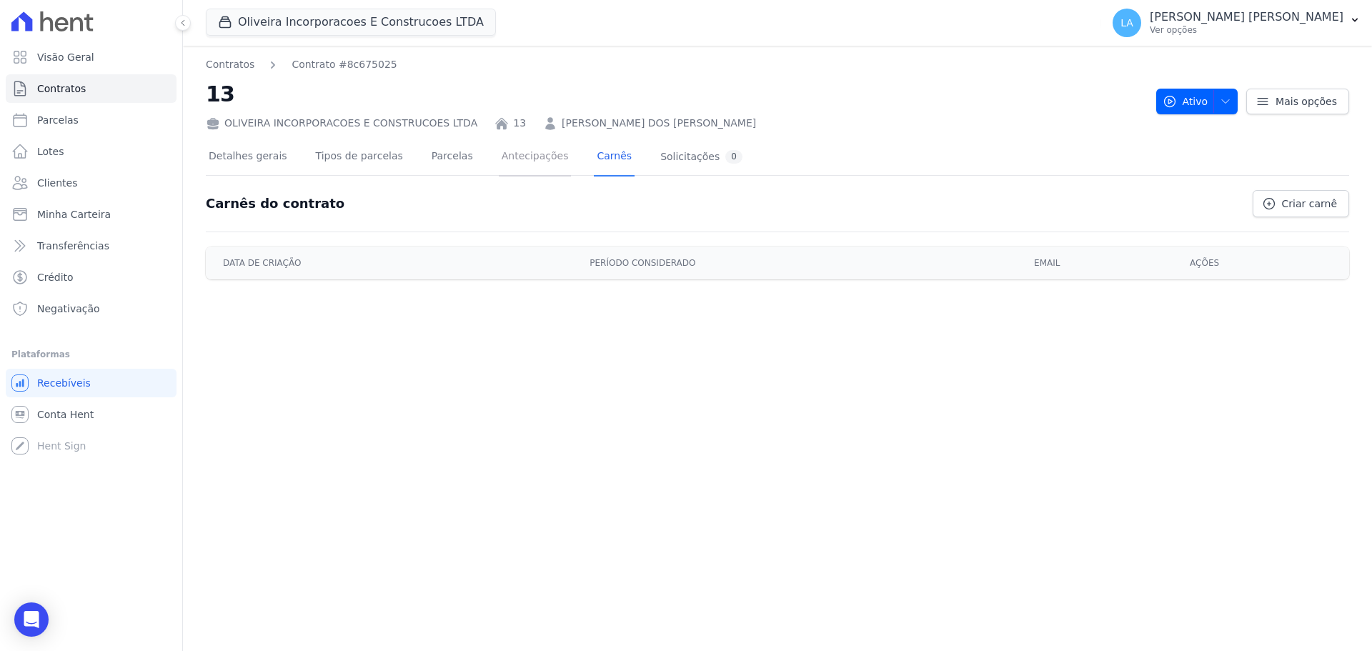
click at [521, 157] on link "Antecipações" at bounding box center [535, 158] width 73 height 38
click at [661, 162] on div "Solicitações 0" at bounding box center [702, 157] width 82 height 14
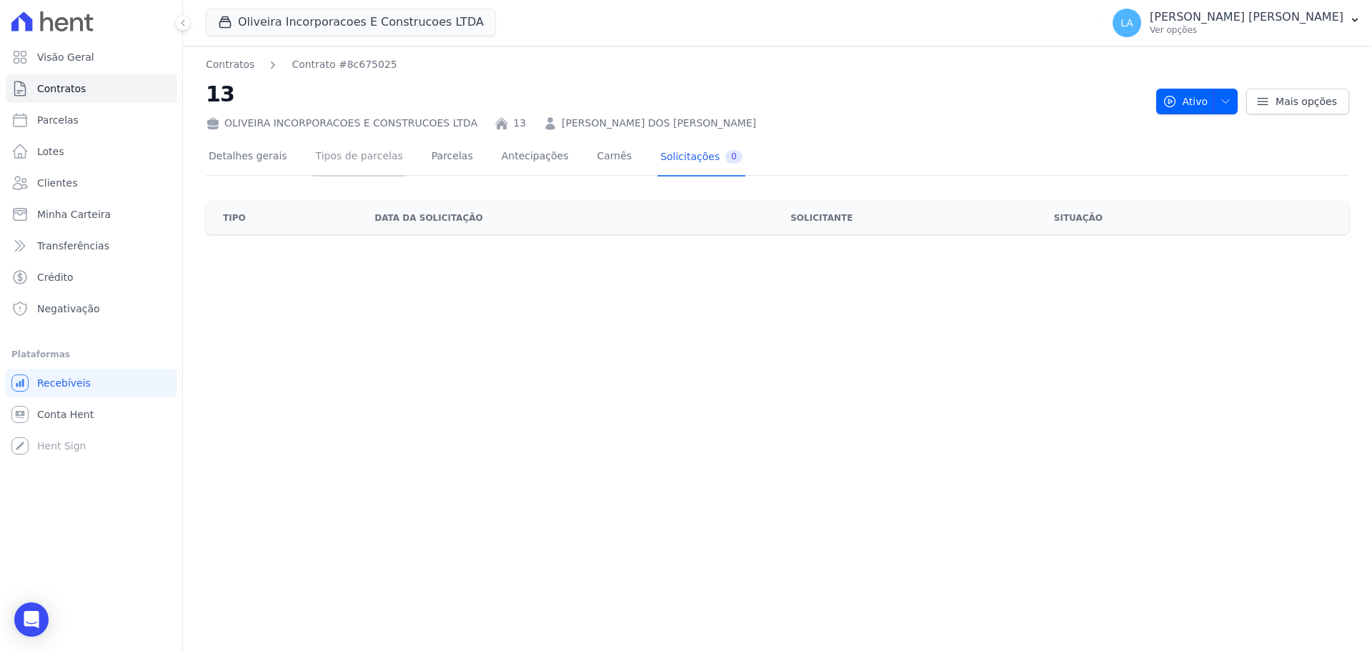
click at [318, 169] on link "Tipos de parcelas" at bounding box center [359, 158] width 93 height 38
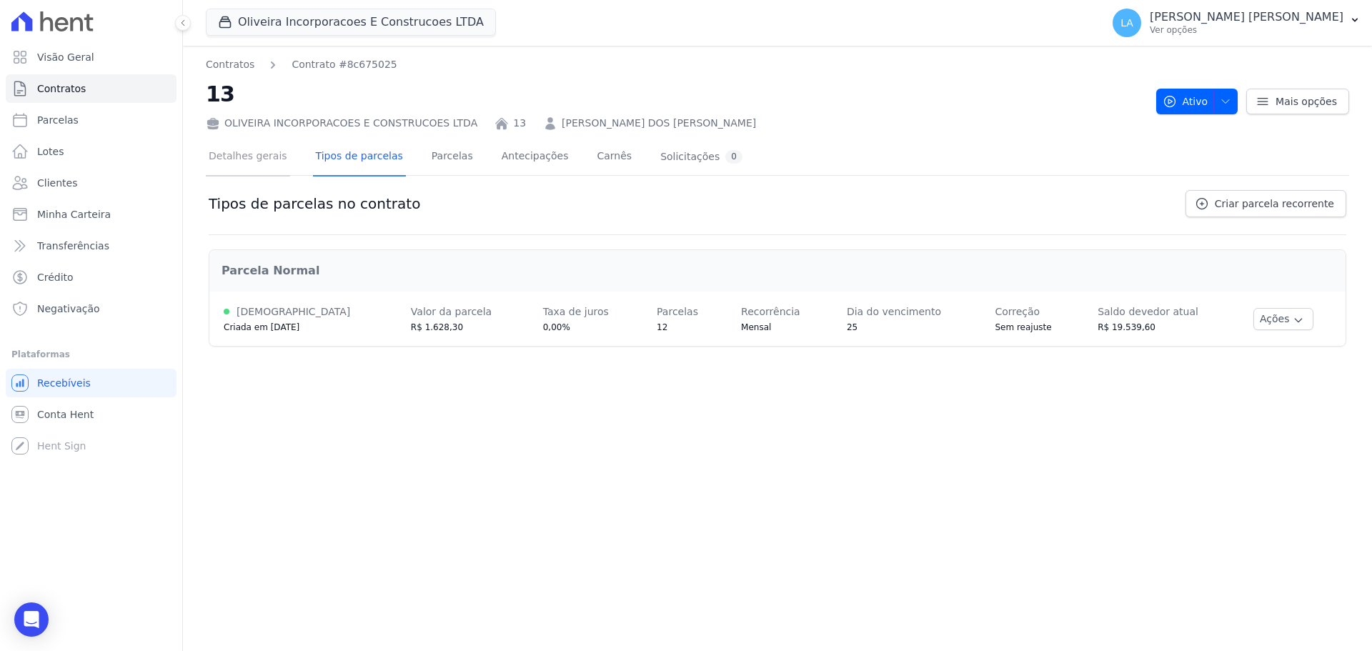
click at [244, 166] on link "Detalhes gerais" at bounding box center [248, 158] width 84 height 38
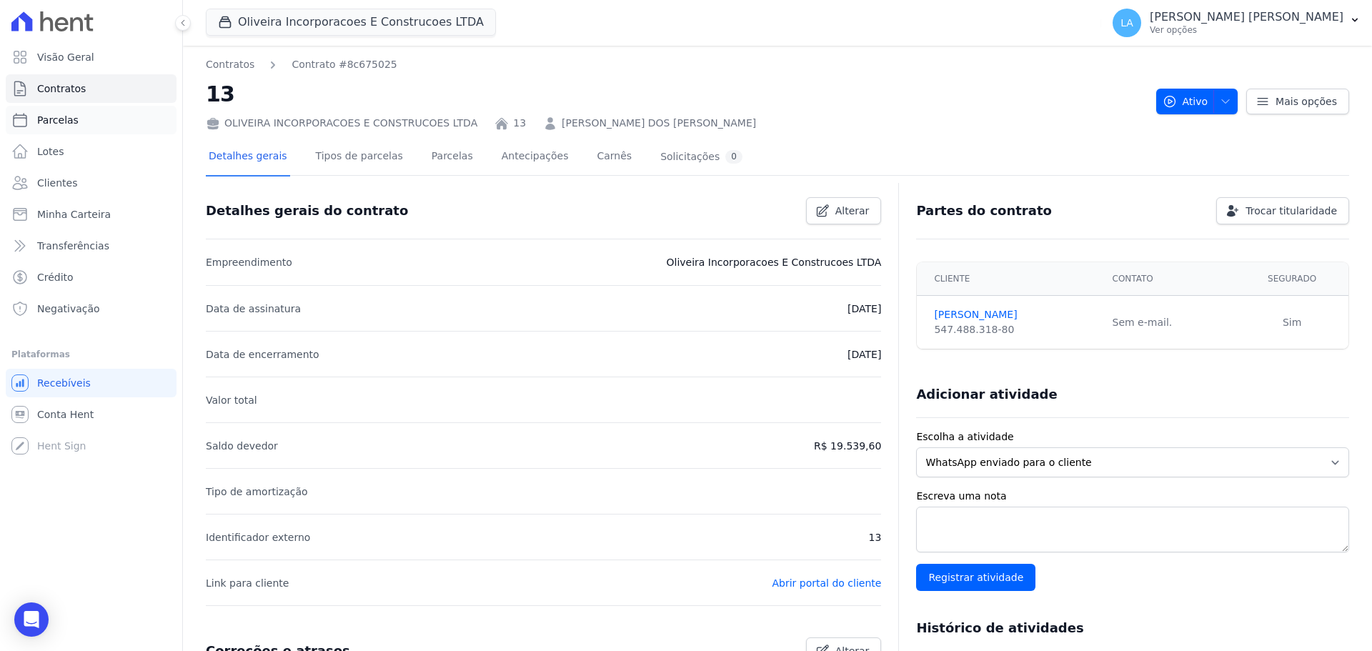
click at [62, 123] on span "Parcelas" at bounding box center [57, 120] width 41 height 14
select select
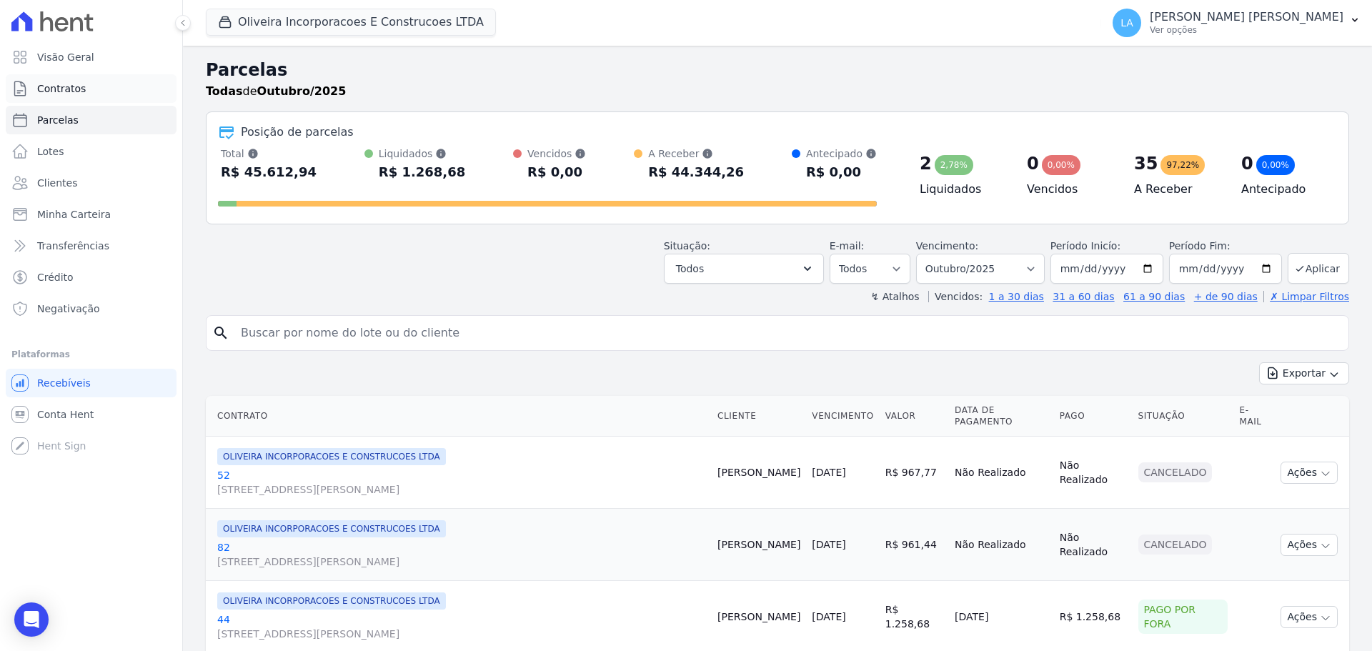
click at [102, 95] on link "Contratos" at bounding box center [91, 88] width 171 height 29
